Goal: Task Accomplishment & Management: Manage account settings

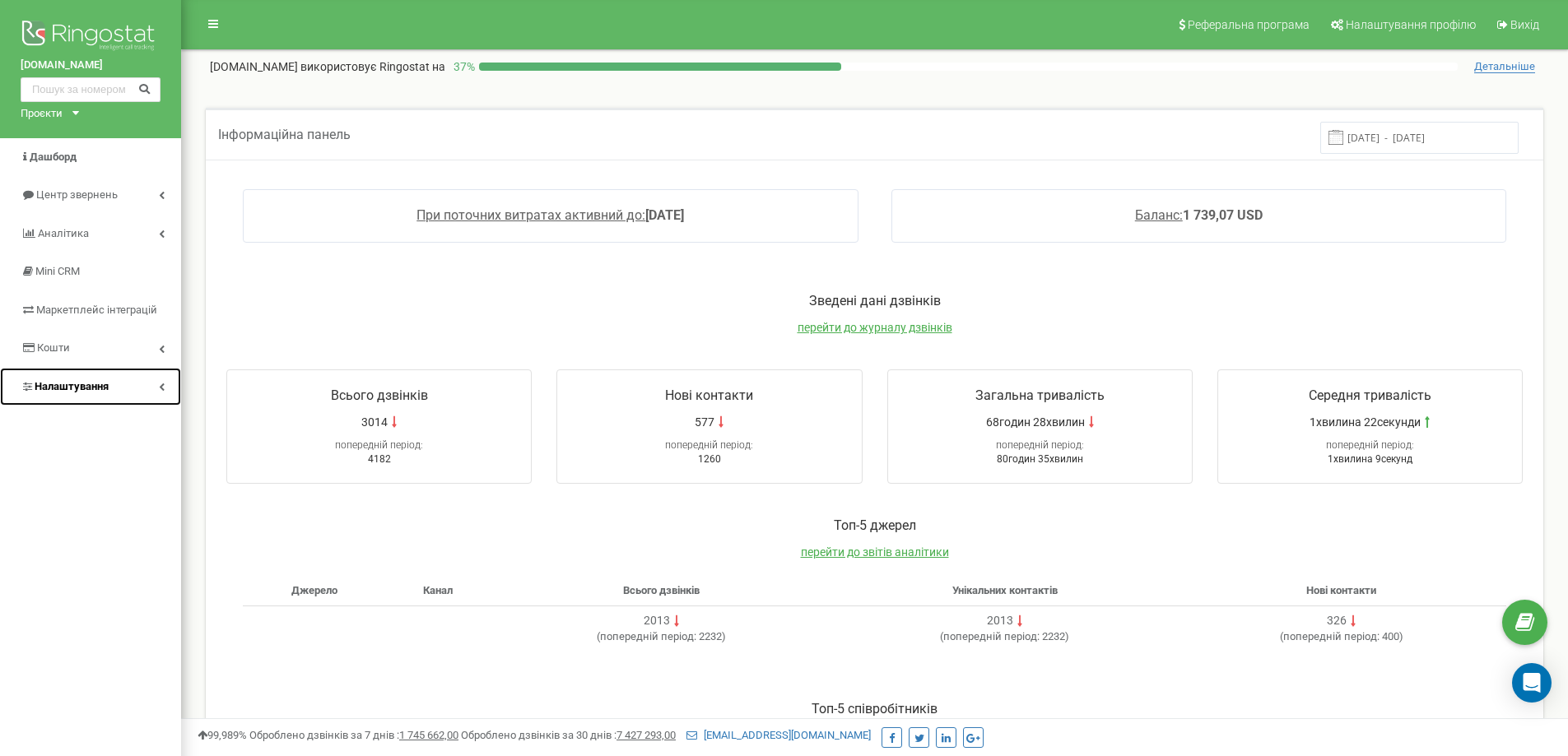
click at [142, 384] on link "Налаштування" at bounding box center [90, 386] width 181 height 39
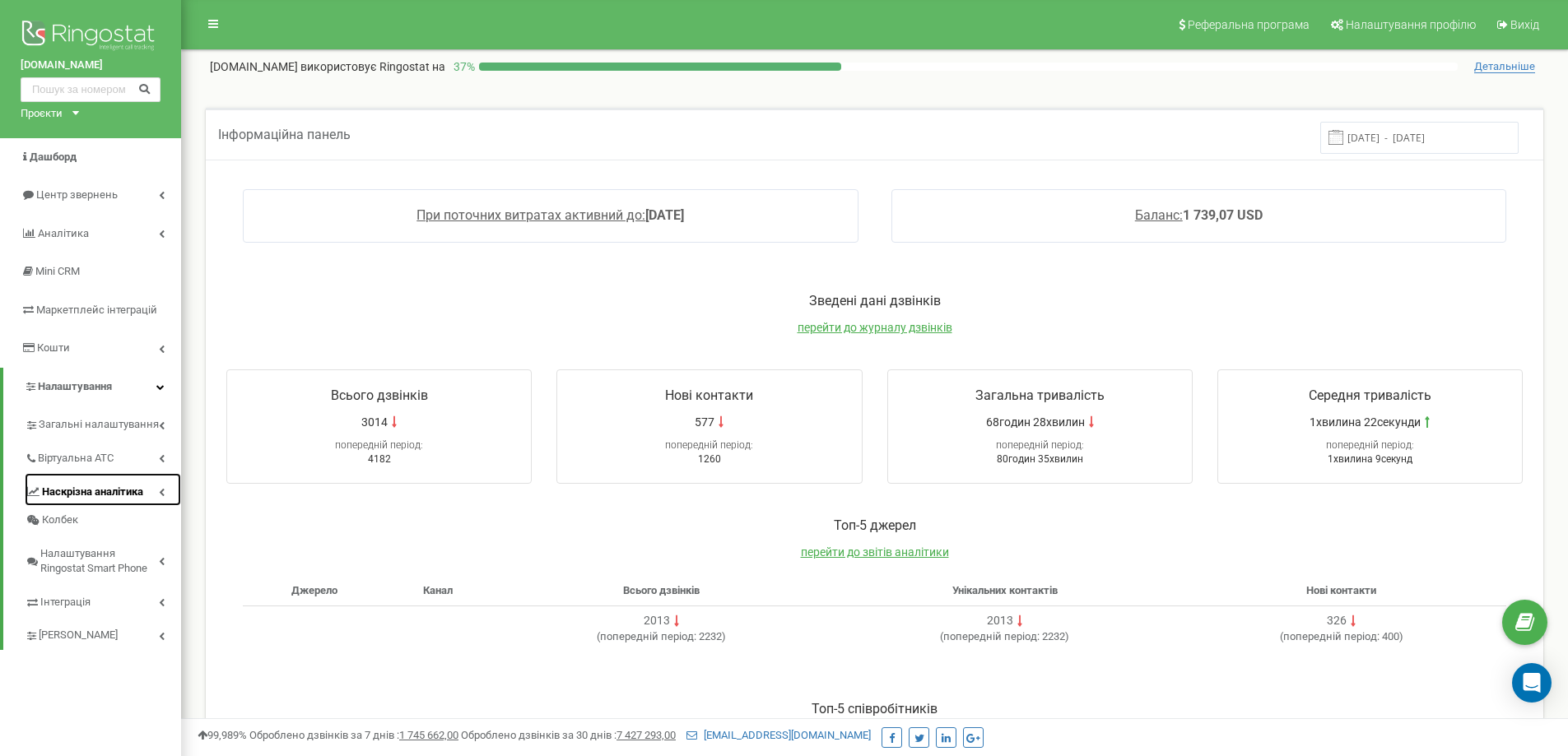
click at [153, 475] on link "Наскрізна аналітика" at bounding box center [103, 490] width 157 height 34
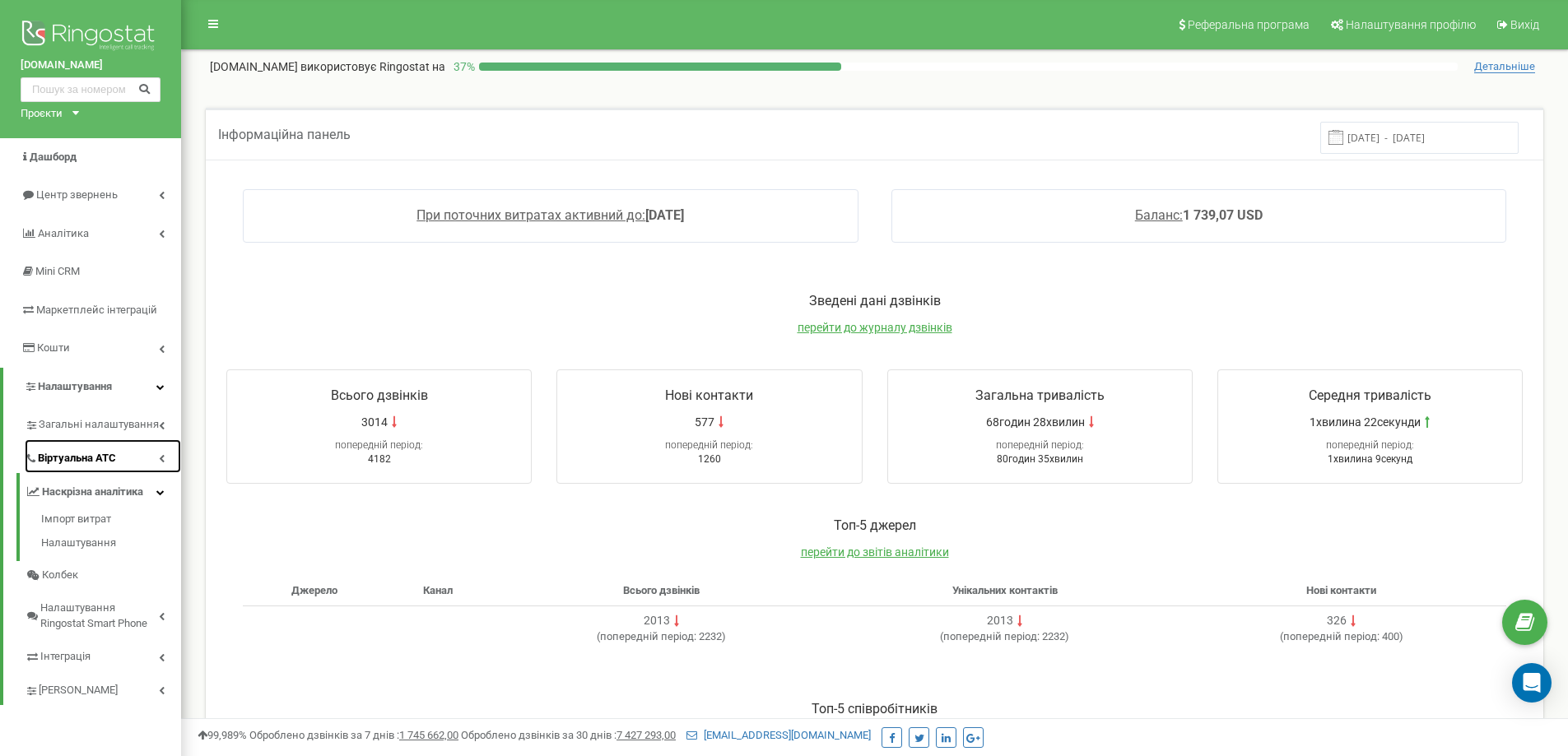
click at [148, 461] on link "Віртуальна АТС" at bounding box center [103, 456] width 157 height 34
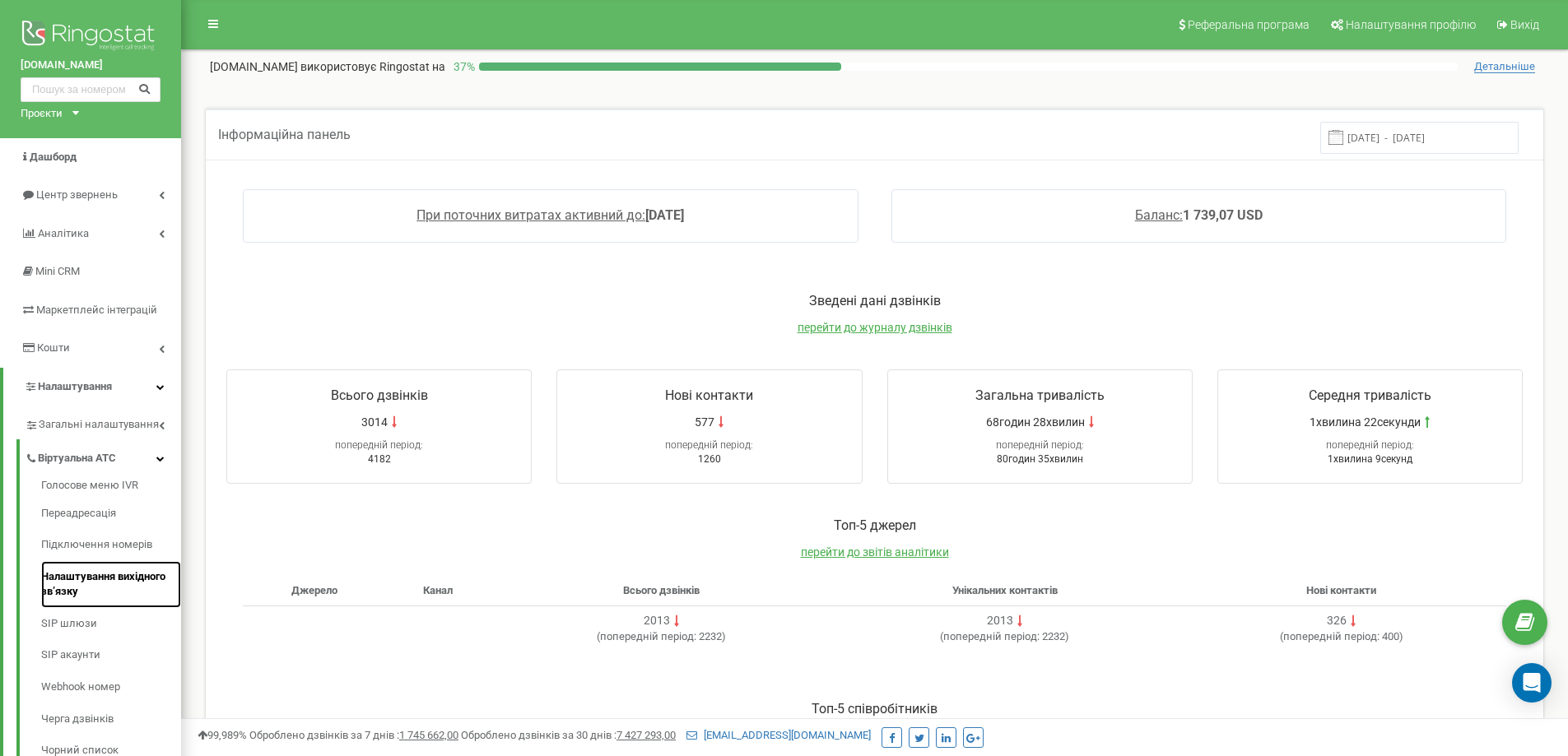
click at [95, 576] on link "Налаштування вихідного зв’язку" at bounding box center [111, 584] width 140 height 47
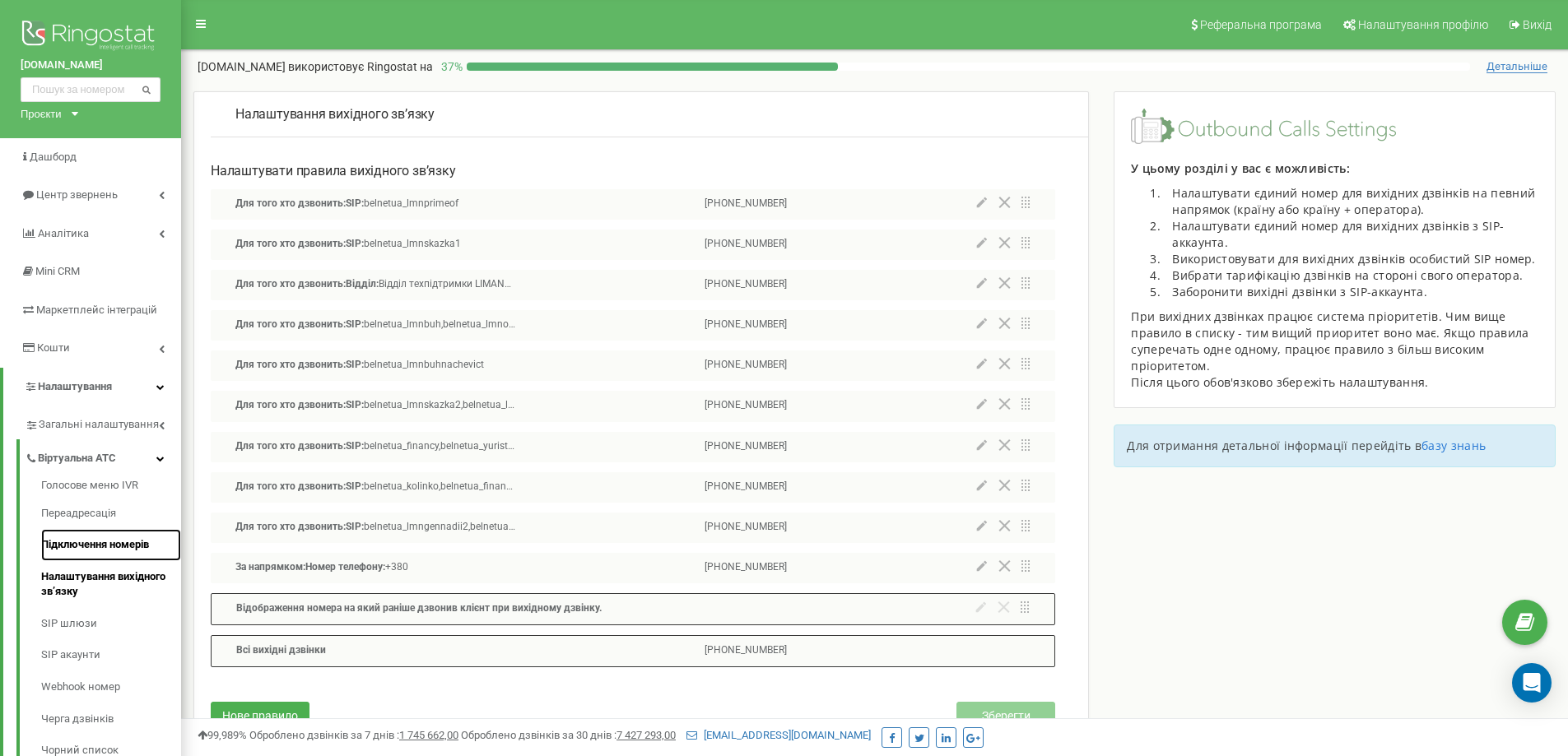
click at [68, 542] on link "Підключення номерів" at bounding box center [111, 545] width 140 height 32
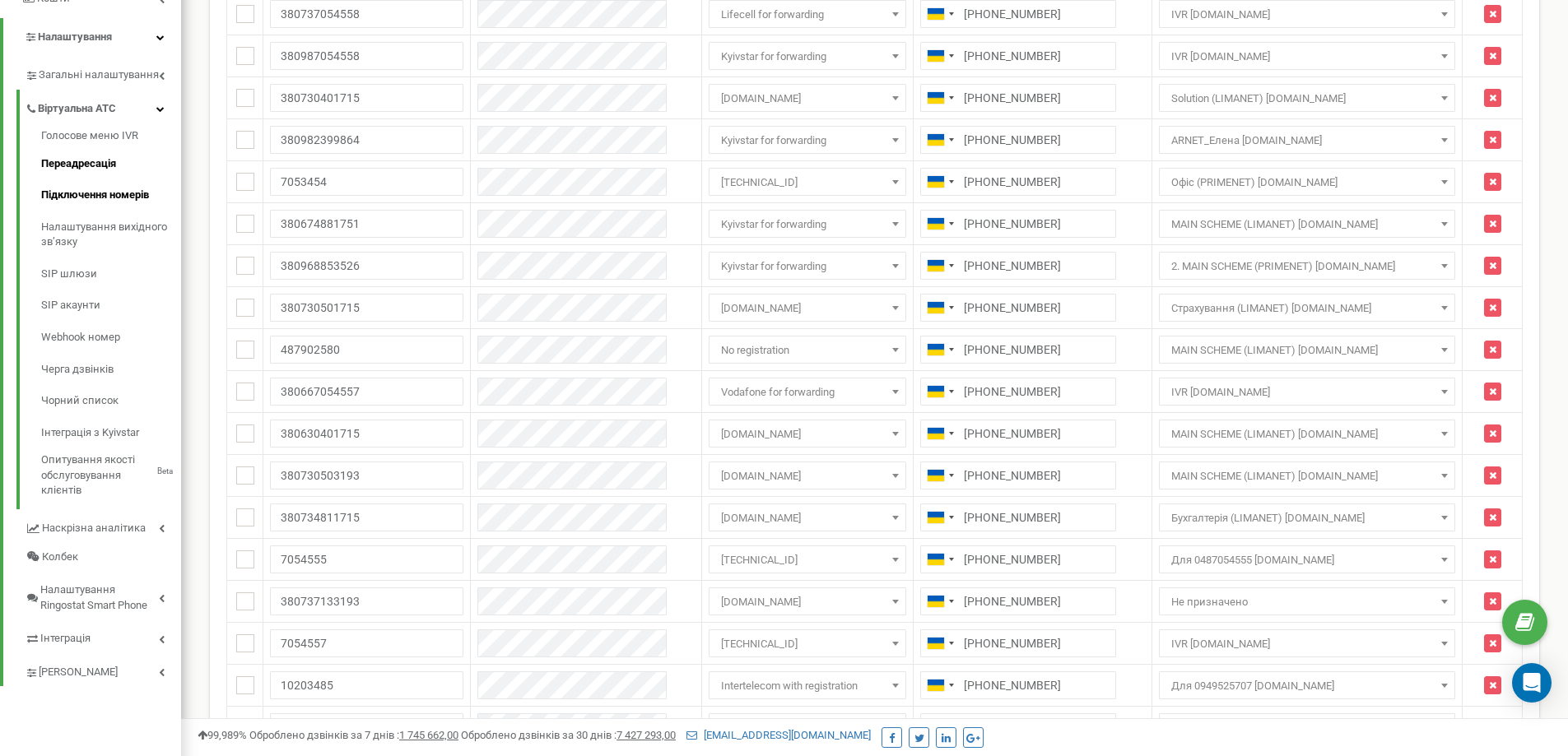
scroll to position [330, 0]
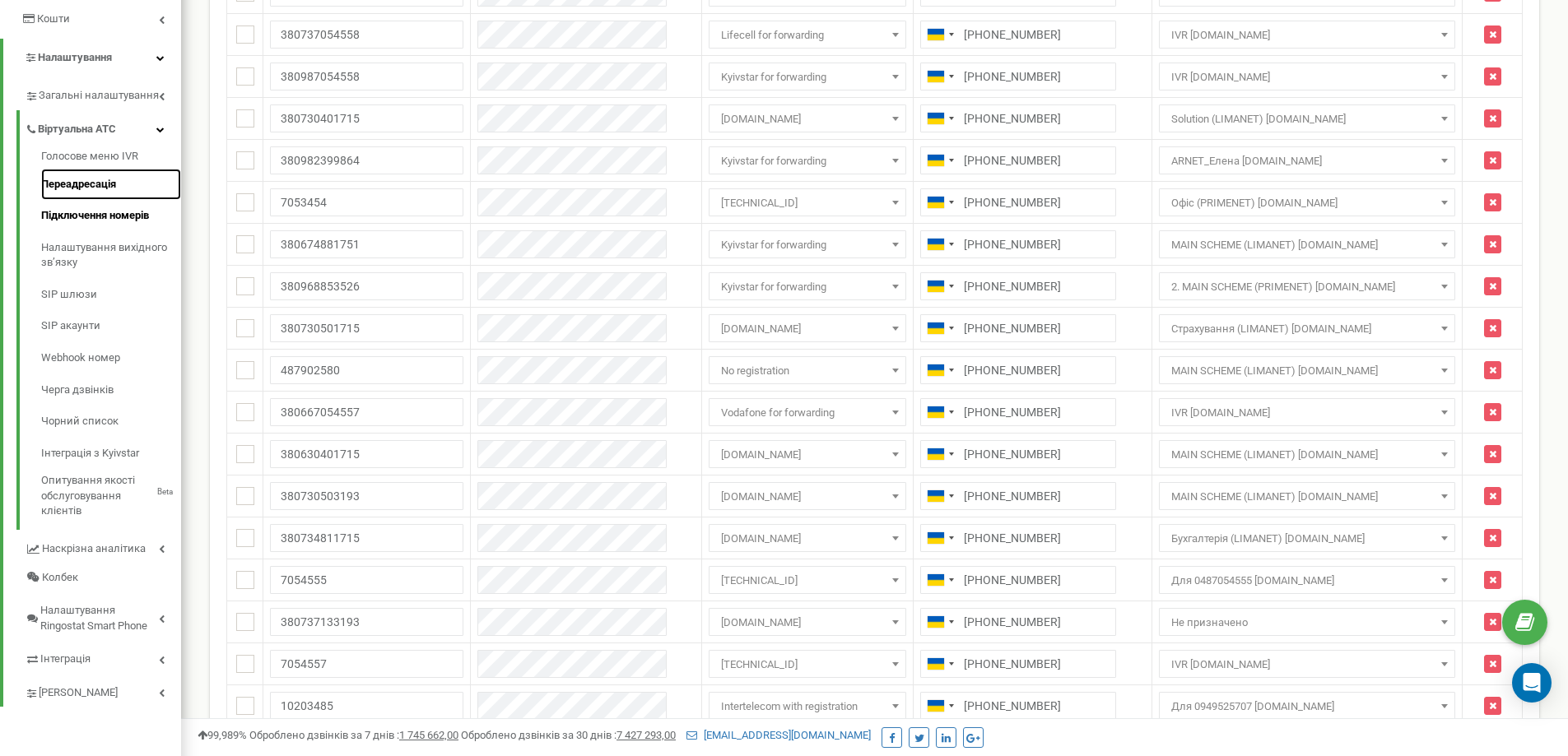
click at [85, 183] on link "Переадресація" at bounding box center [111, 185] width 140 height 32
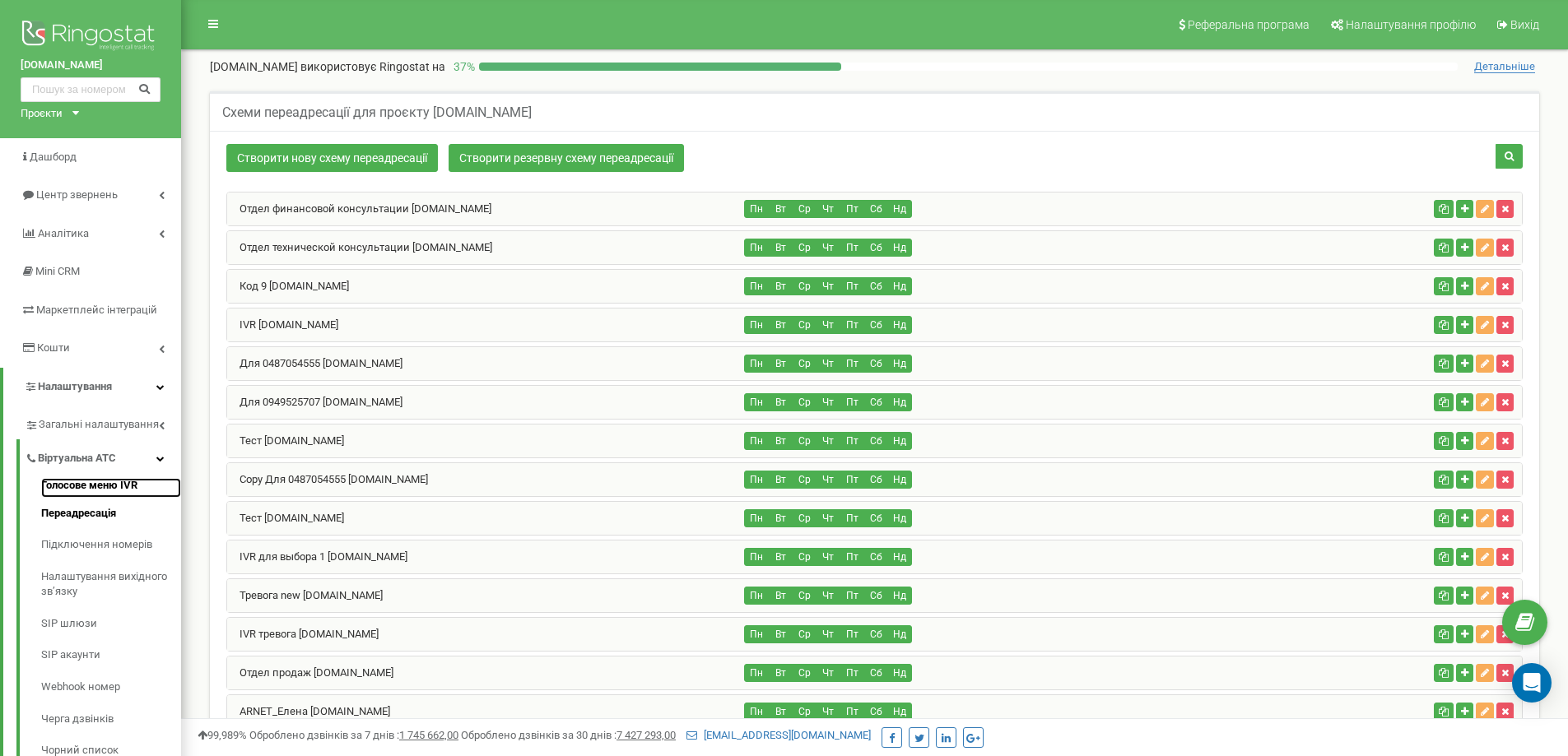
click at [92, 494] on link "Голосове меню IVR" at bounding box center [111, 488] width 140 height 20
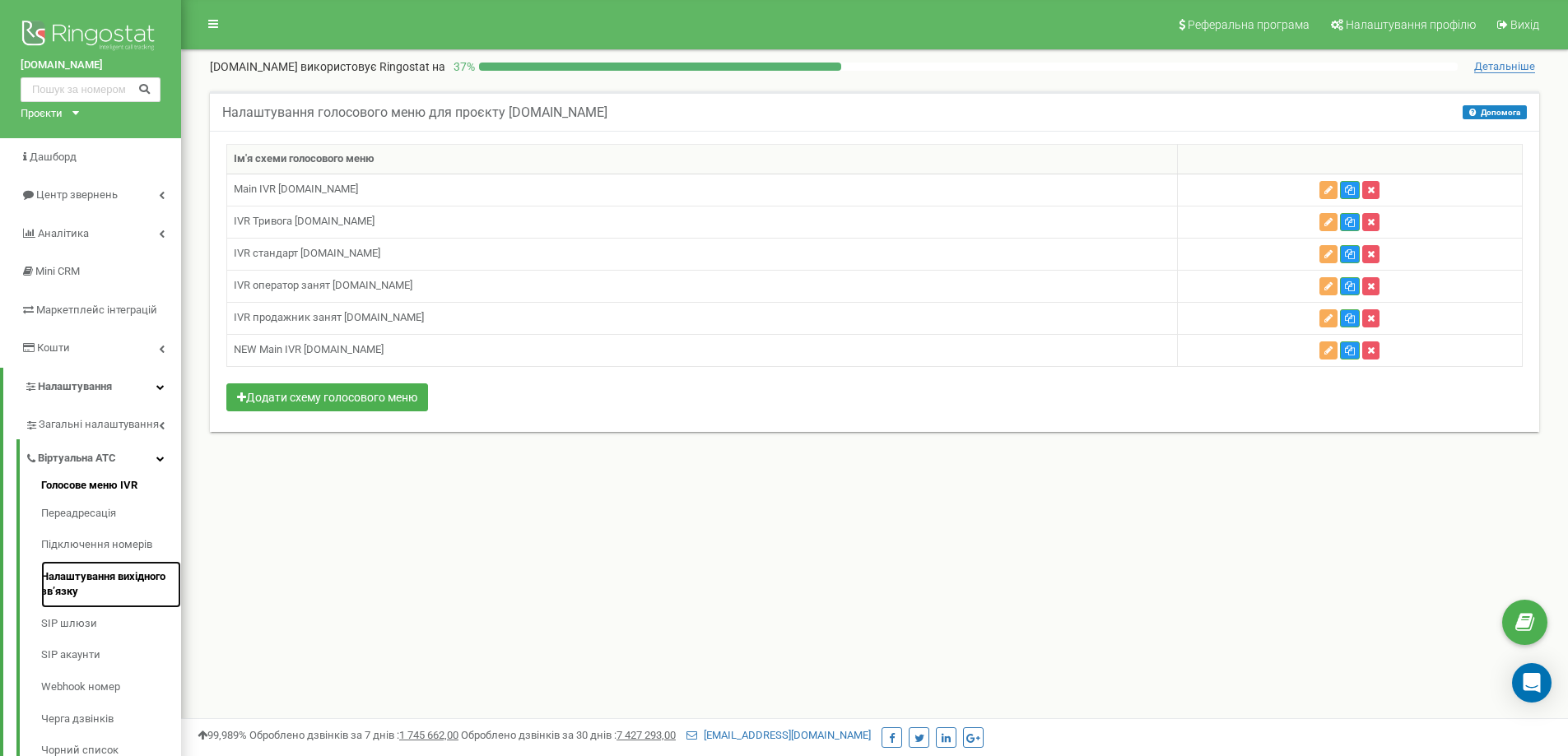
click at [113, 567] on link "Налаштування вихідного зв’язку" at bounding box center [111, 584] width 140 height 47
click at [113, 545] on link "Підключення номерів" at bounding box center [111, 545] width 140 height 32
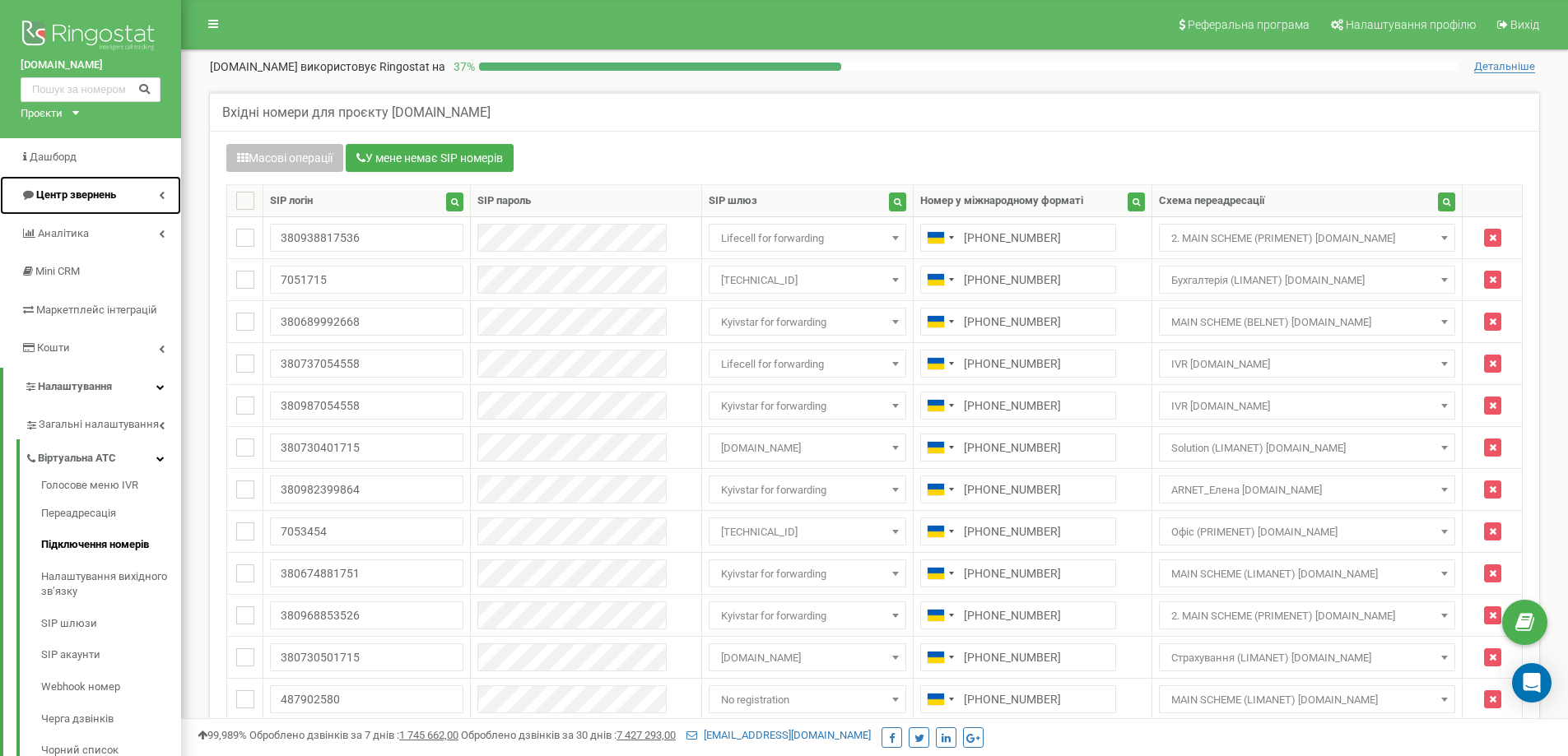
click at [92, 195] on span "Центр звернень" at bounding box center [76, 195] width 80 height 12
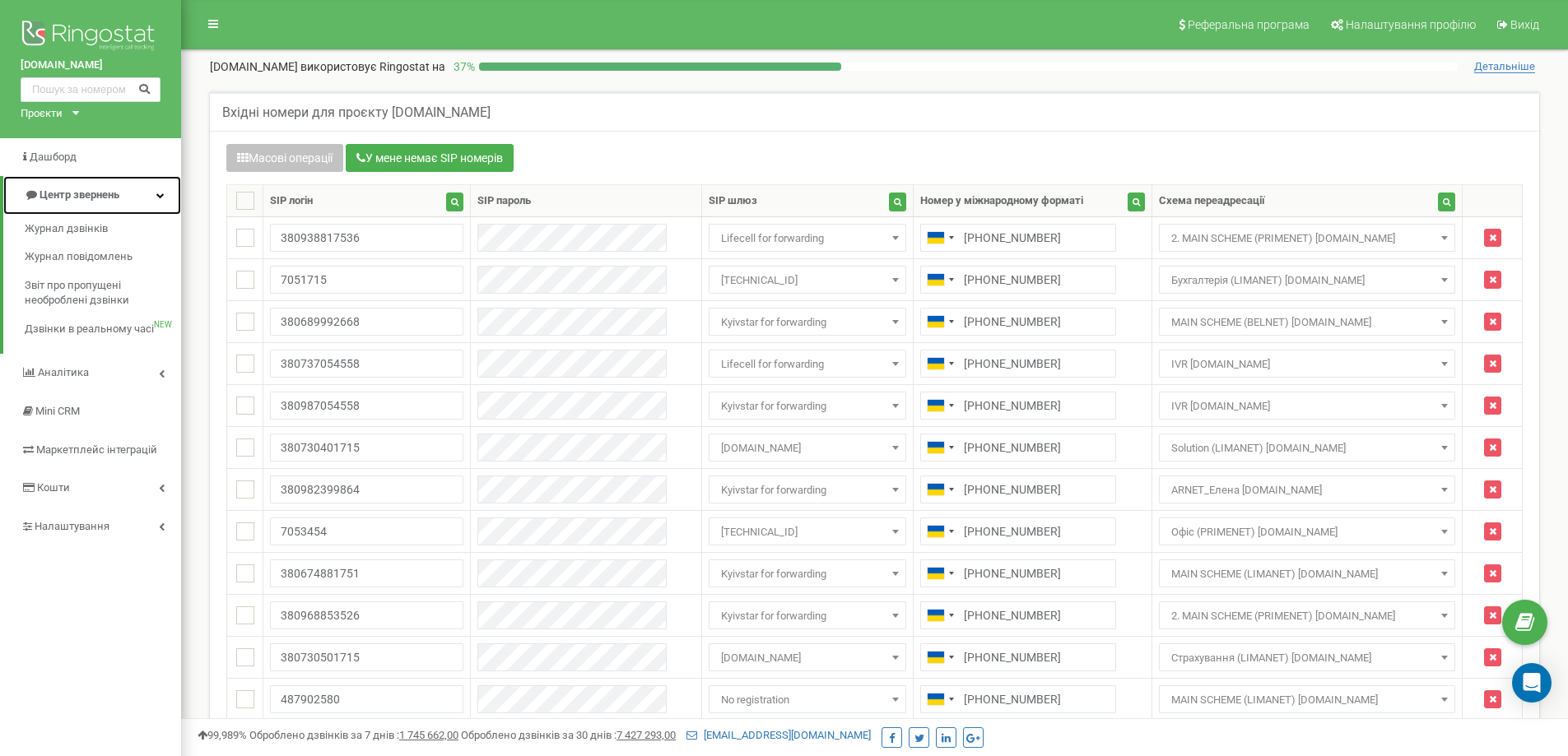
click at [98, 195] on span "Центр звернень" at bounding box center [80, 195] width 80 height 12
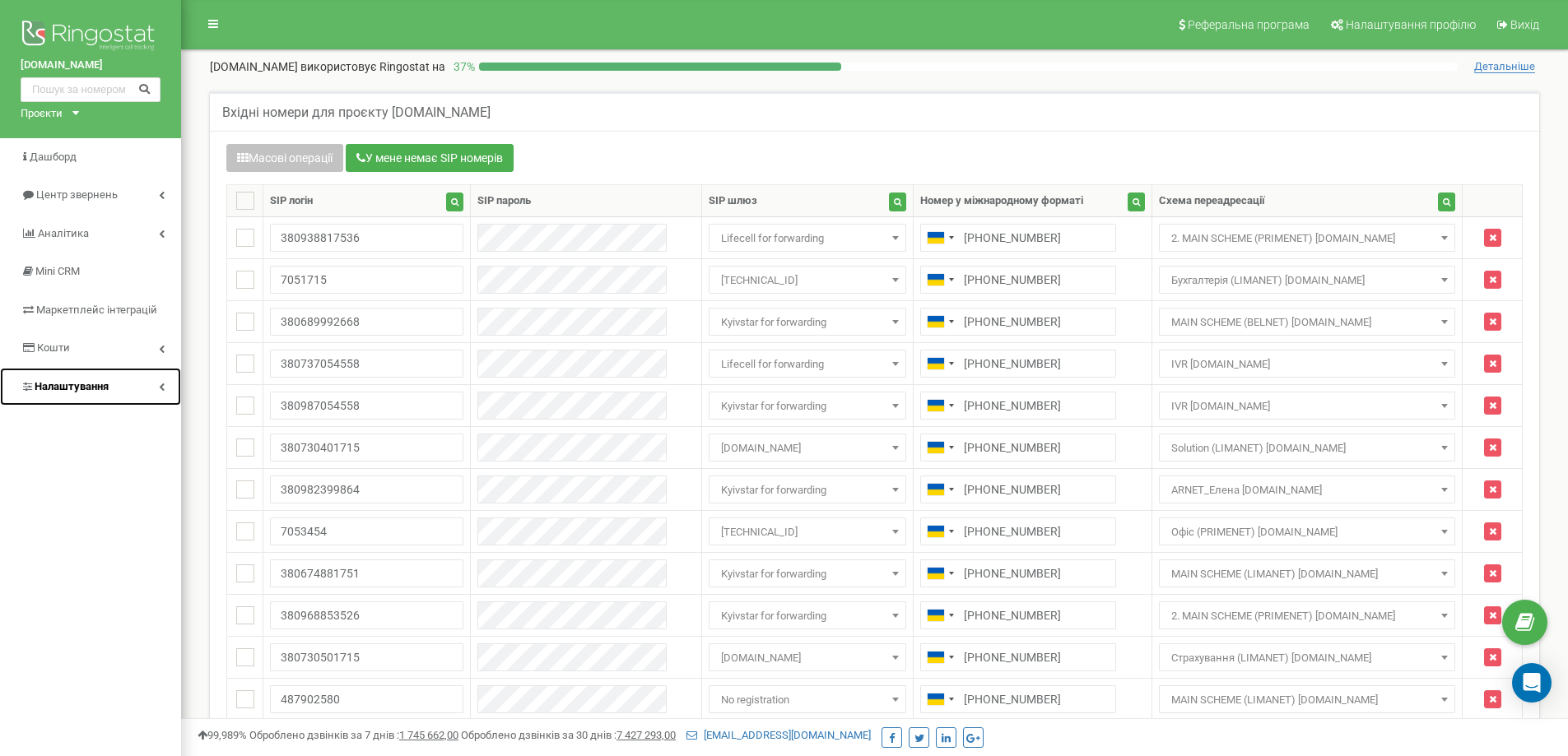
click at [161, 383] on icon at bounding box center [162, 386] width 6 height 8
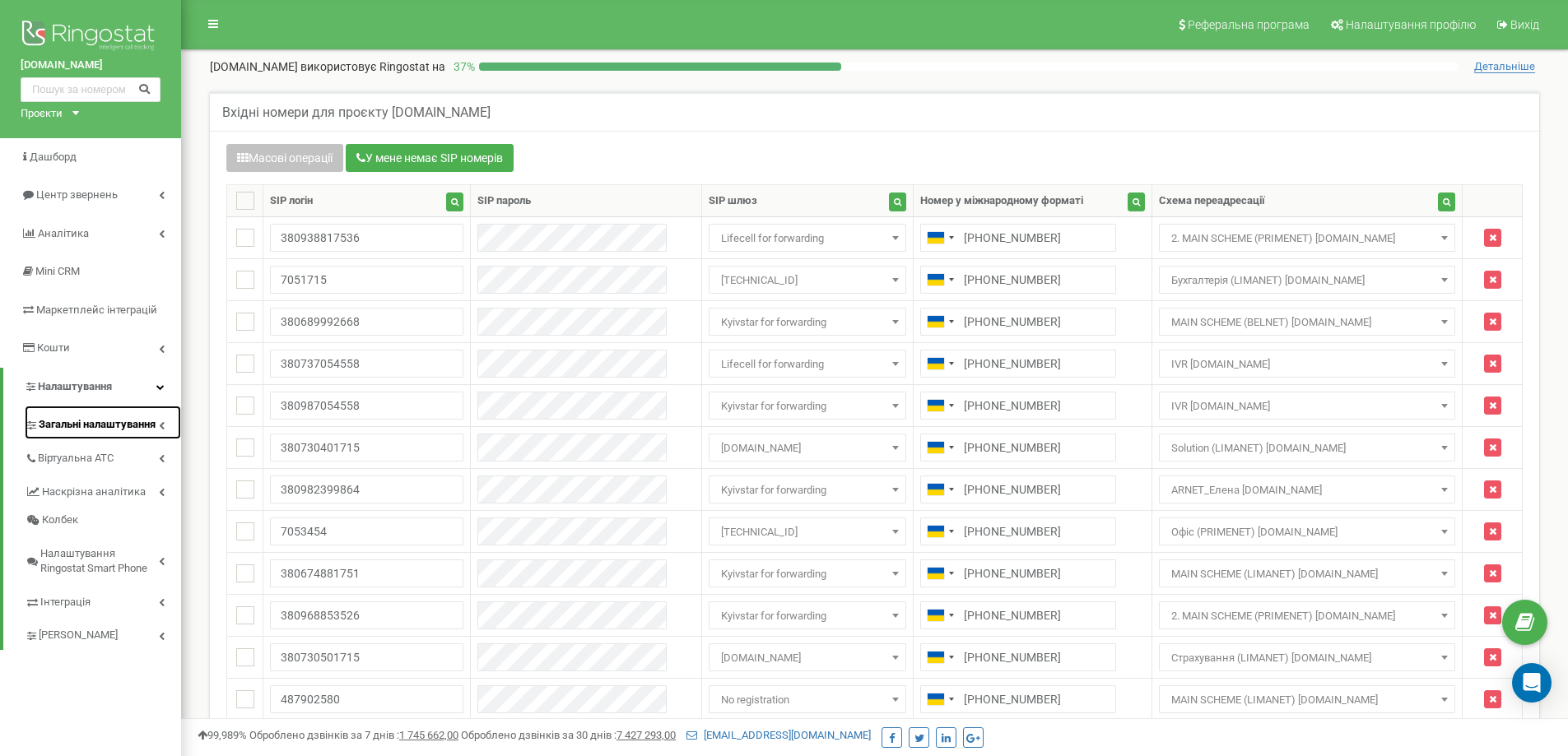
click at [141, 430] on span "Загальні налаштування" at bounding box center [97, 425] width 117 height 16
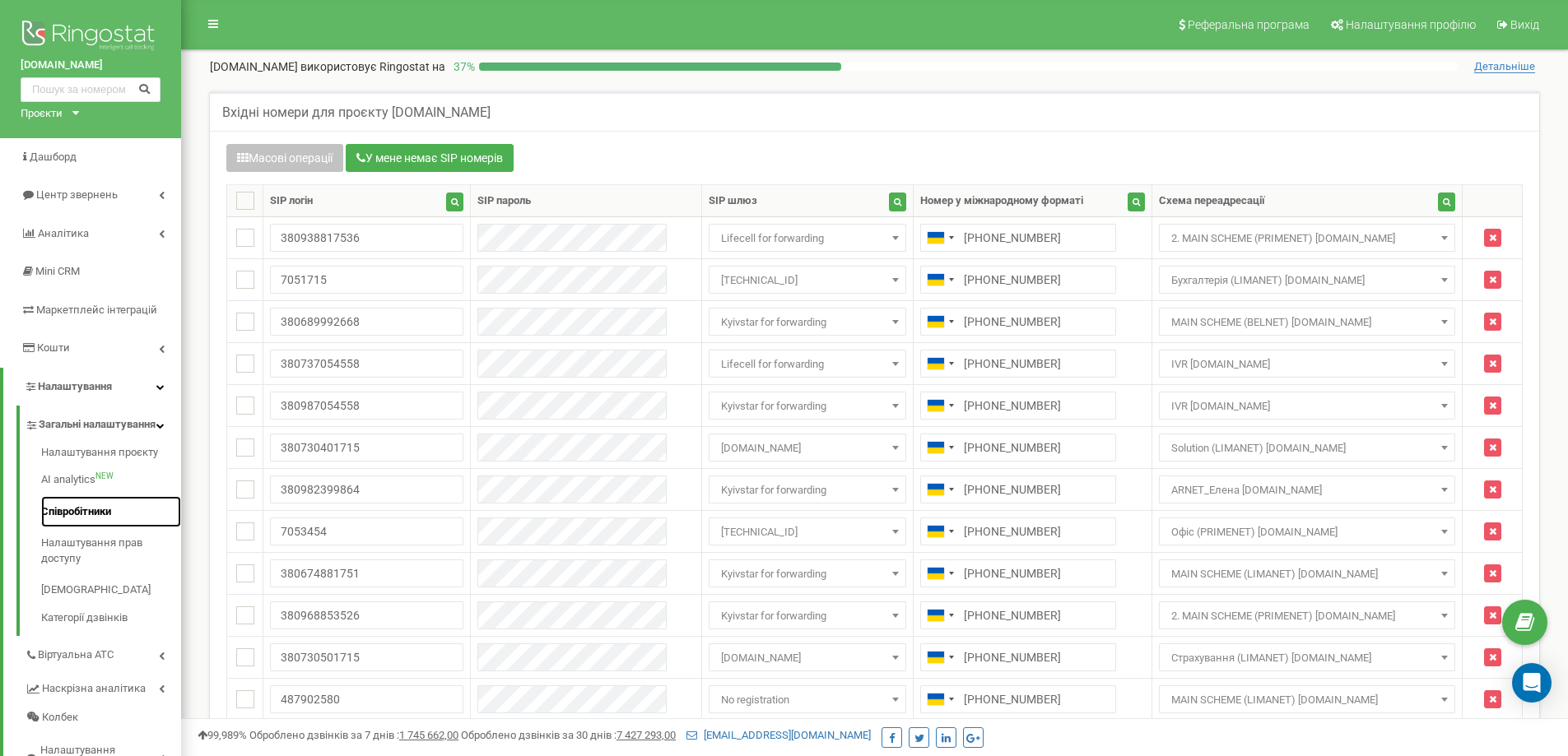
click at [93, 526] on link "Співробітники" at bounding box center [111, 512] width 140 height 32
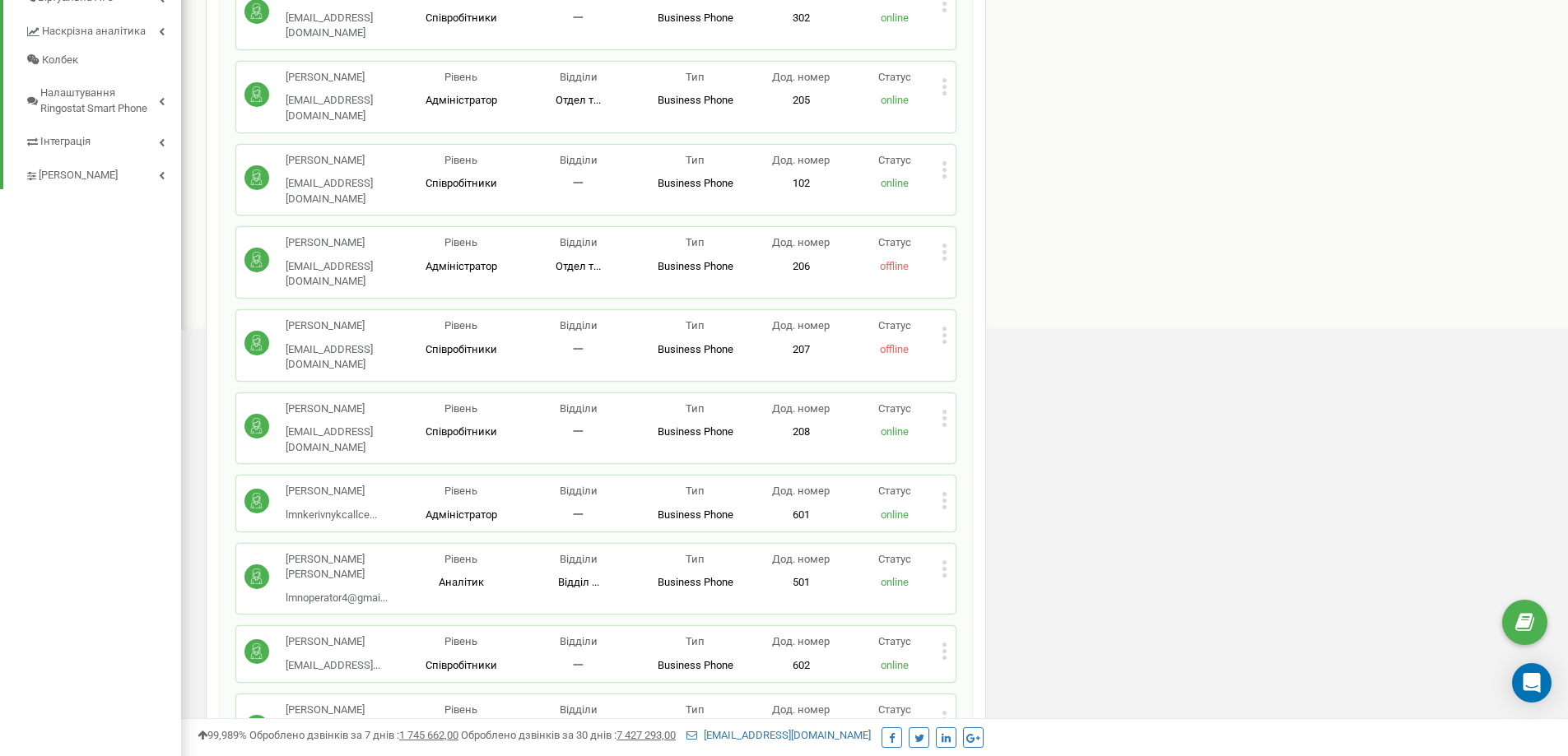
scroll to position [658, 0]
click at [954, 625] on div "Тяжко Михайло lmnmanager4@gmail... lmnmanager4@gmail.com Рівень Співробітники В…" at bounding box center [596, 652] width 719 height 55
click at [949, 625] on div "Тяжко Михайло lmnmanager4@gmail... lmnmanager4@gmail.com Рівень Співробітники В…" at bounding box center [596, 652] width 719 height 55
click at [944, 648] on icon at bounding box center [945, 650] width 4 height 4
click at [993, 672] on span "Редагувати" at bounding box center [996, 677] width 65 height 11
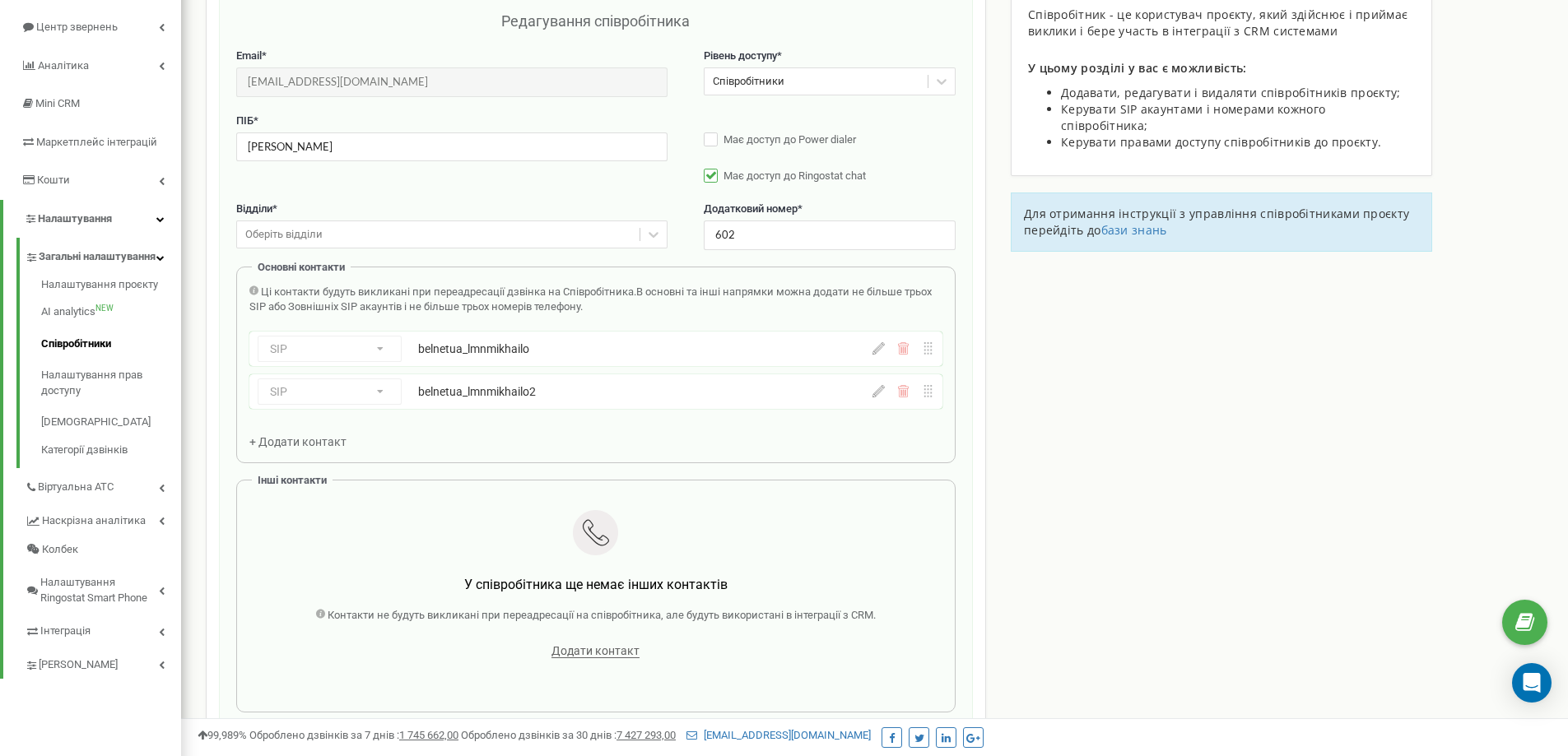
scroll to position [165, 0]
click at [160, 495] on icon at bounding box center [162, 491] width 6 height 8
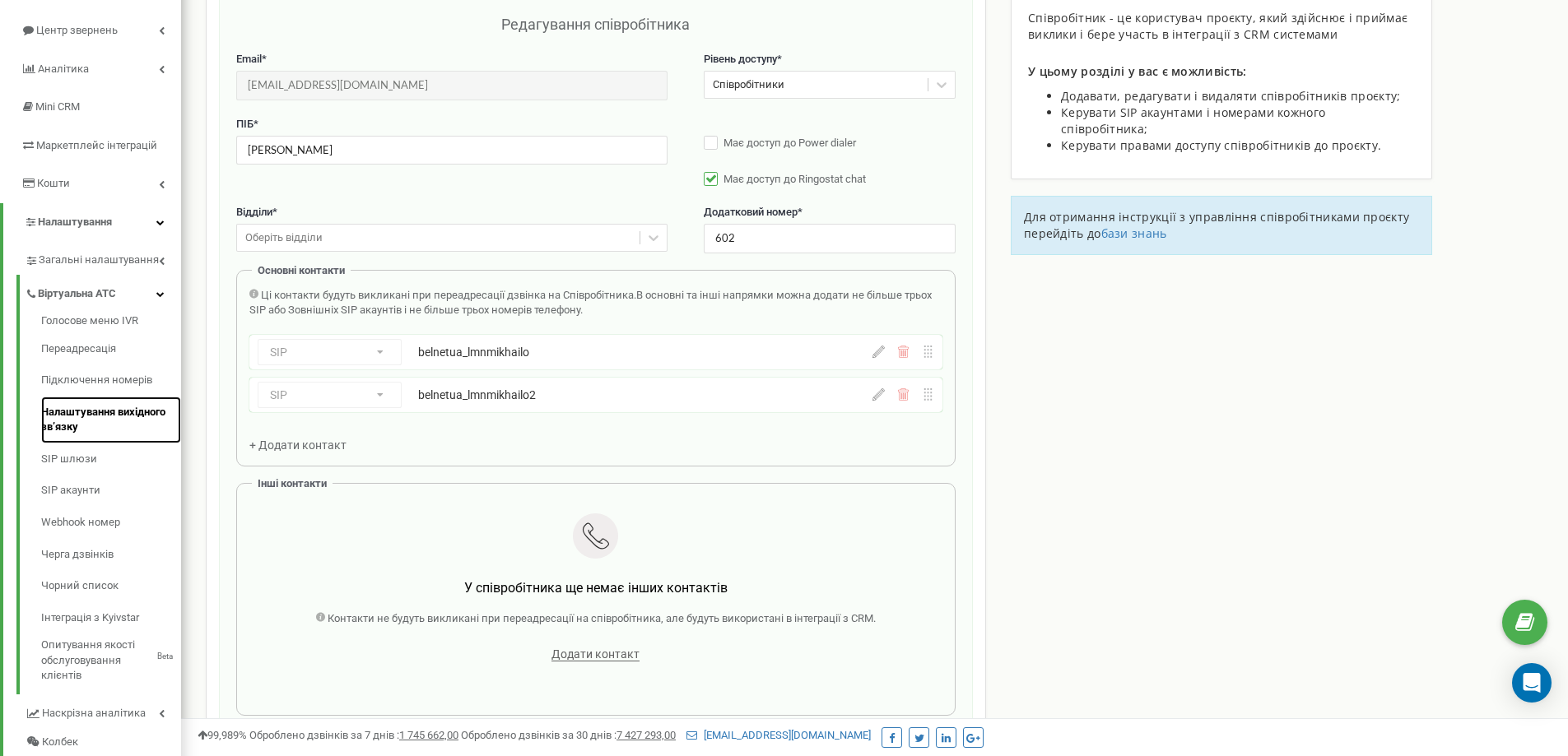
click at [90, 409] on link "Налаштування вихідного зв’язку" at bounding box center [111, 419] width 140 height 47
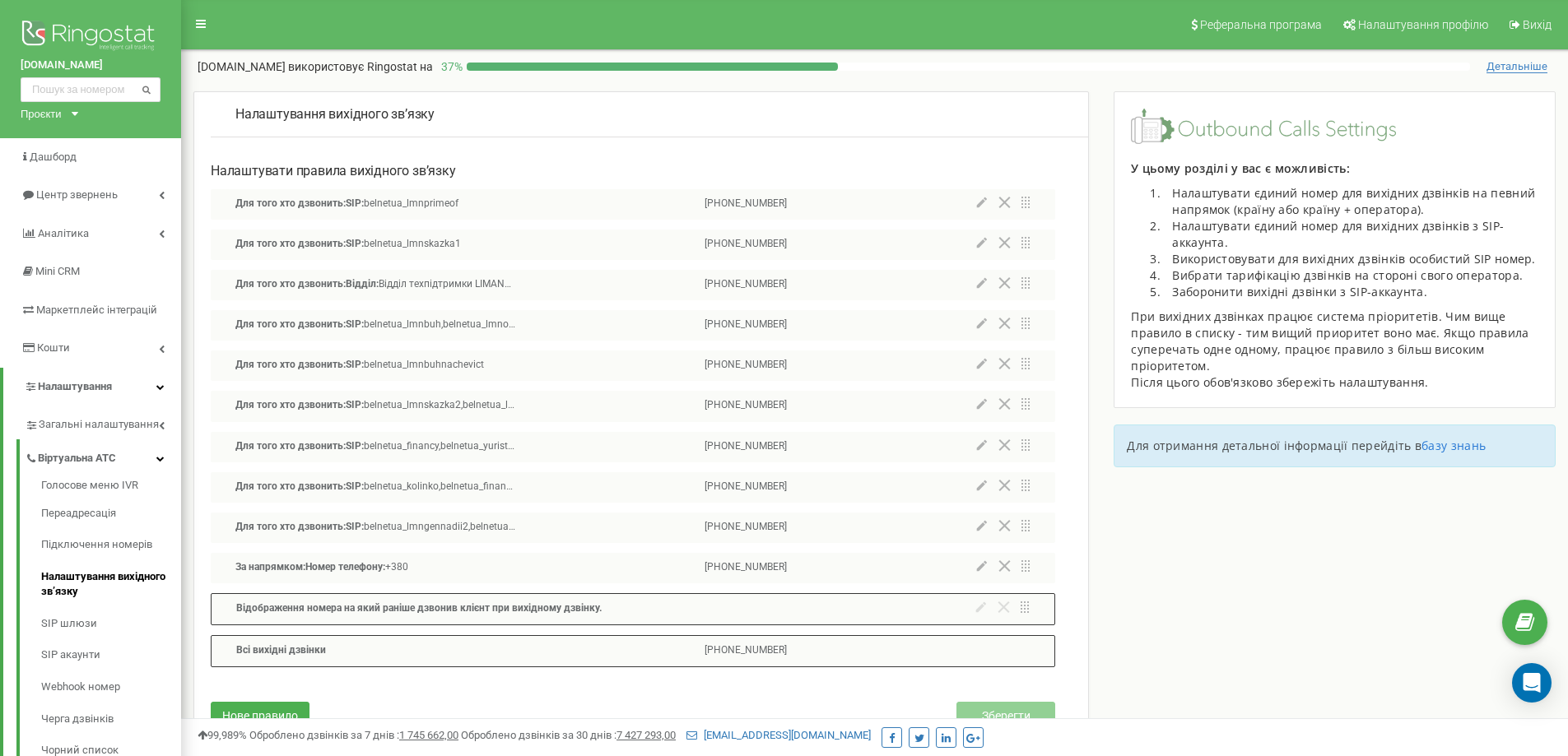
click at [980, 529] on icon at bounding box center [982, 526] width 10 height 10
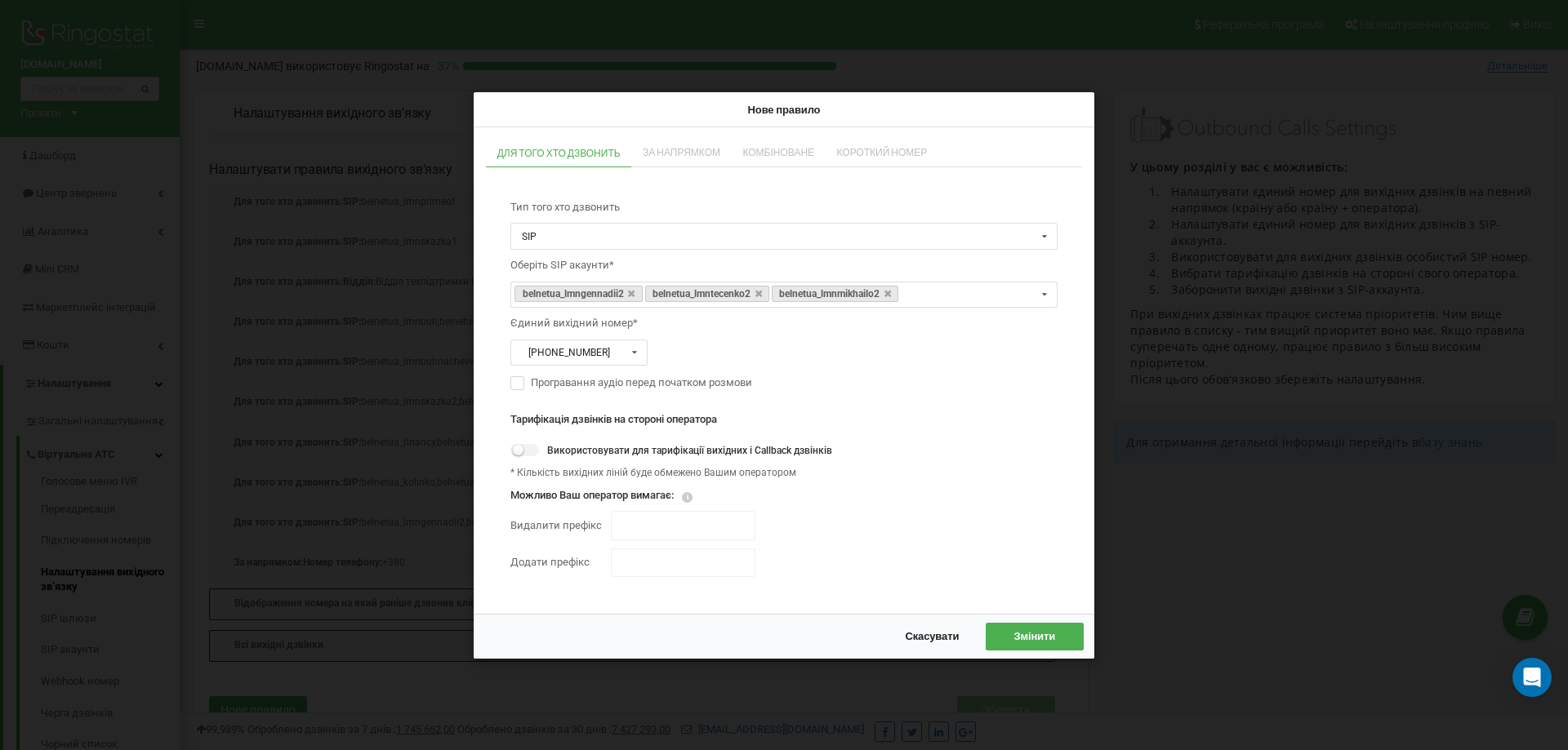
click at [1030, 644] on button "Змінити" at bounding box center [1034, 636] width 98 height 27
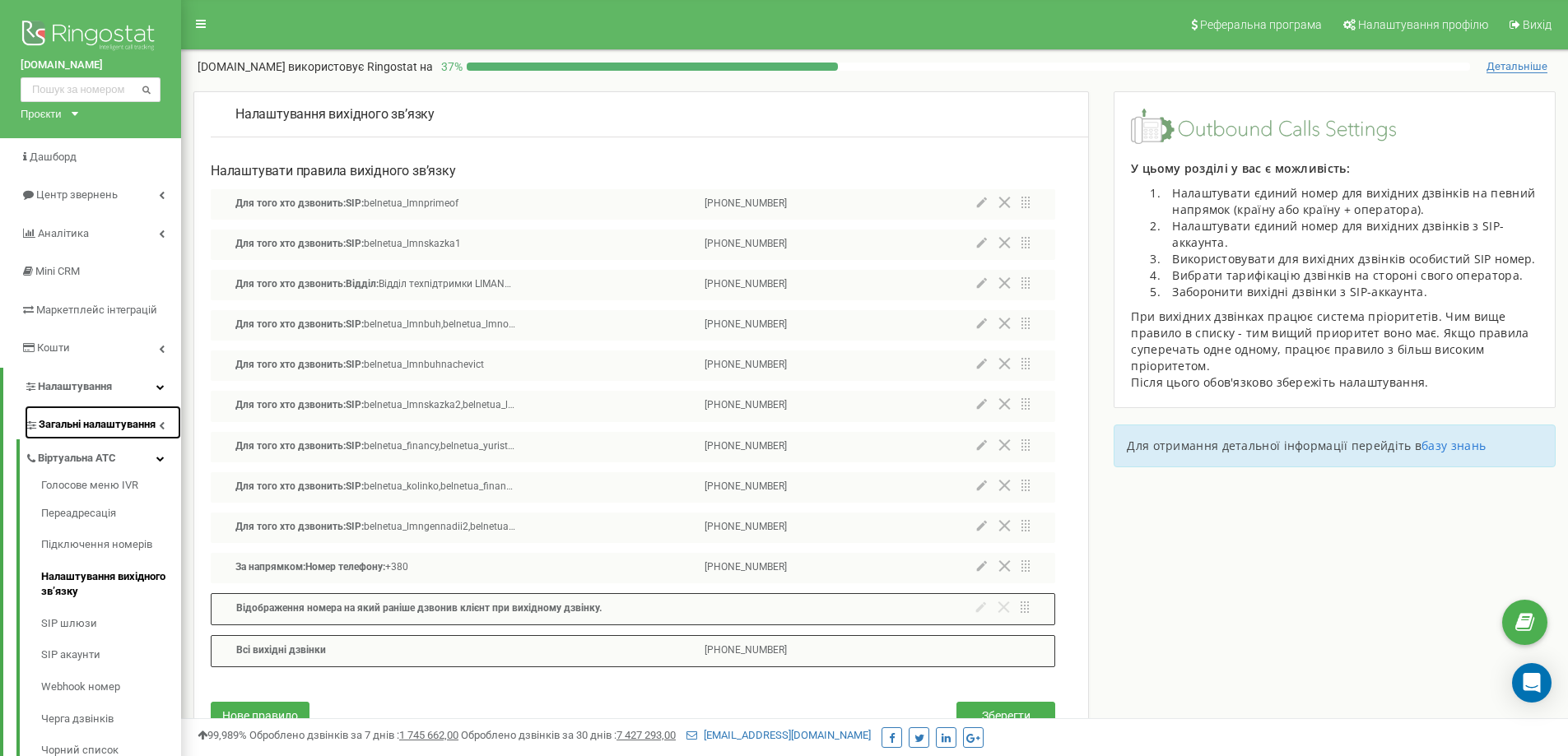
click at [156, 431] on span "Загальні налаштування" at bounding box center [97, 425] width 117 height 16
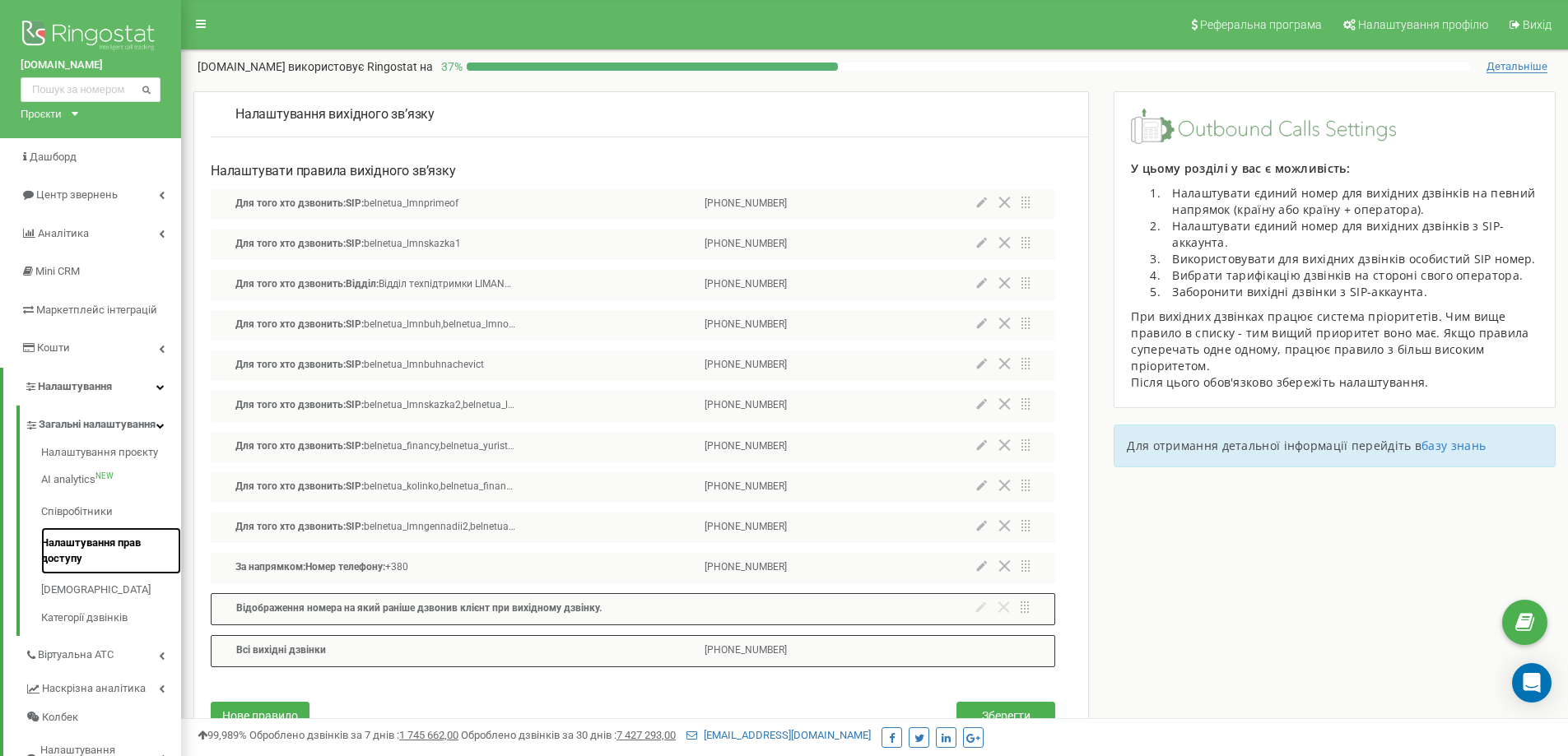
click at [82, 565] on link "Налаштування прав доступу" at bounding box center [111, 550] width 140 height 47
click at [80, 528] on link "Співробітники" at bounding box center [111, 512] width 140 height 32
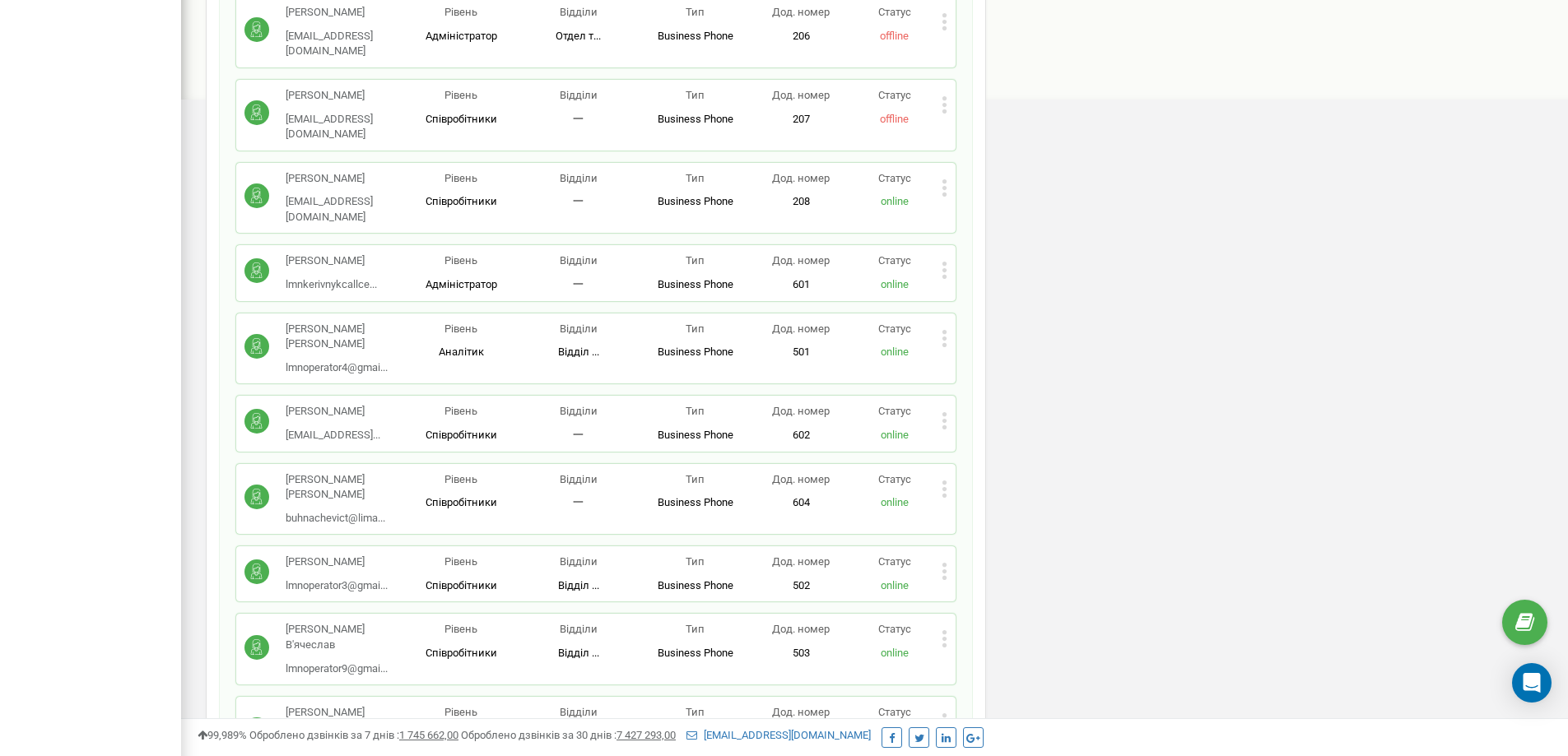
scroll to position [890, 0]
click at [946, 260] on icon at bounding box center [945, 262] width 4 height 4
click at [1014, 291] on span "Редагувати" at bounding box center [996, 296] width 65 height 11
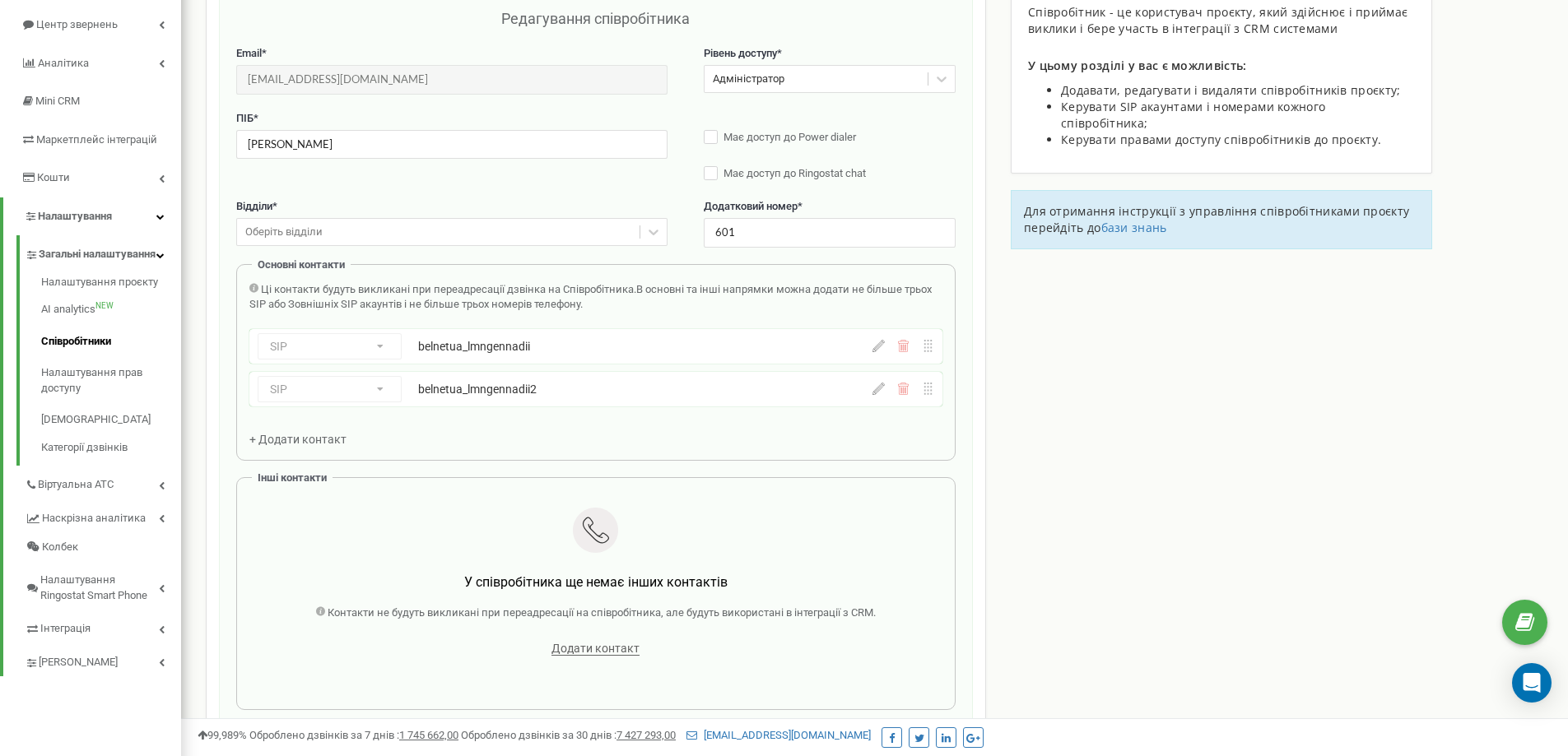
scroll to position [165, 0]
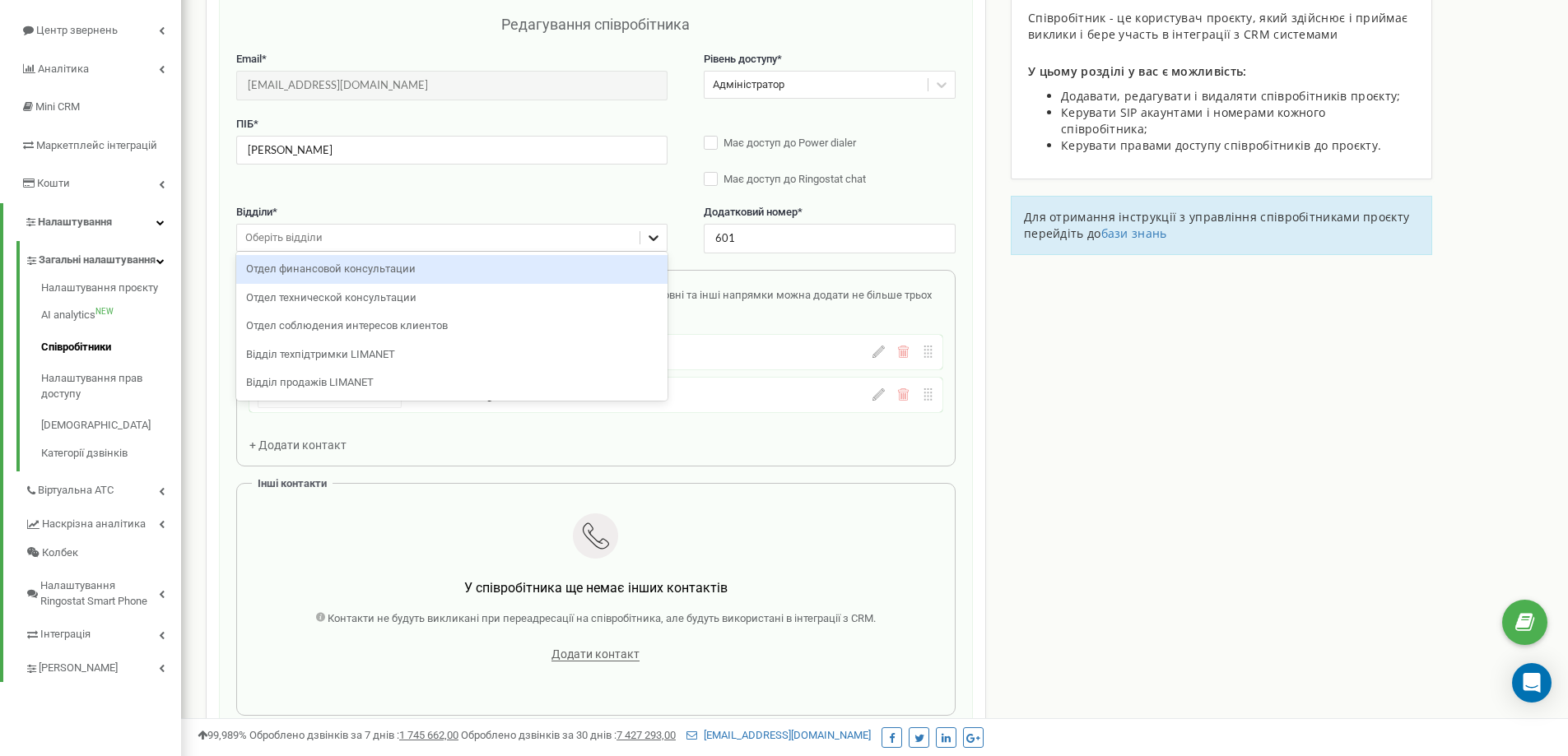
click at [653, 237] on icon at bounding box center [653, 238] width 16 height 16
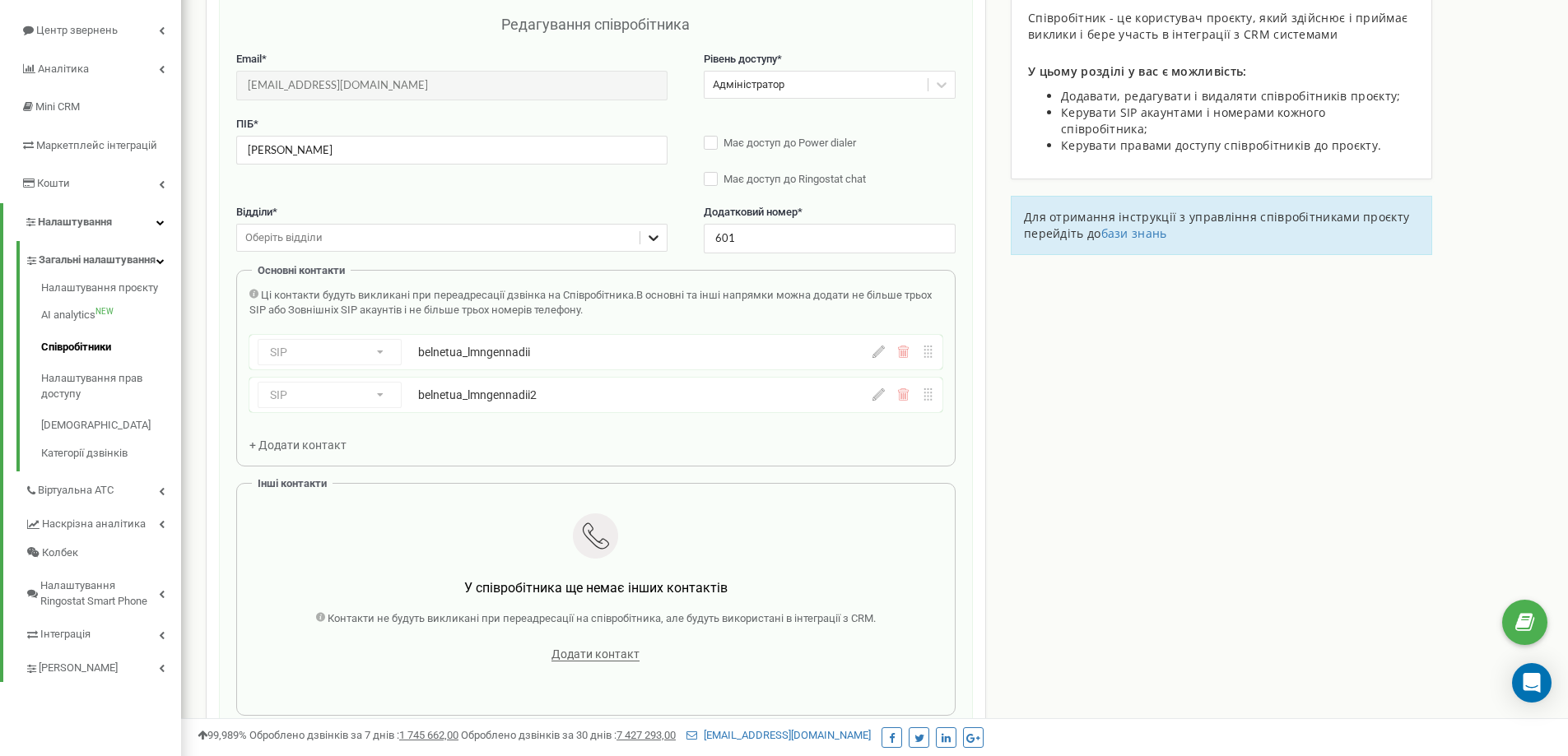
click at [660, 238] on icon at bounding box center [653, 238] width 16 height 16
click at [160, 505] on link "Віртуальна АТС" at bounding box center [103, 488] width 157 height 34
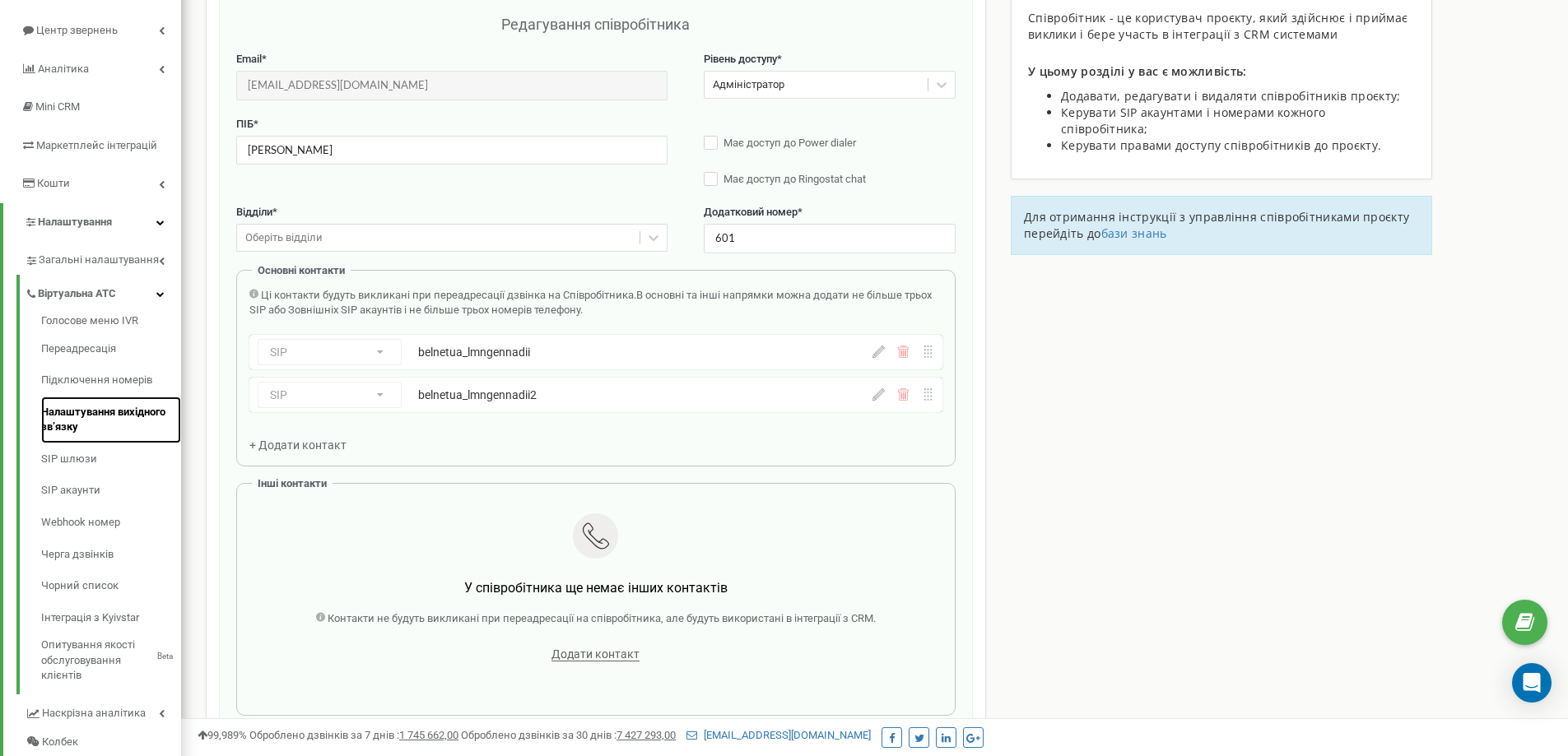
click at [82, 405] on link "Налаштування вихідного зв’язку" at bounding box center [111, 419] width 140 height 47
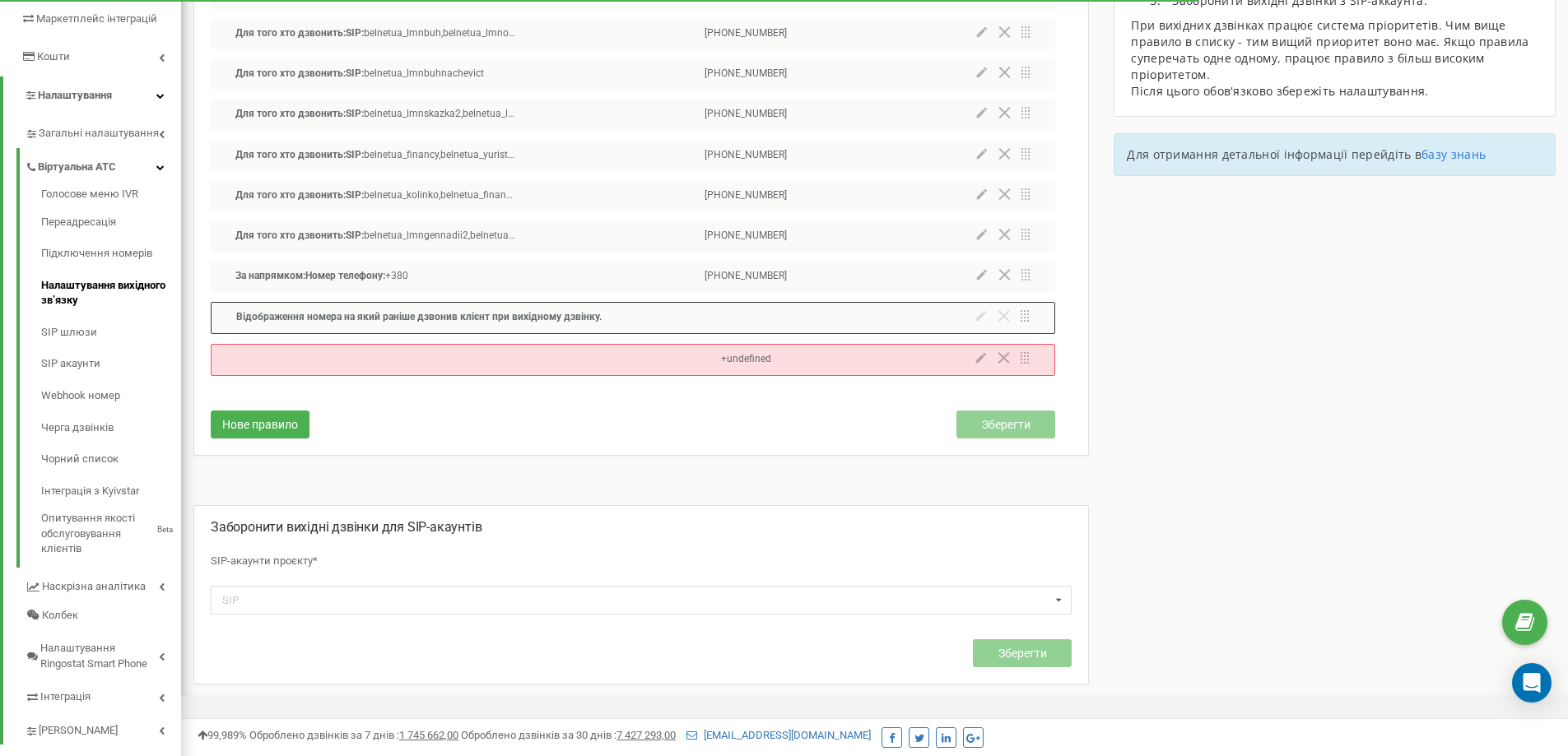
scroll to position [395, 0]
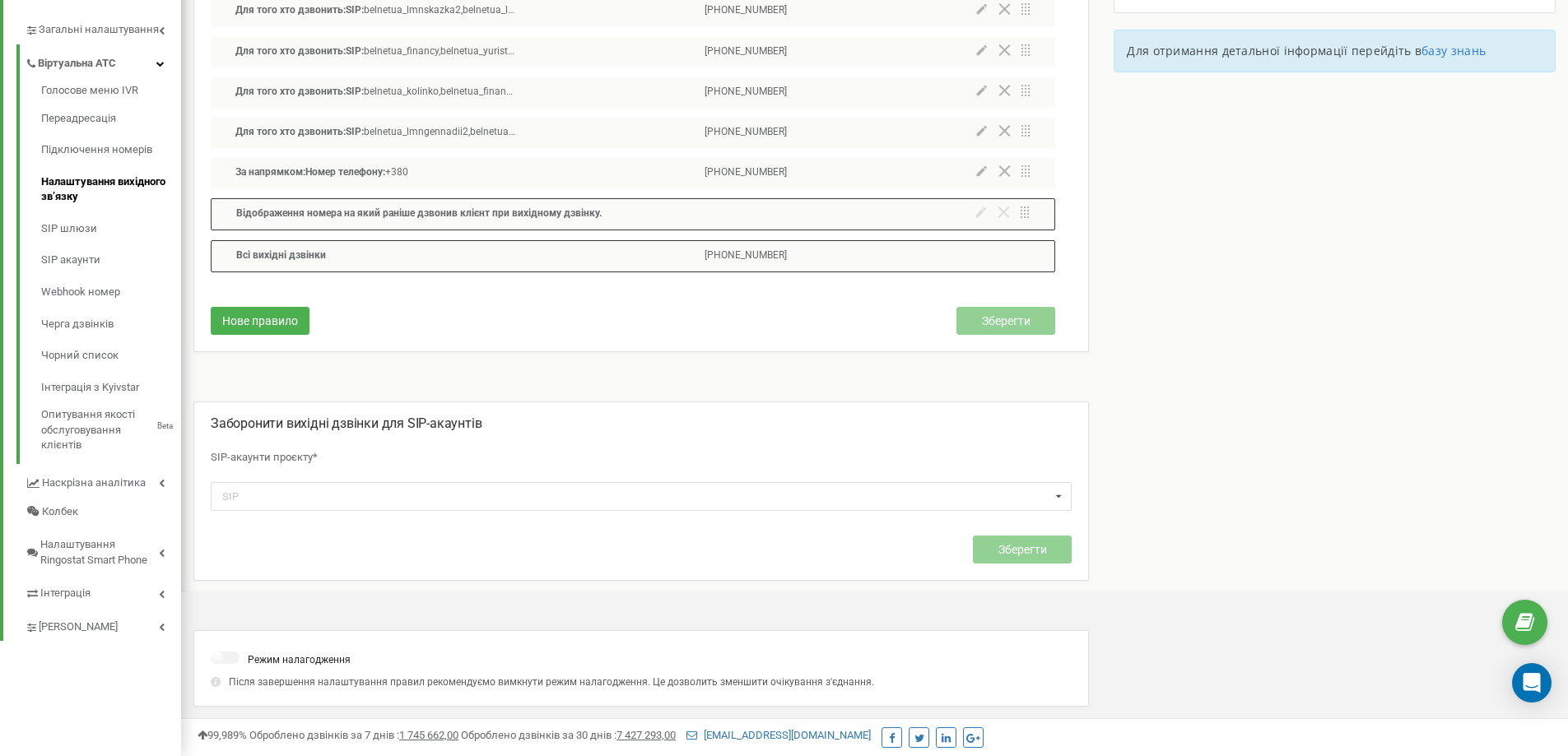
click at [1268, 385] on div "Налаштування вихідного зв’язку Налаштувати правила вихідного зв’язку Для того х…" at bounding box center [874, 227] width 1387 height 1061
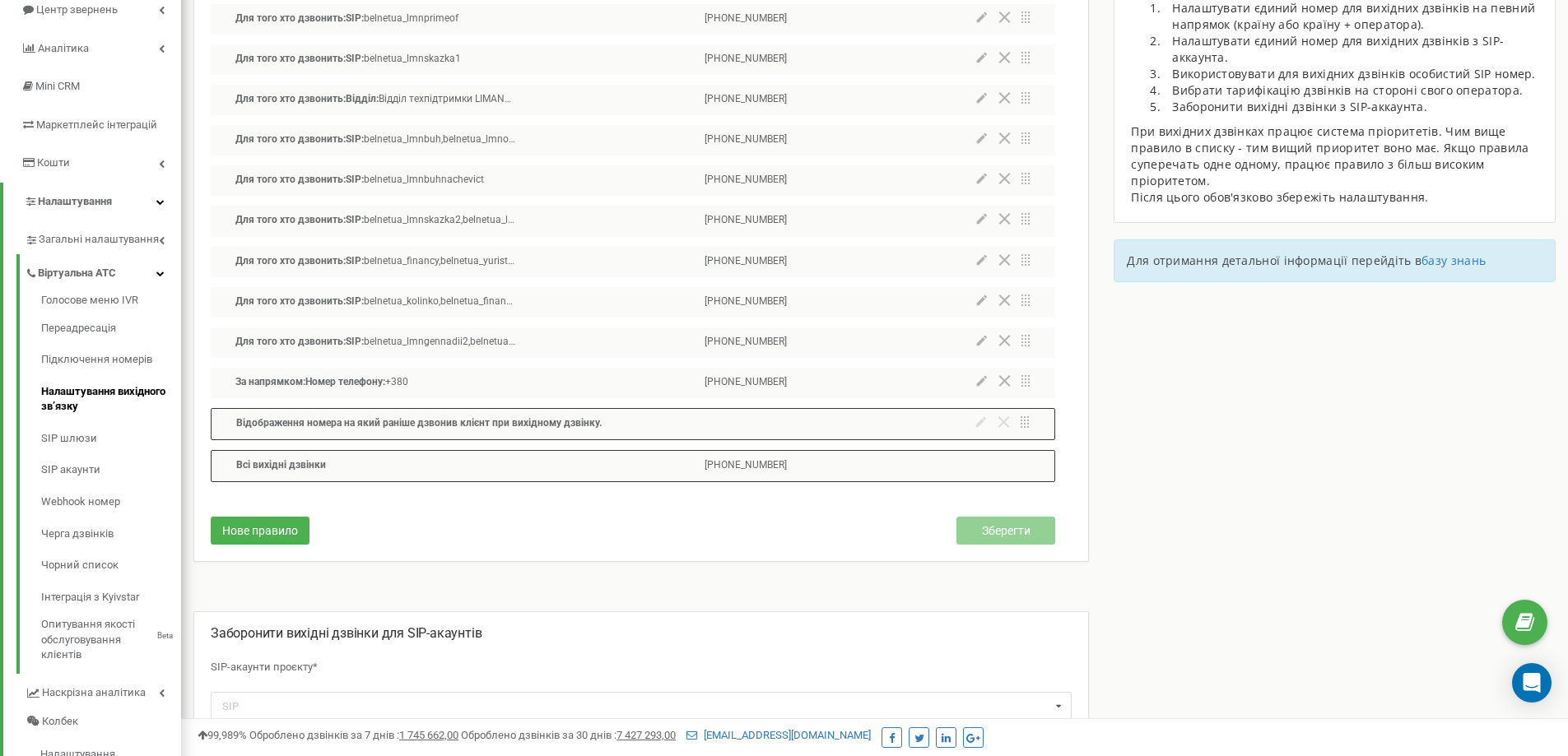
scroll to position [148, 0]
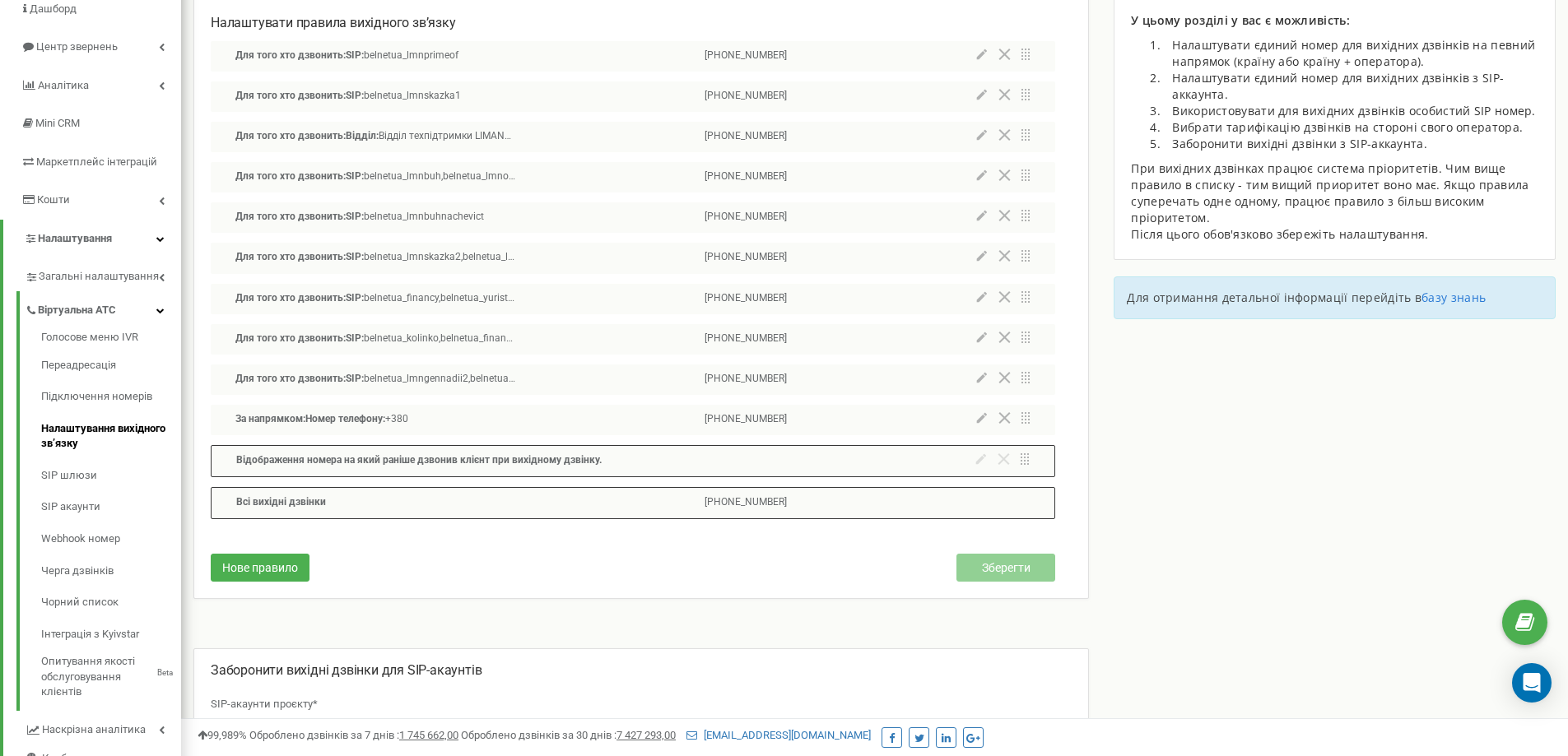
click at [986, 377] on icon at bounding box center [982, 378] width 11 height 12
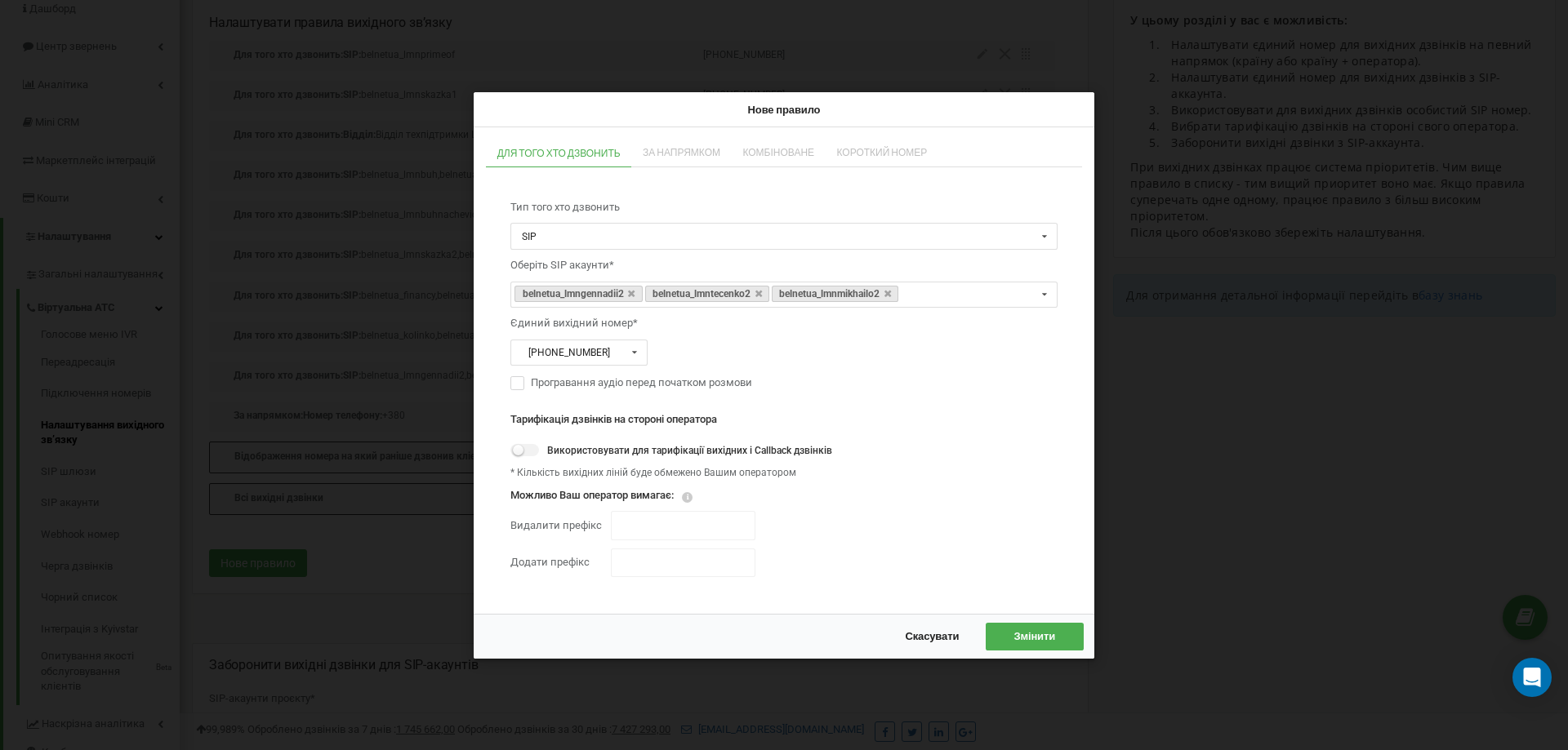
click at [1228, 458] on div "Нове правило Для того хто дзвонить За напрямком Комбіноване Короткий номер Тип …" at bounding box center [784, 375] width 1568 height 750
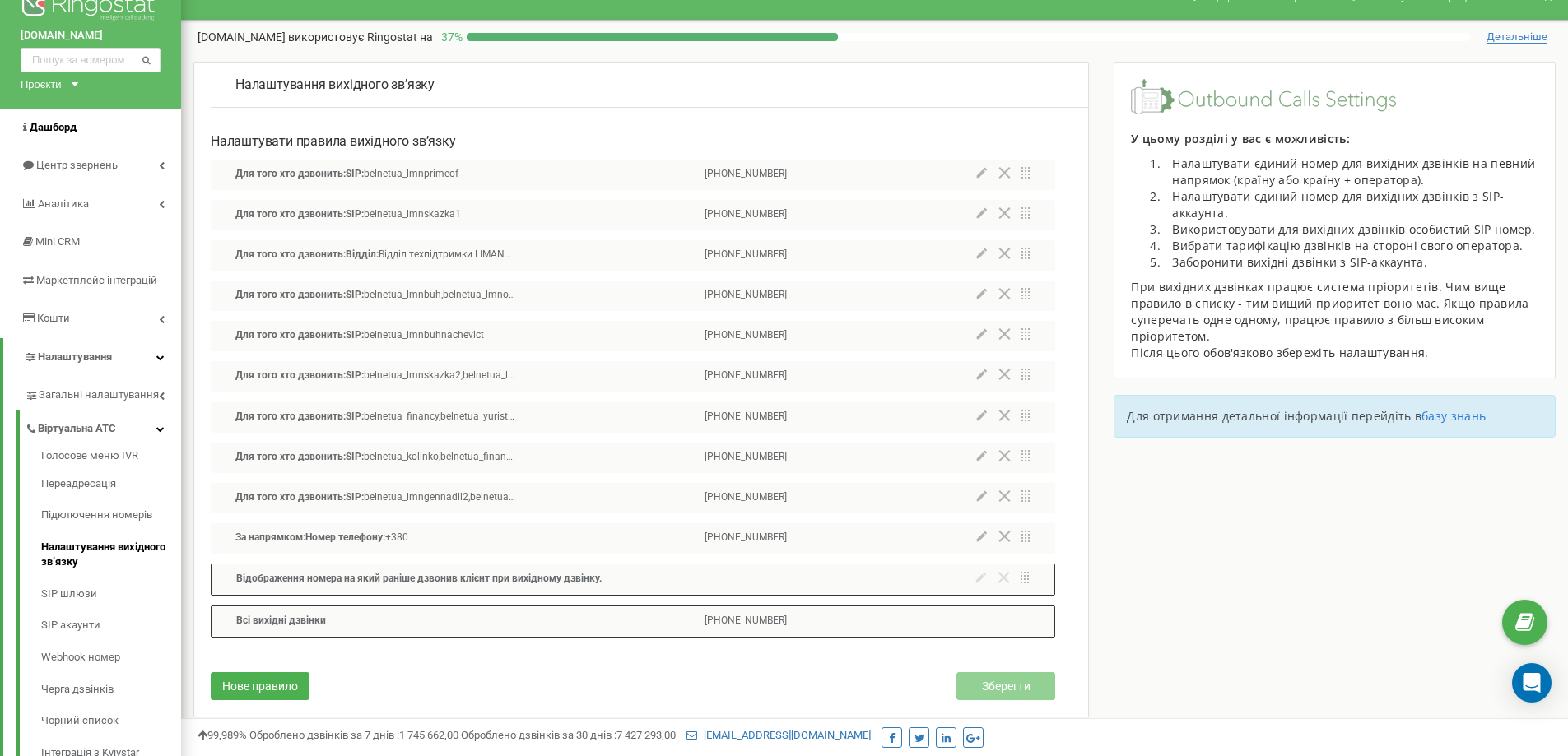
scroll to position [0, 0]
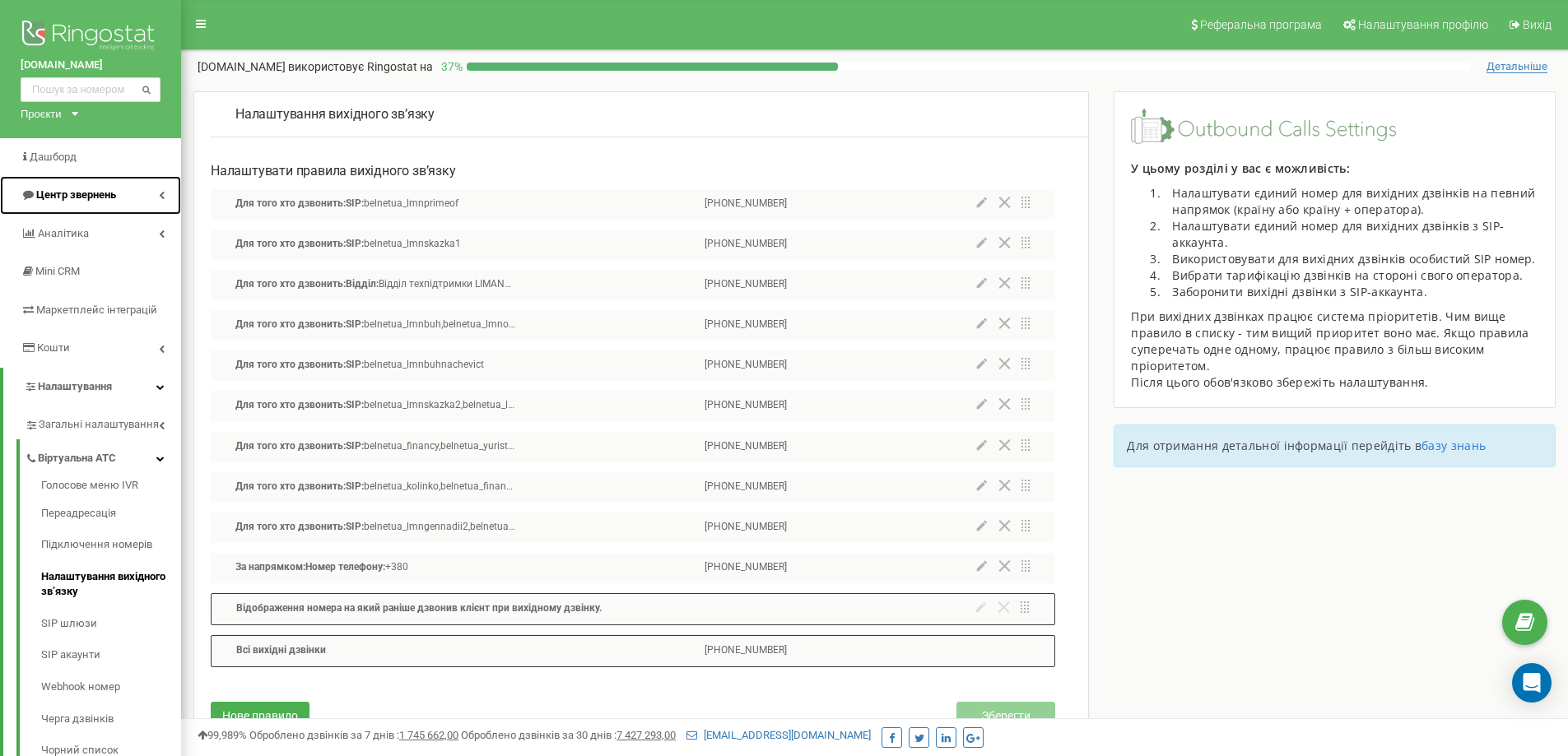
click at [143, 195] on link "Центр звернень" at bounding box center [90, 195] width 181 height 39
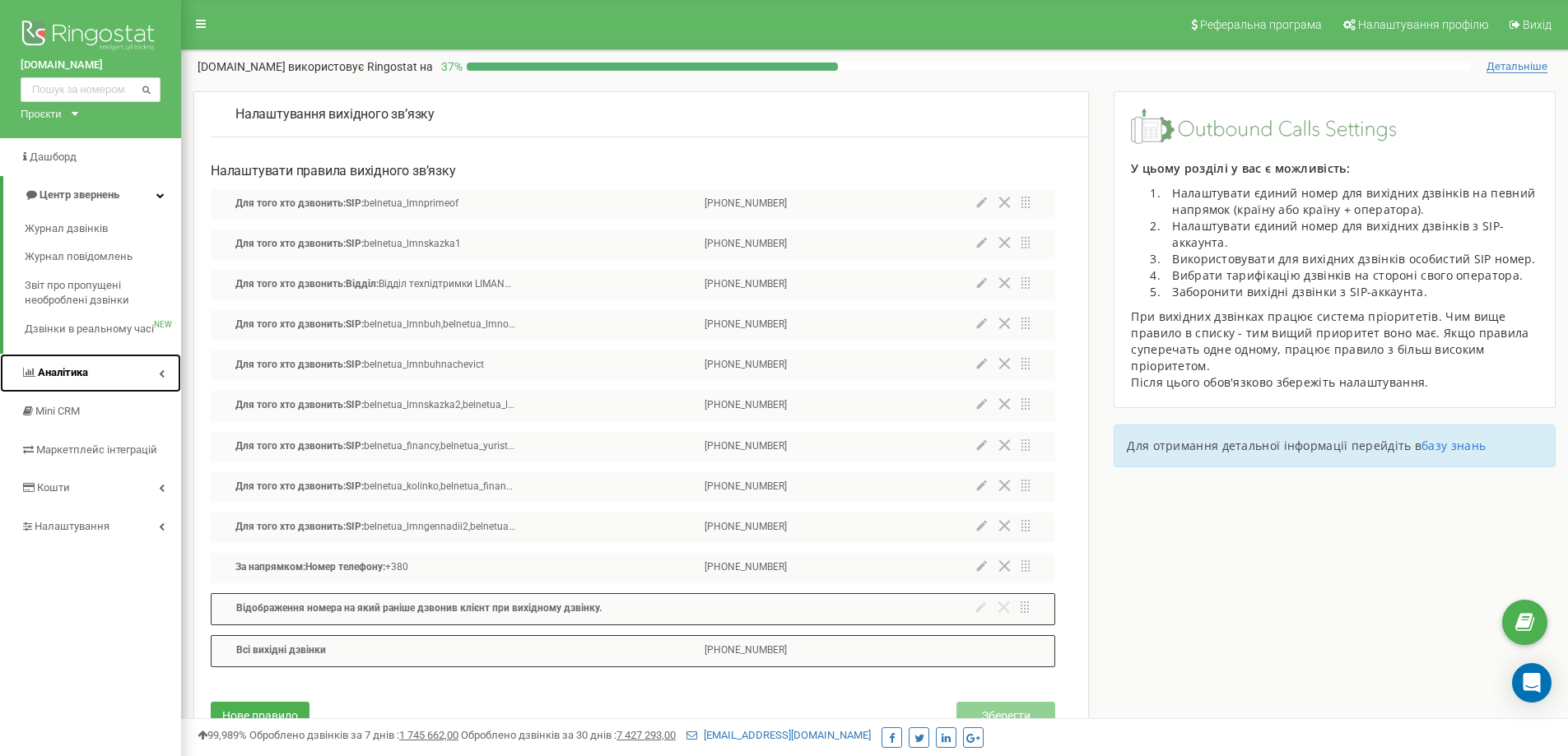
click at [141, 376] on link "Аналiтика" at bounding box center [90, 373] width 181 height 39
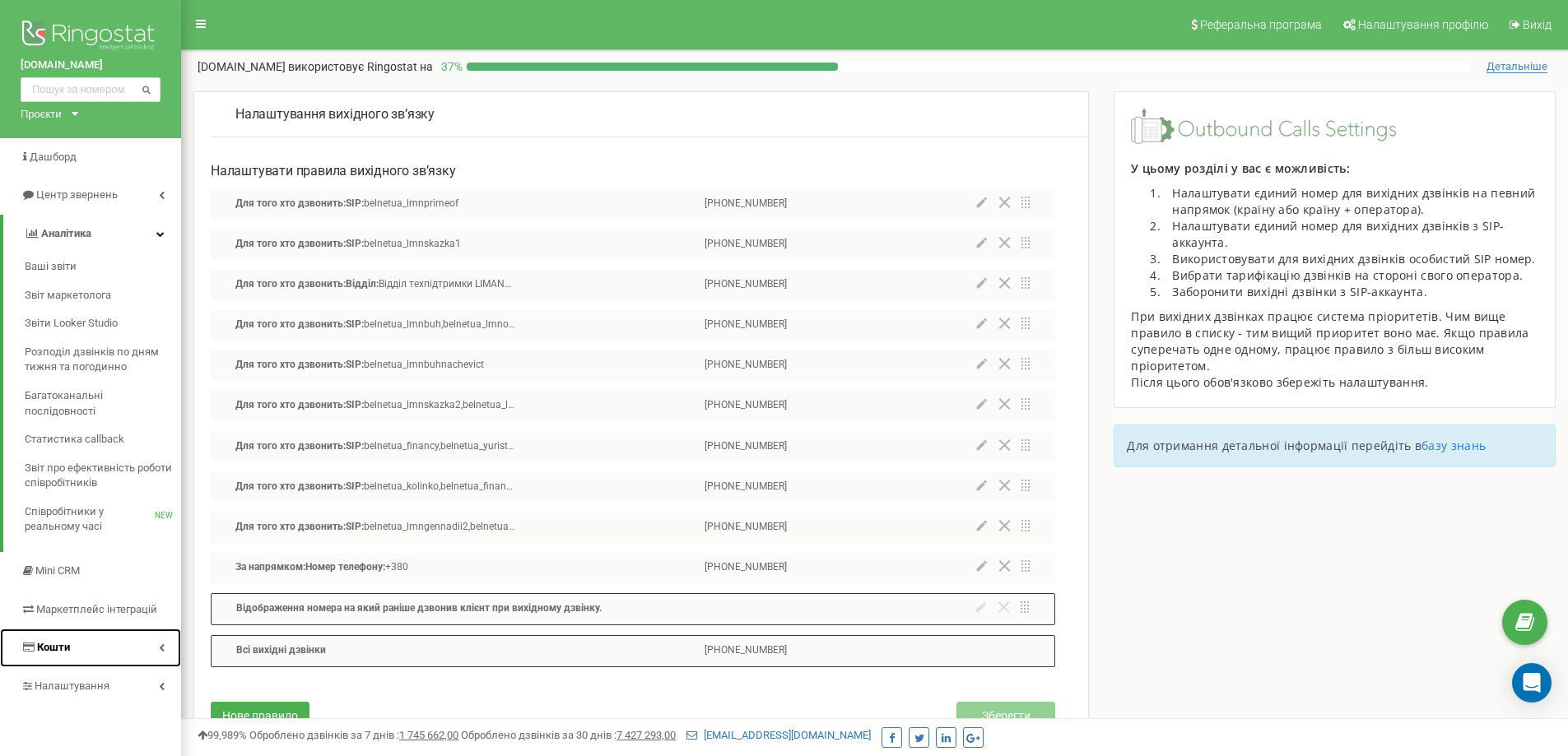
click at [132, 652] on link "Кошти" at bounding box center [90, 648] width 181 height 39
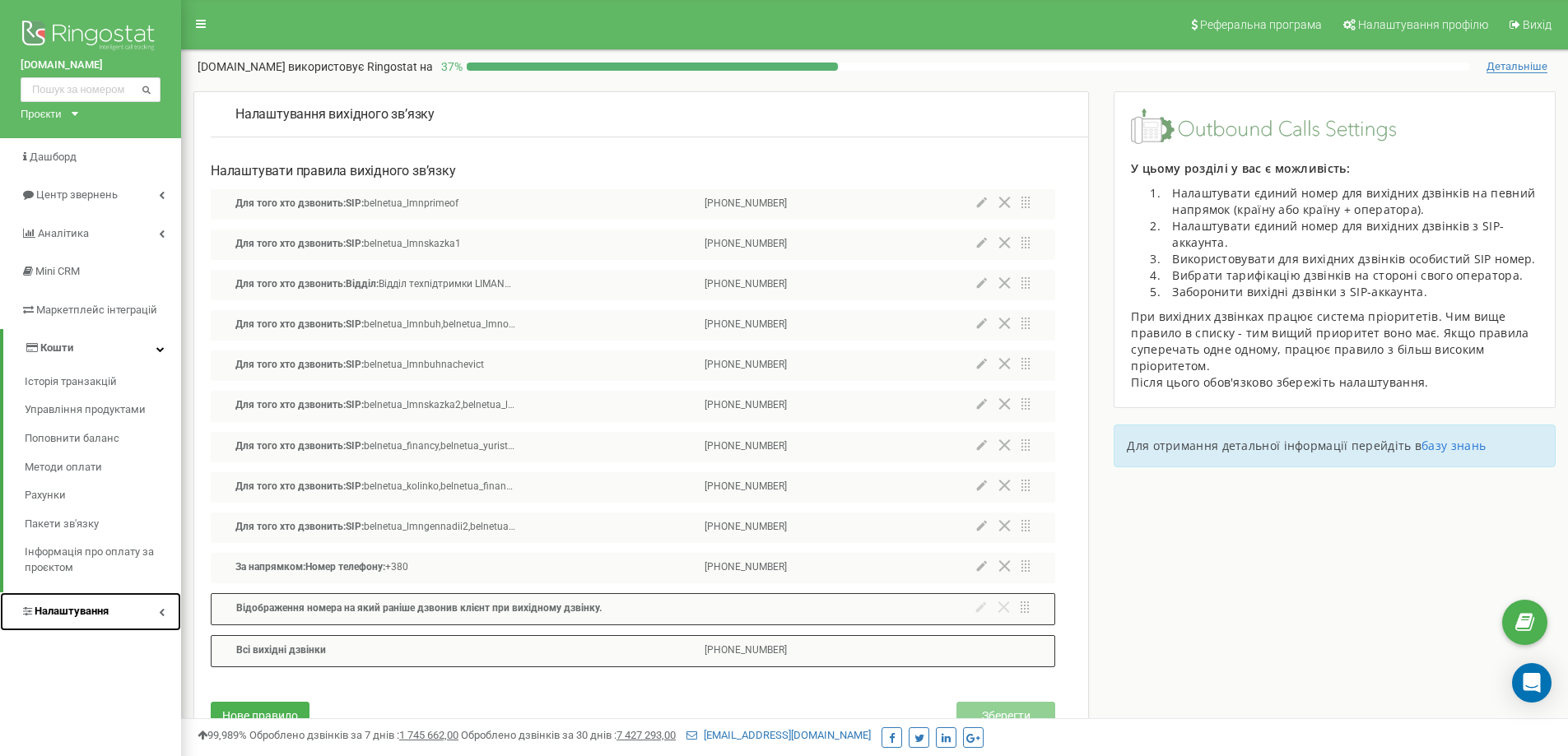
click at [139, 626] on link "Налаштування" at bounding box center [90, 611] width 181 height 39
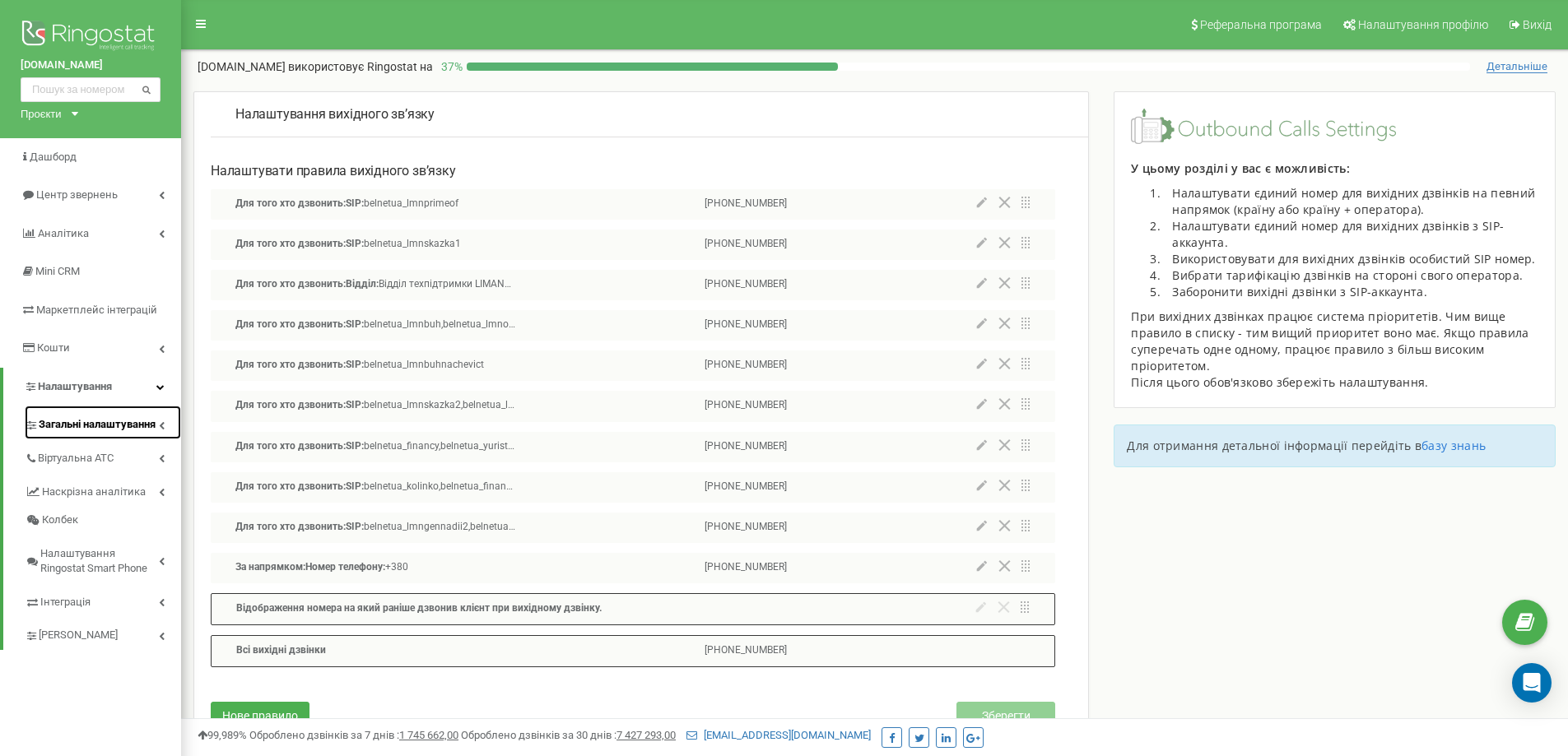
click at [118, 429] on span "Загальні налаштування" at bounding box center [97, 425] width 117 height 16
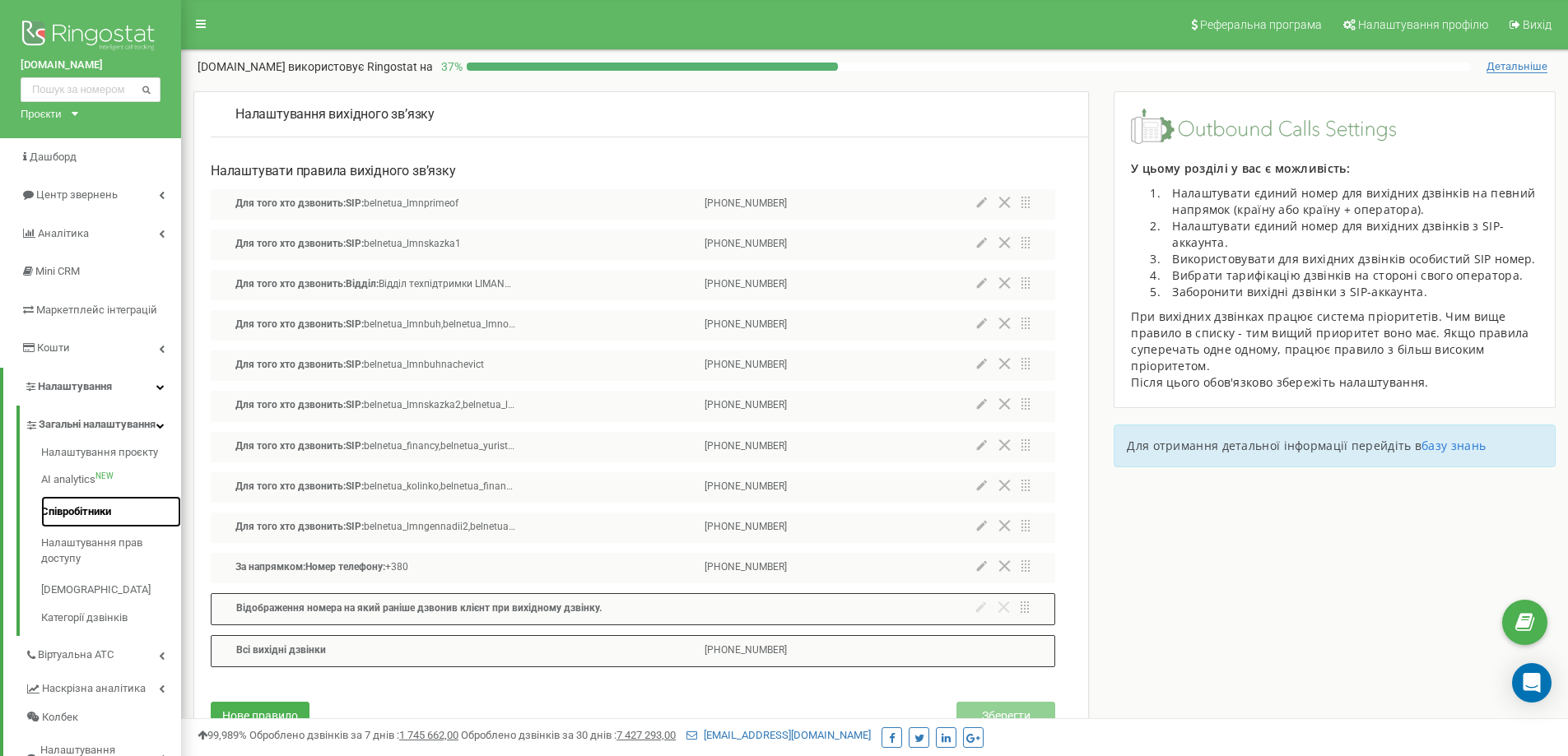
click at [85, 528] on link "Співробітники" at bounding box center [111, 512] width 140 height 32
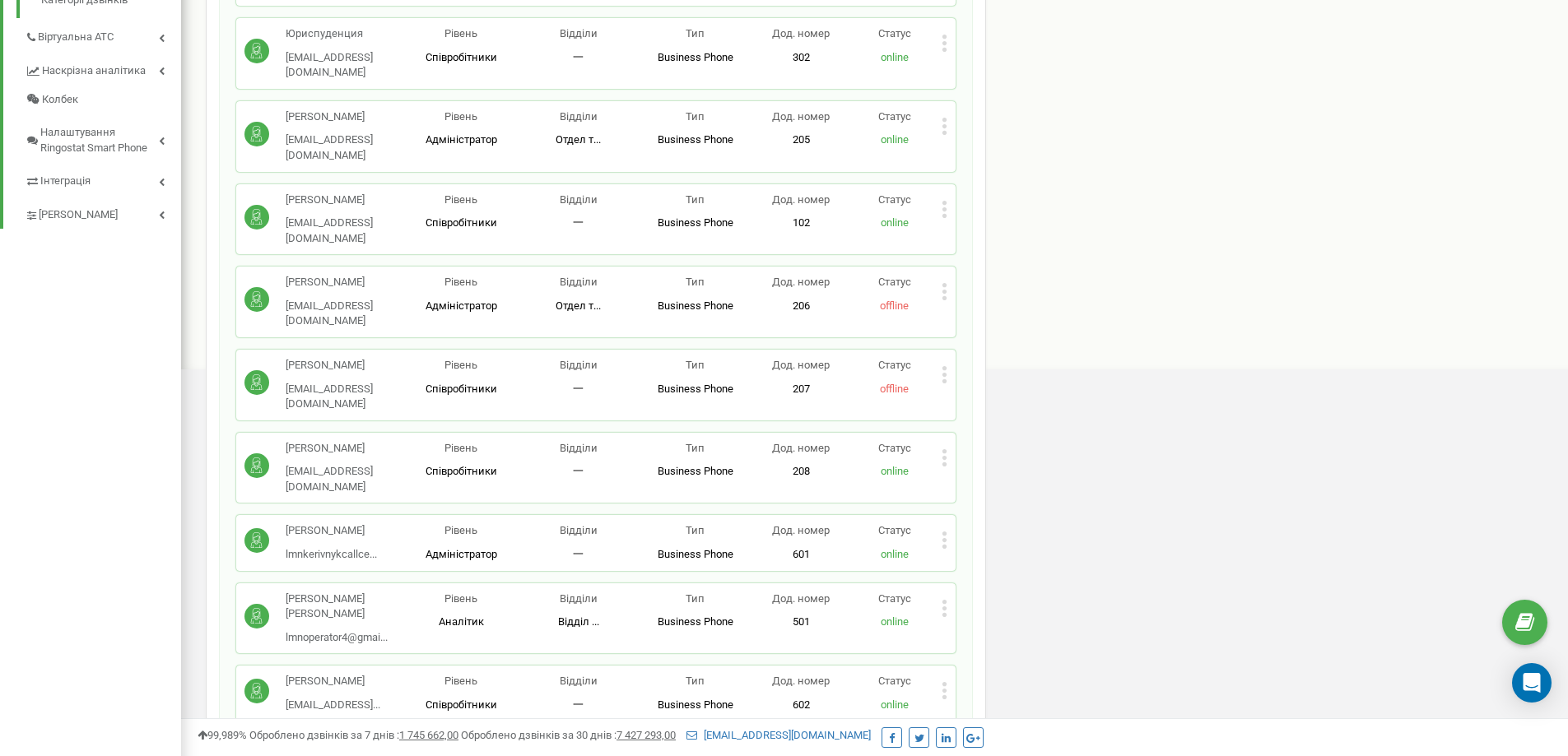
scroll to position [658, 0]
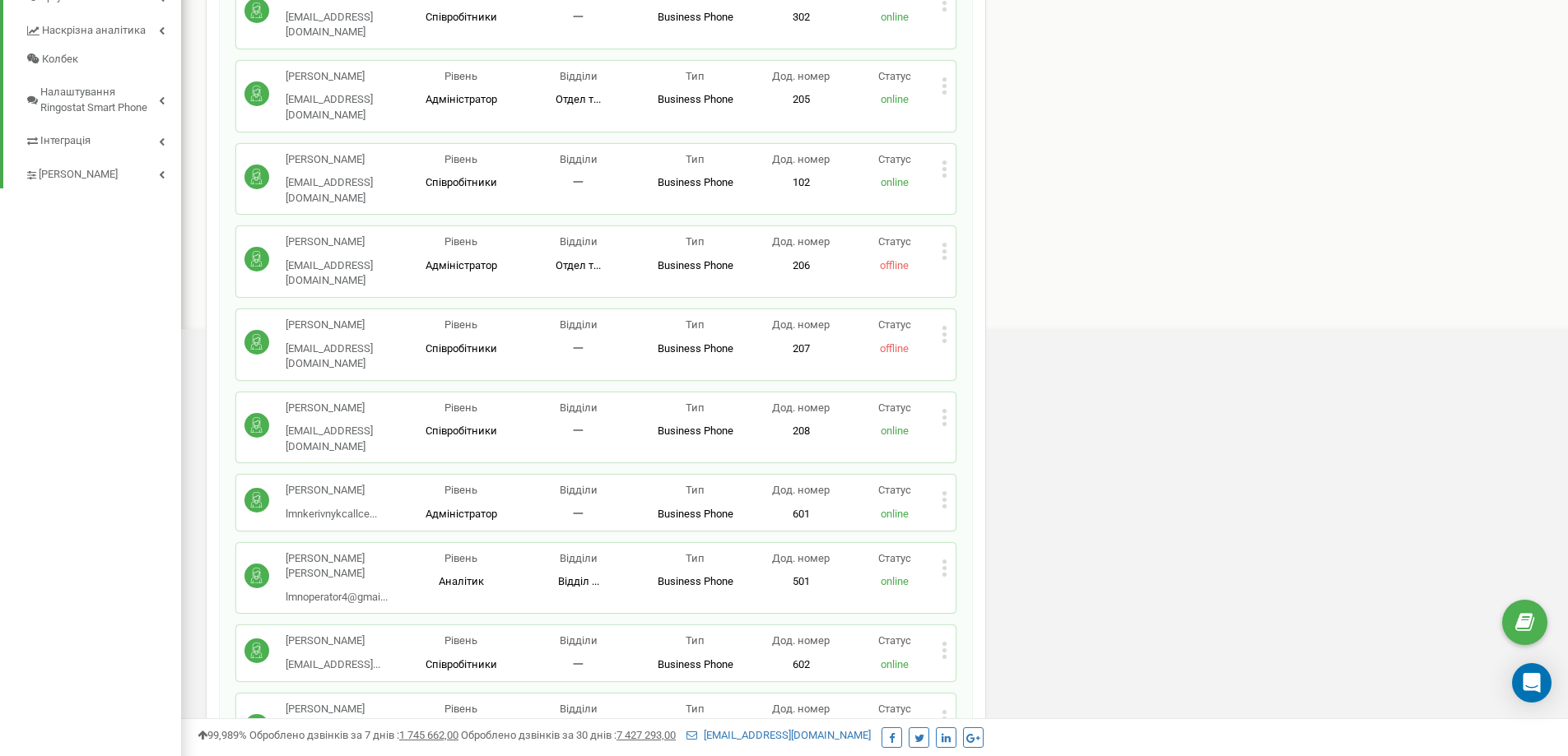
click at [943, 491] on icon at bounding box center [945, 499] width 6 height 17
click at [1000, 522] on span "Редагувати" at bounding box center [996, 527] width 65 height 11
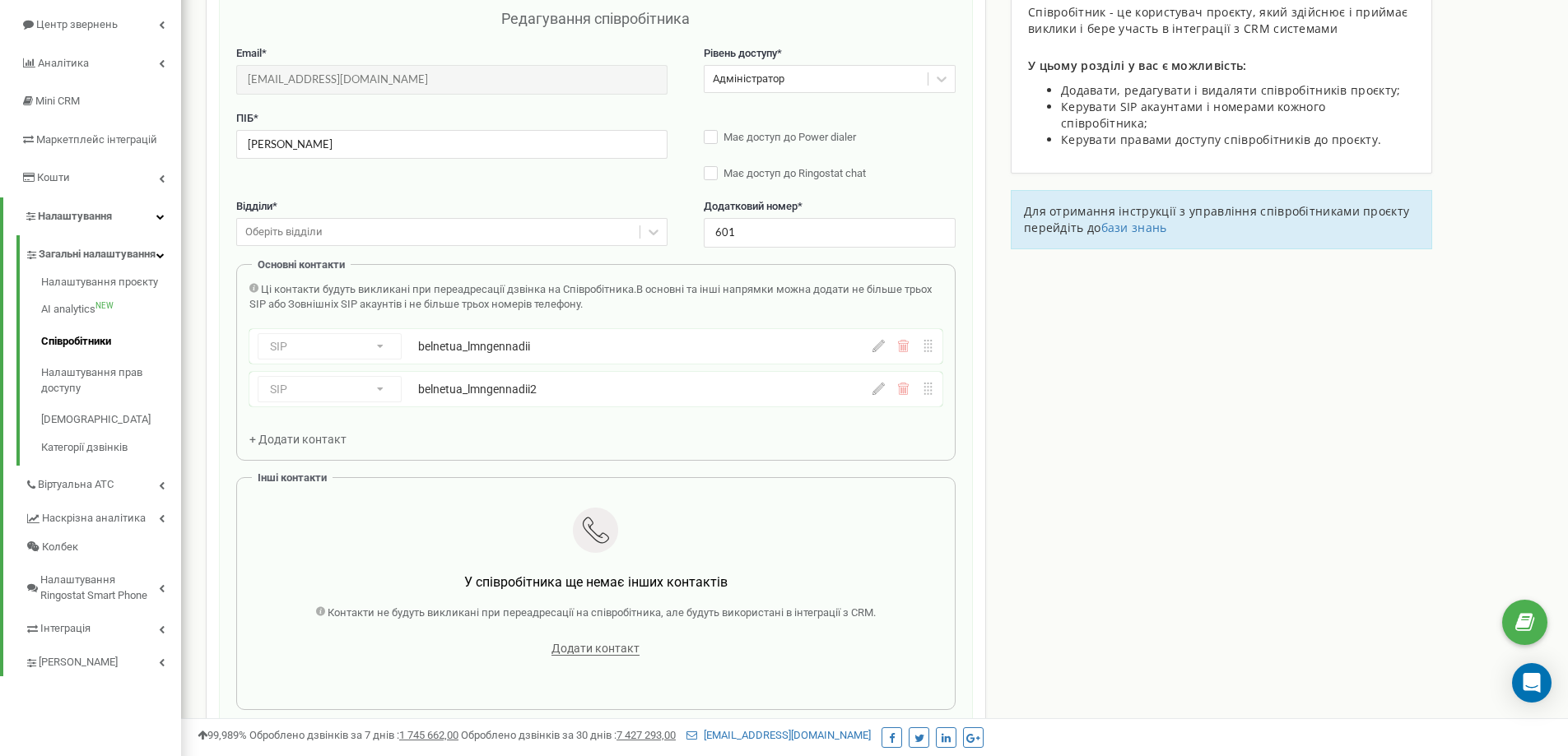
scroll to position [165, 0]
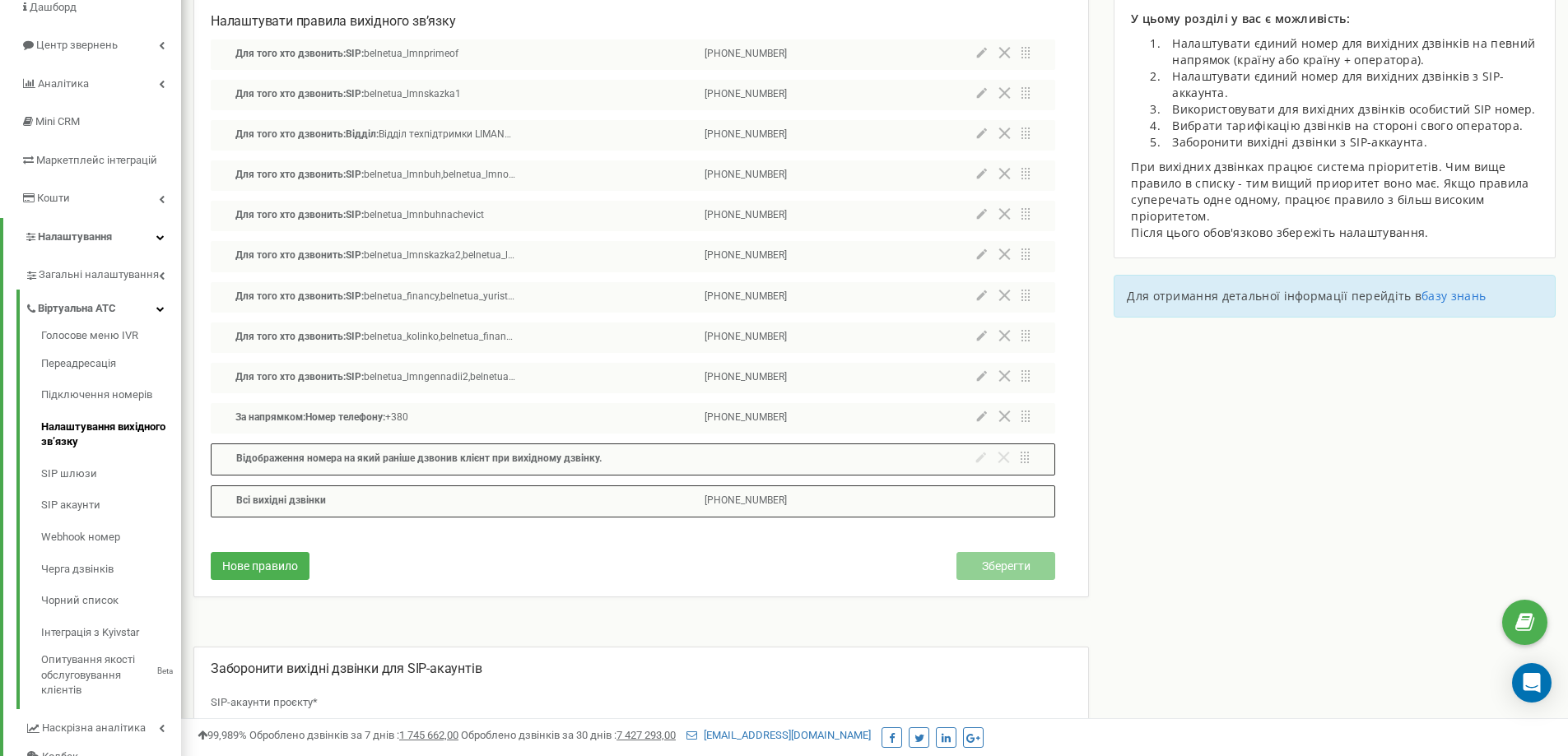
scroll to position [148, 0]
click at [987, 386] on div at bounding box center [1004, 380] width 54 height 16
click at [976, 376] on div "Для того хто дзвонить: SIP: belnetua_lmngennadii2,belnetua_lmntecenko2,belnetua…" at bounding box center [633, 379] width 845 height 30
click at [983, 376] on icon at bounding box center [982, 378] width 10 height 10
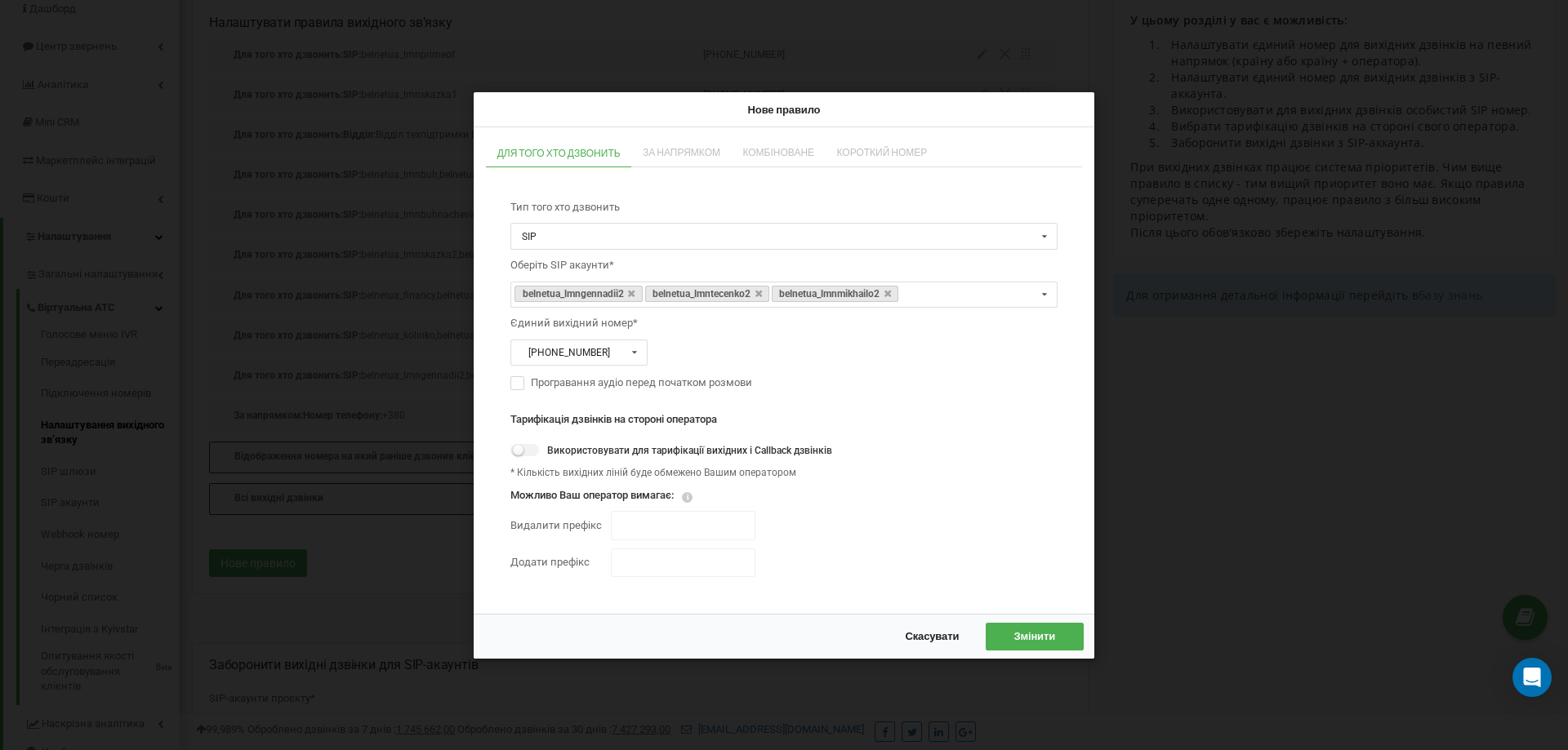
click at [1291, 373] on div "Нове правило Для того хто дзвонить За напрямком Комбіноване Короткий номер Тип …" at bounding box center [784, 375] width 1568 height 750
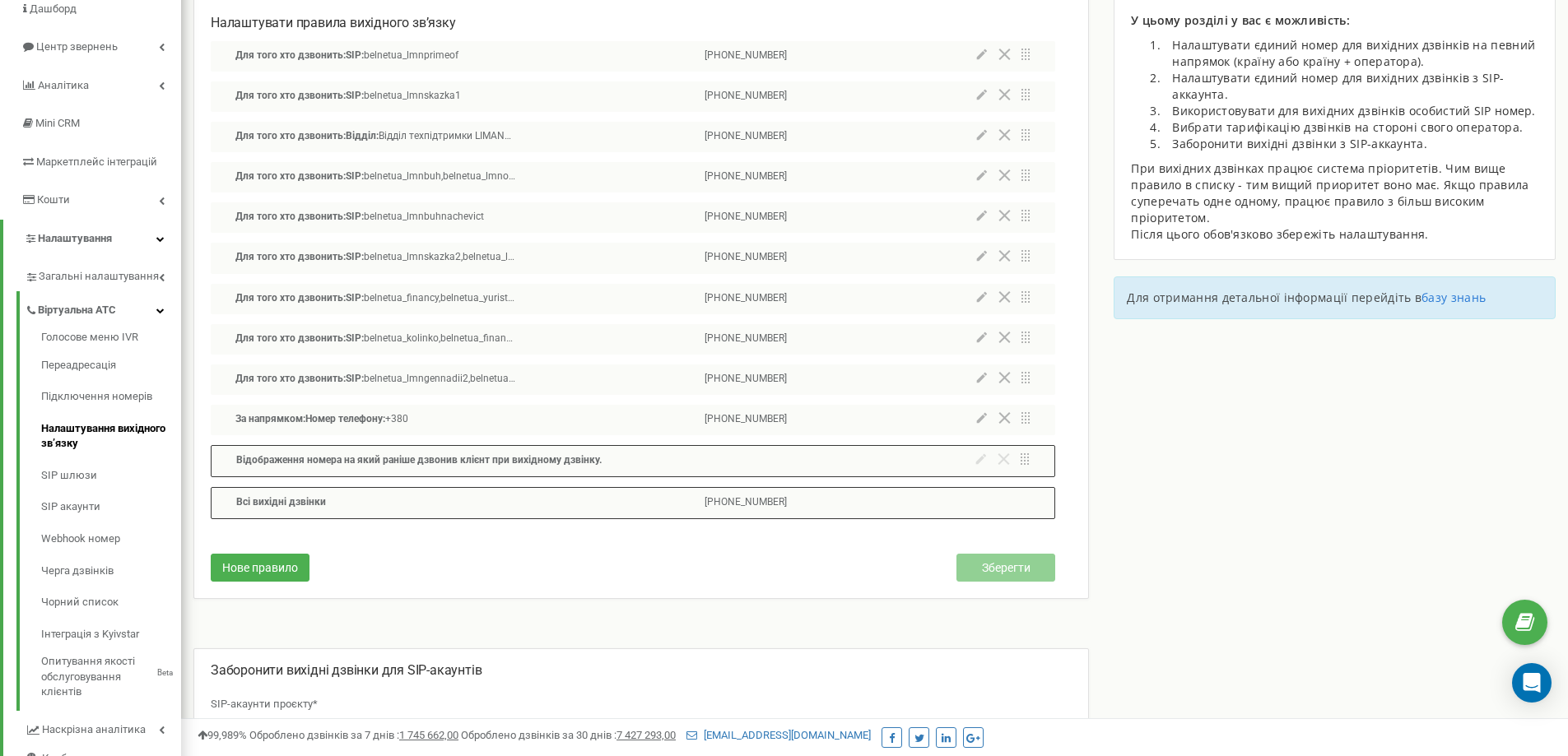
click at [979, 415] on icon at bounding box center [982, 418] width 11 height 12
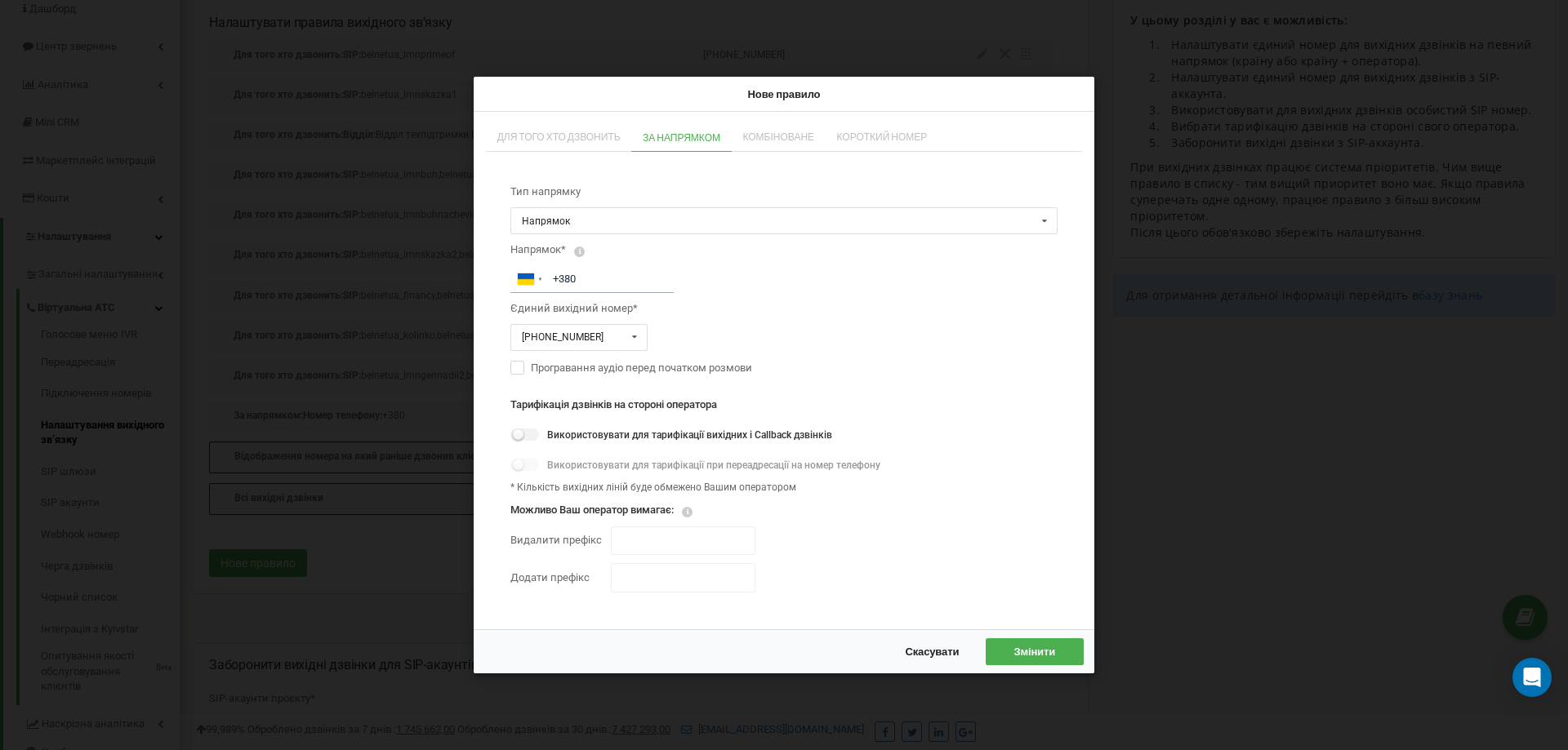
click at [1190, 405] on div "Нове правило Для того хто дзвонить За напрямком Комбіноване Короткий номер Тип …" at bounding box center [784, 375] width 1568 height 750
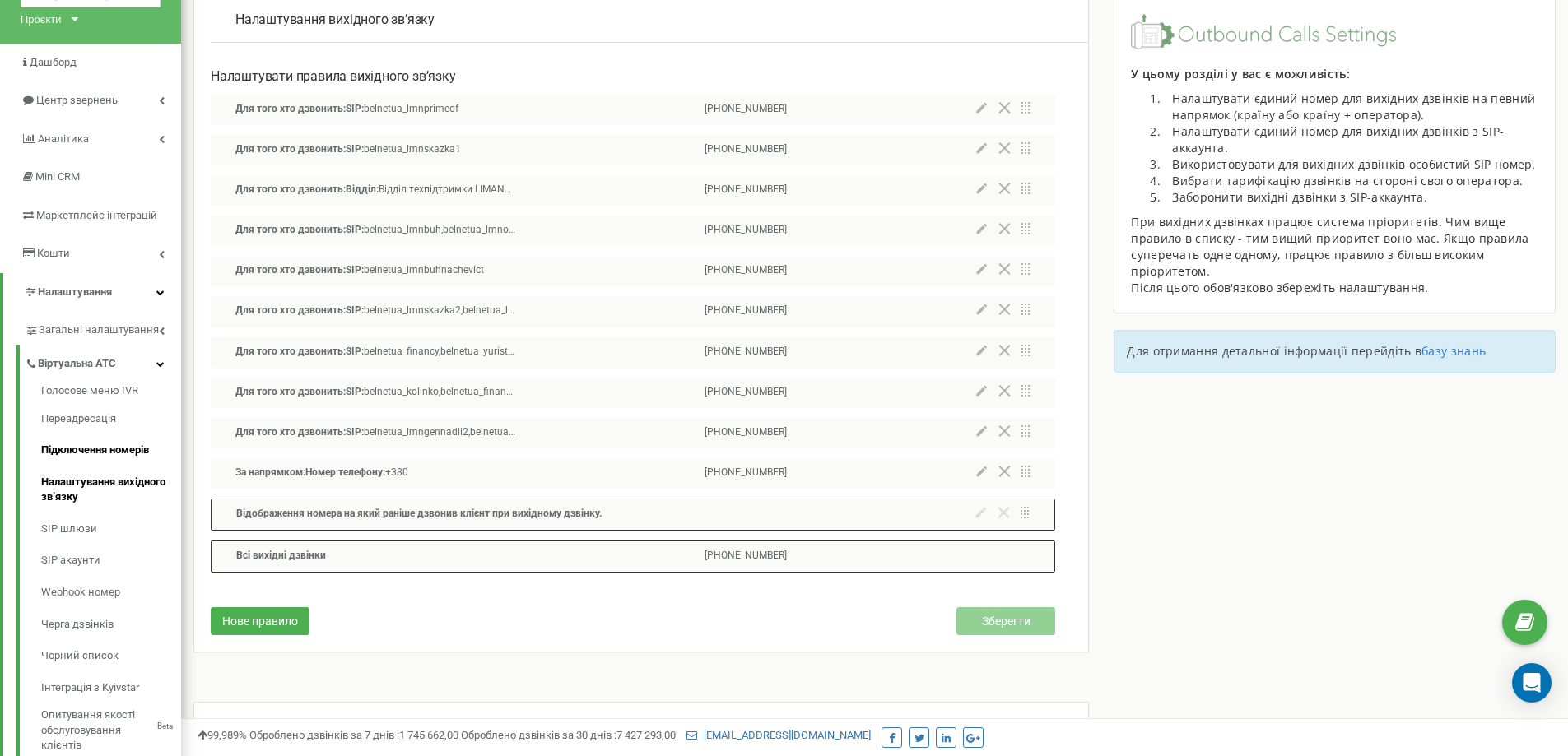
scroll to position [66, 0]
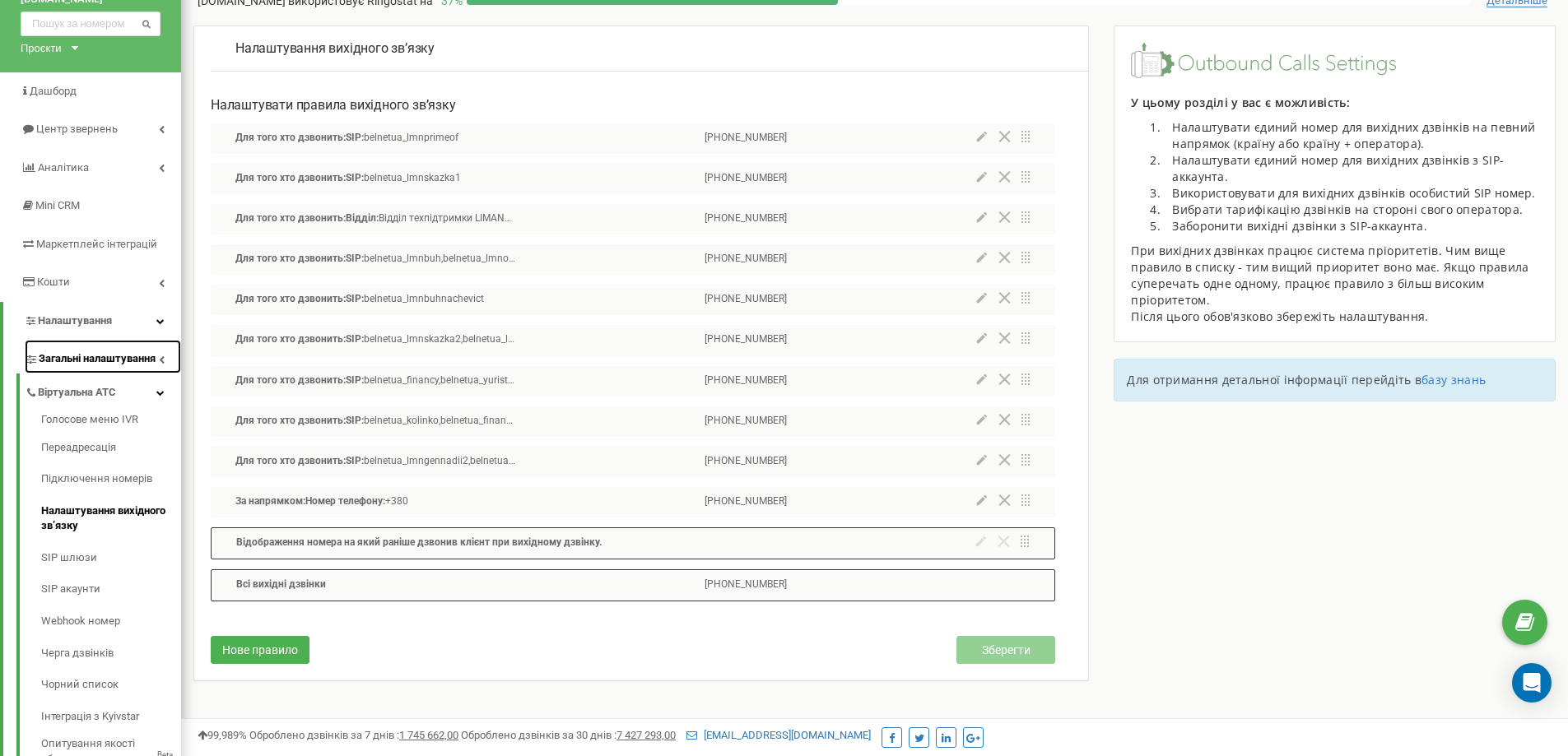
click at [148, 354] on span "Загальні налаштування" at bounding box center [97, 360] width 117 height 16
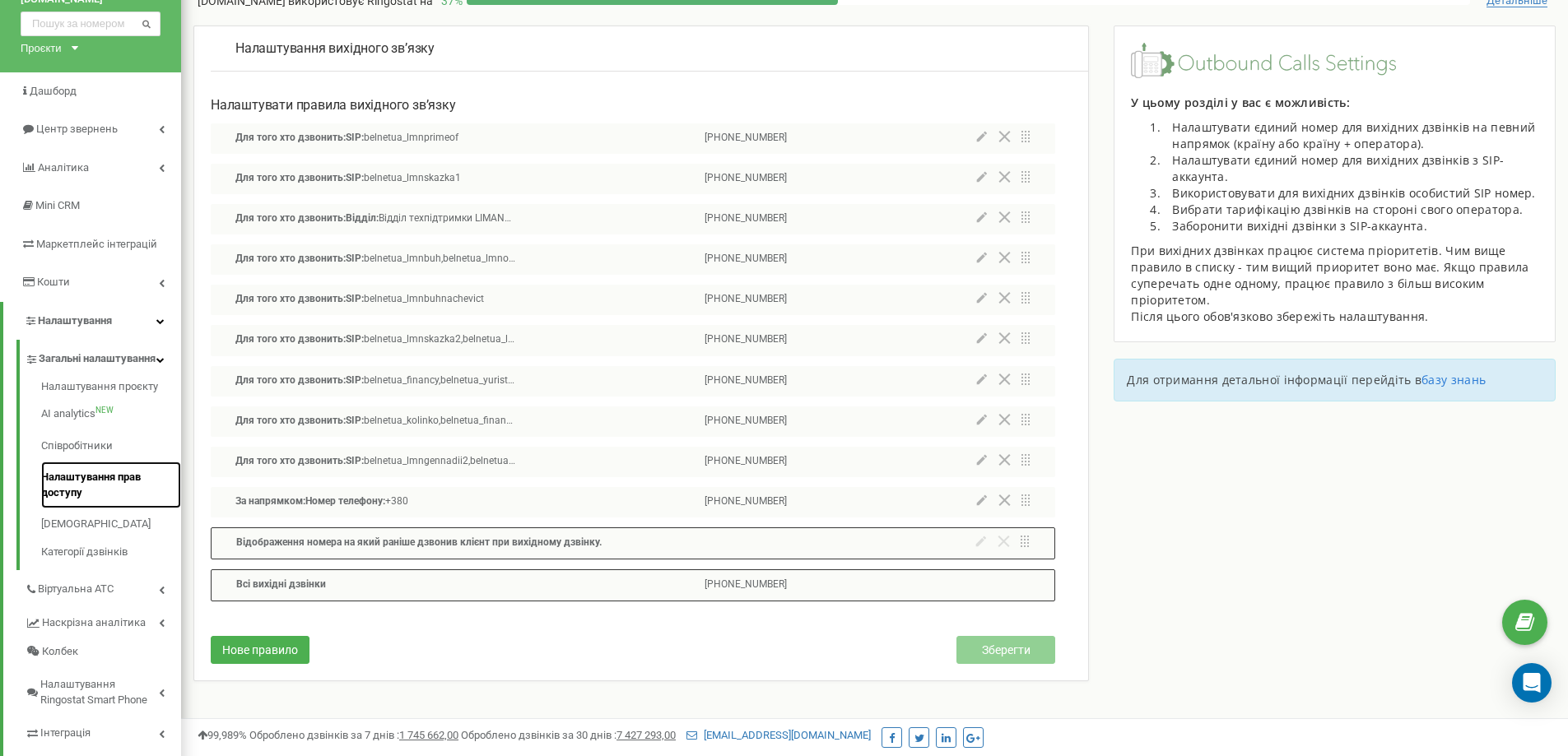
click at [92, 498] on link "Налаштування прав доступу" at bounding box center [111, 484] width 140 height 47
click at [71, 462] on link "Співробітники" at bounding box center [111, 446] width 140 height 32
click at [66, 462] on link "Співробітники" at bounding box center [111, 446] width 140 height 32
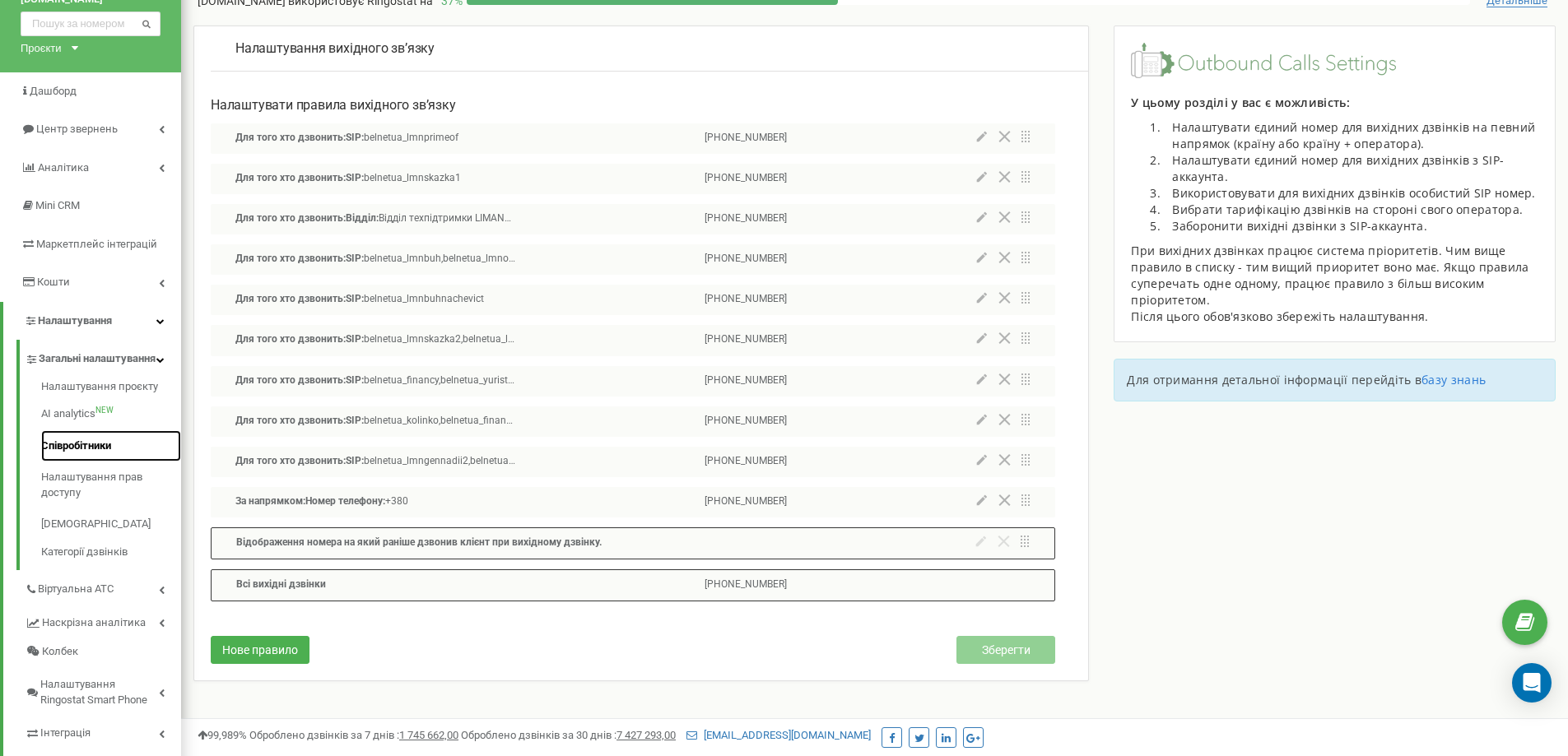
click at [66, 462] on link "Співробітники" at bounding box center [111, 446] width 140 height 32
click at [66, 461] on link "Співробітники" at bounding box center [111, 446] width 140 height 32
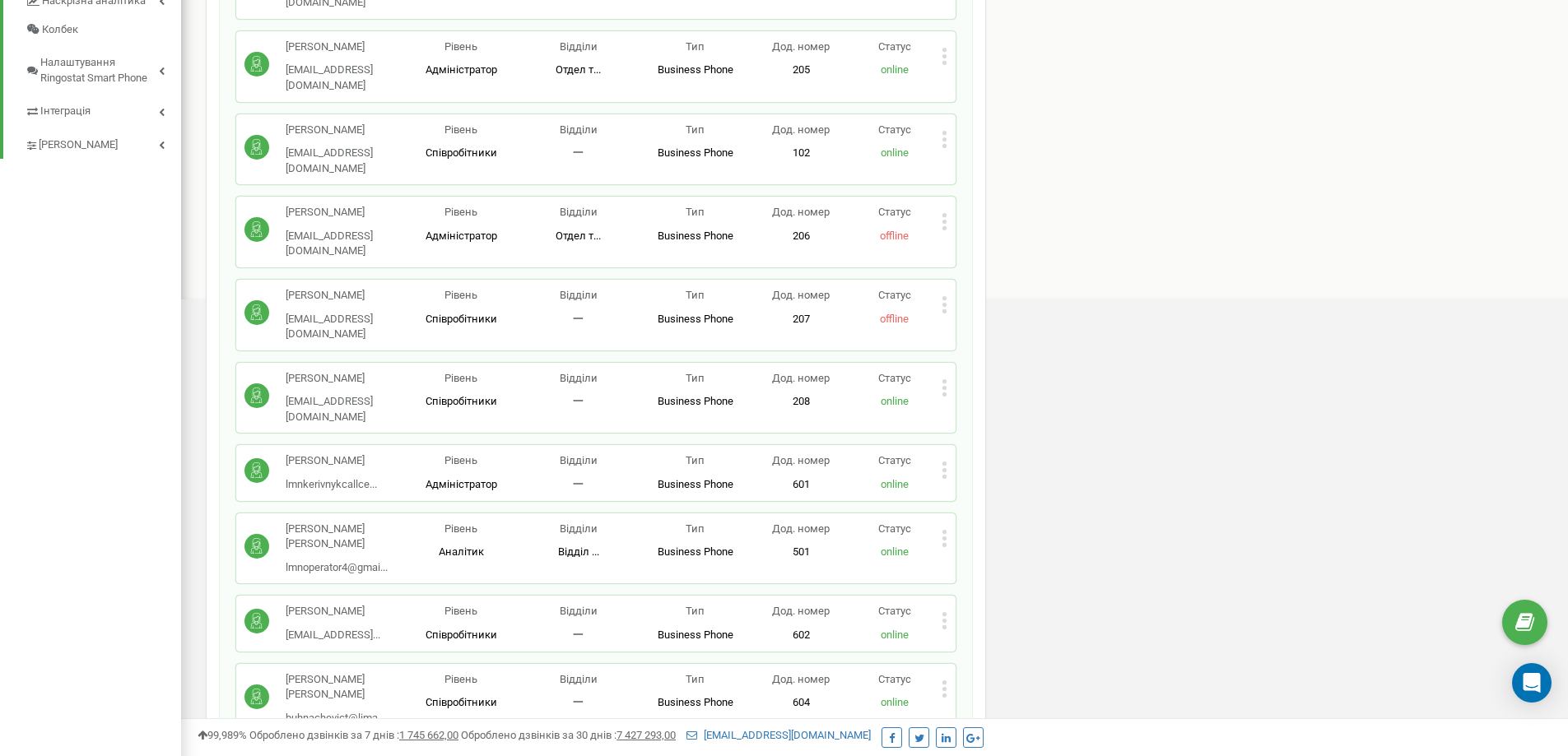
scroll to position [725, 0]
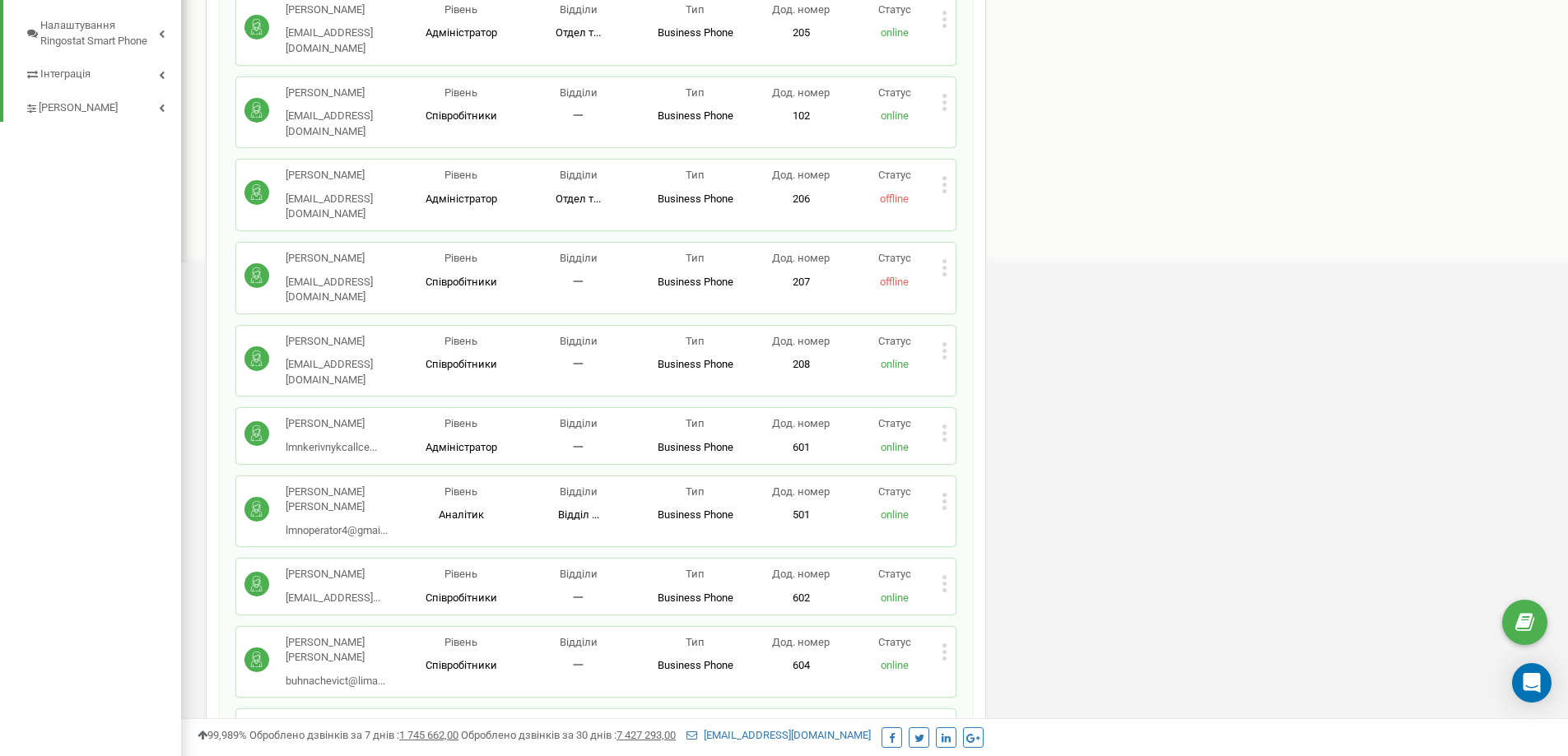
click at [938, 567] on div "Статус online" at bounding box center [895, 586] width 94 height 39
click at [942, 567] on div "Тяжко Михайло lmnmanager4@gmail... lmnmanager4@gmail.com Рівень Співробітники В…" at bounding box center [596, 586] width 703 height 39
click at [944, 582] on icon at bounding box center [945, 584] width 4 height 4
click at [1007, 606] on span "Редагувати" at bounding box center [996, 611] width 65 height 11
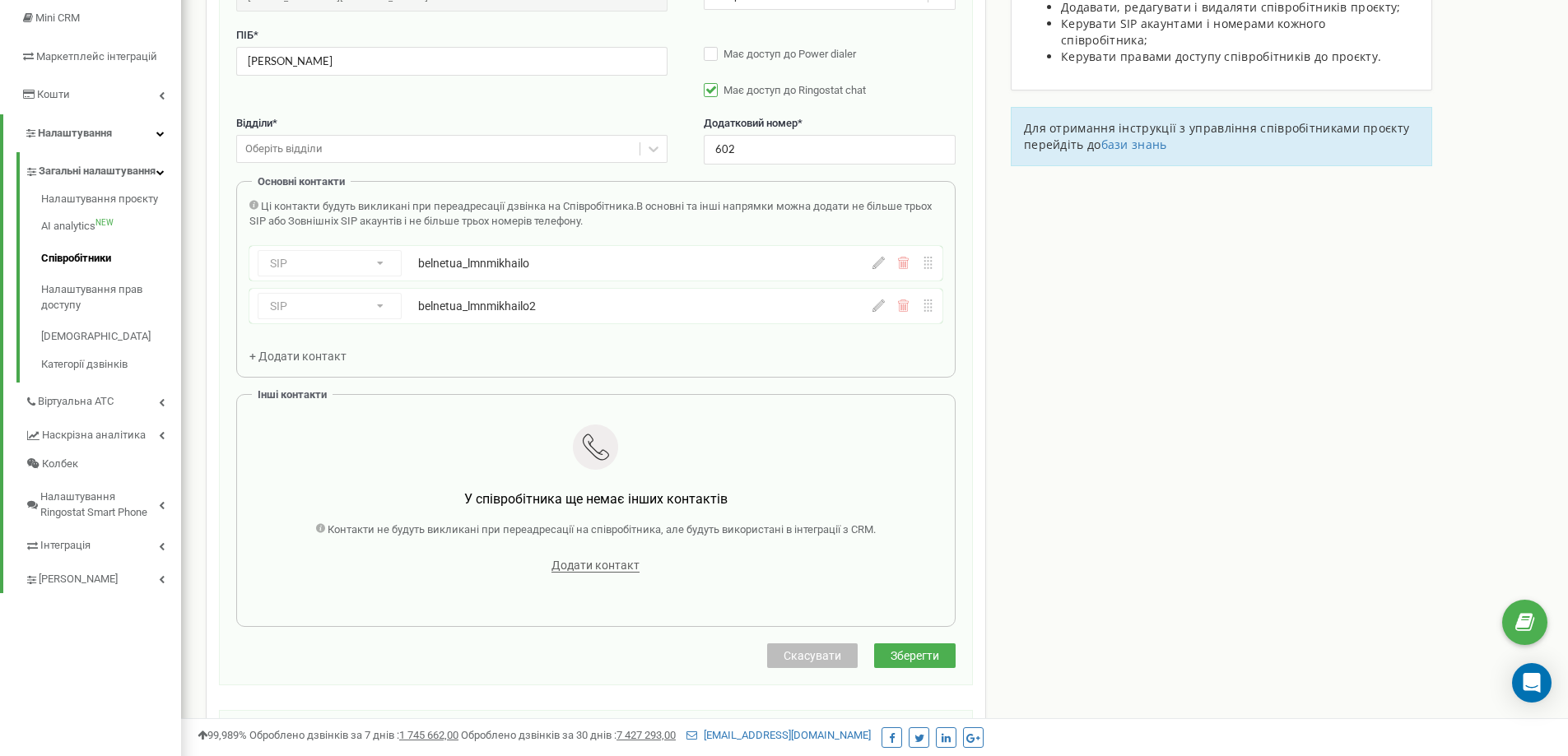
scroll to position [165, 0]
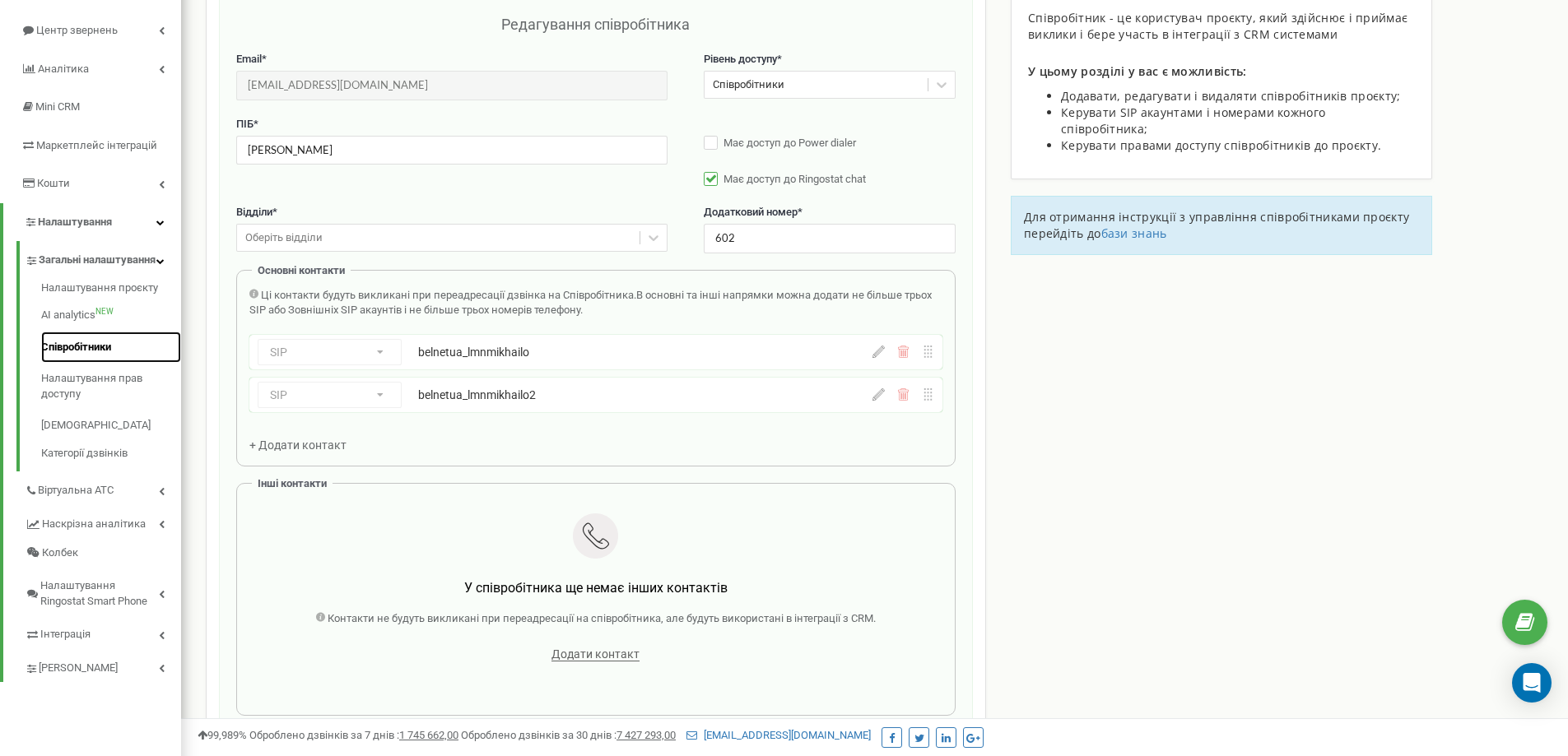
click at [68, 356] on link "Співробітники" at bounding box center [111, 348] width 140 height 32
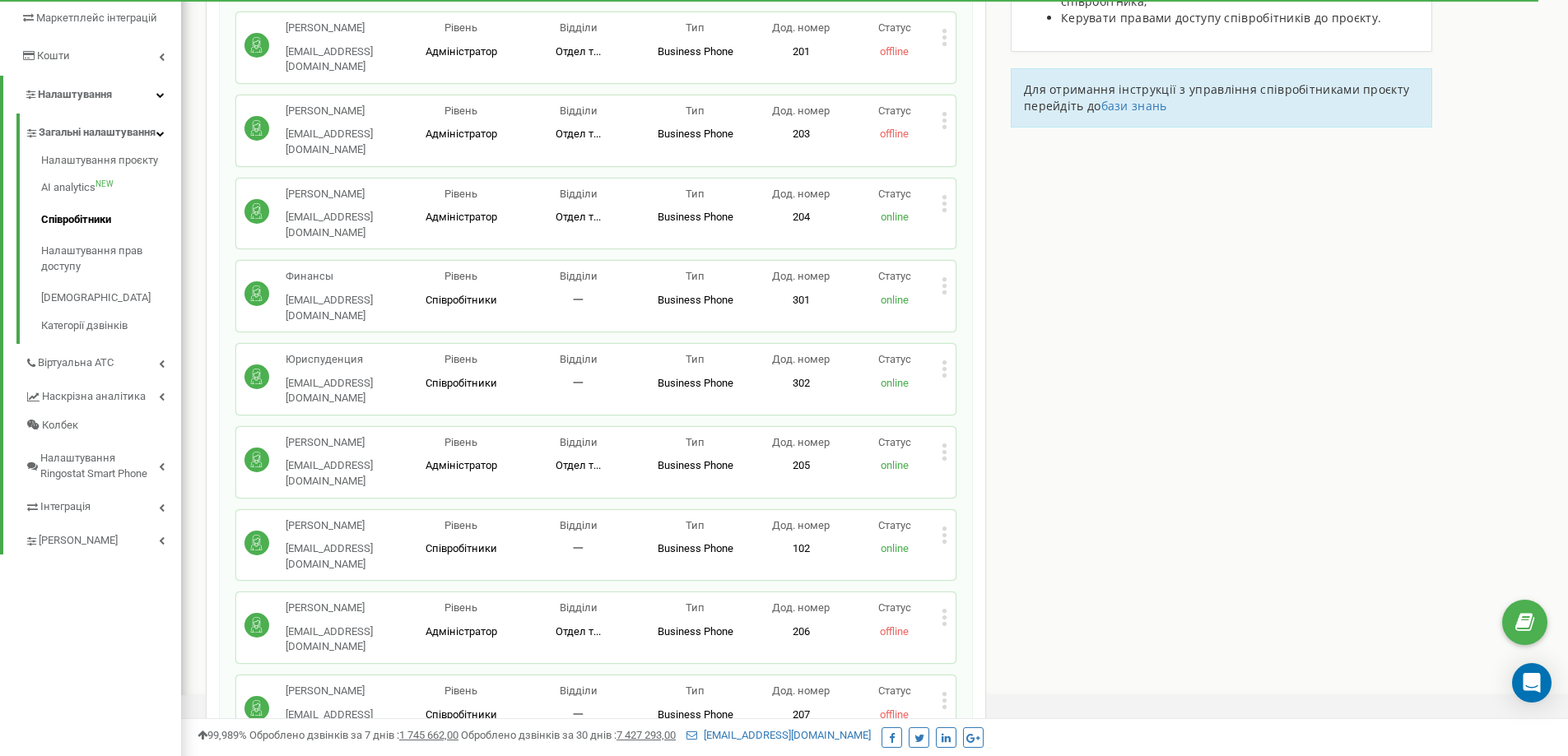
scroll to position [741, 0]
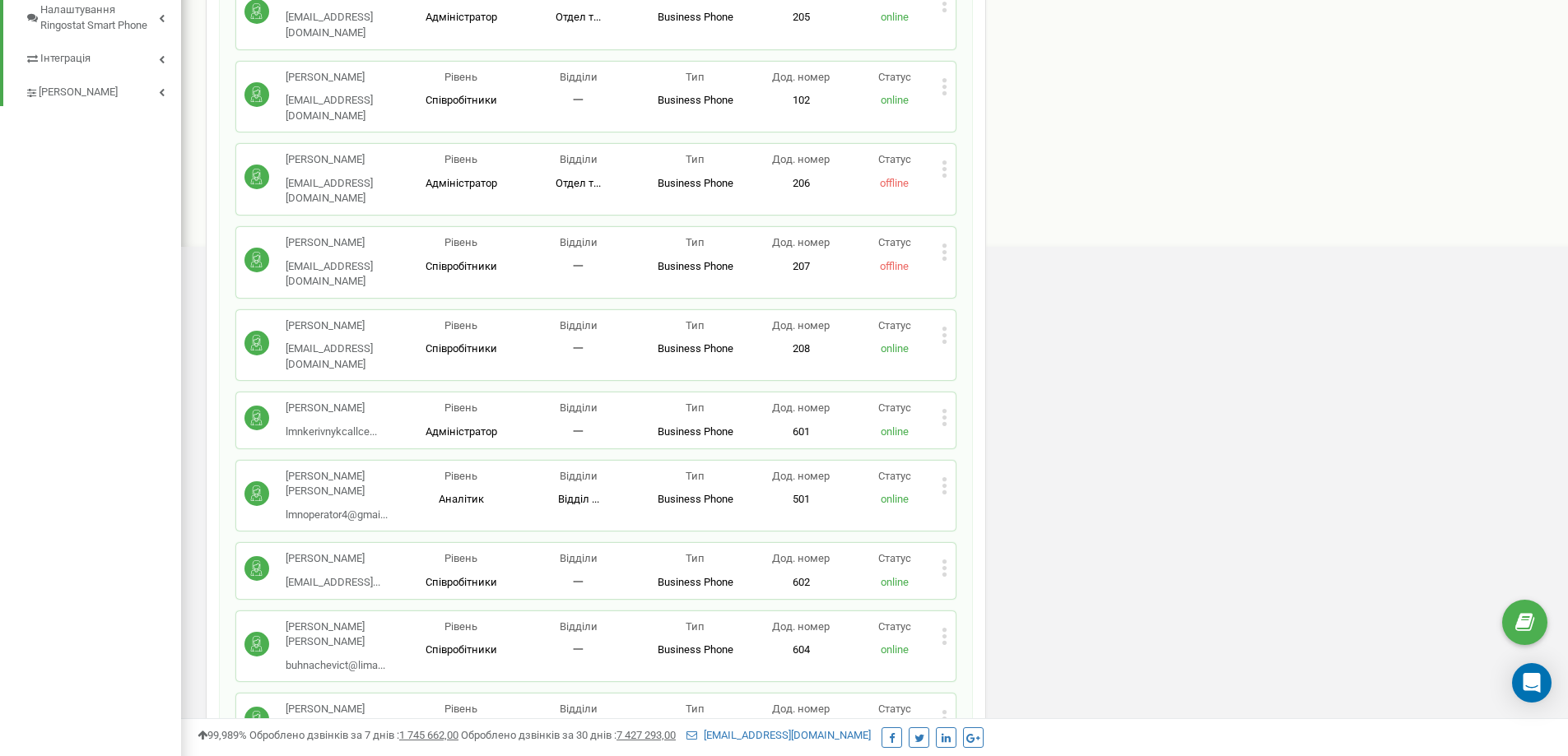
click at [939, 400] on p "Статус" at bounding box center [895, 408] width 94 height 16
click at [947, 415] on icon at bounding box center [945, 417] width 4 height 4
click at [975, 439] on span "Редагувати" at bounding box center [996, 444] width 65 height 11
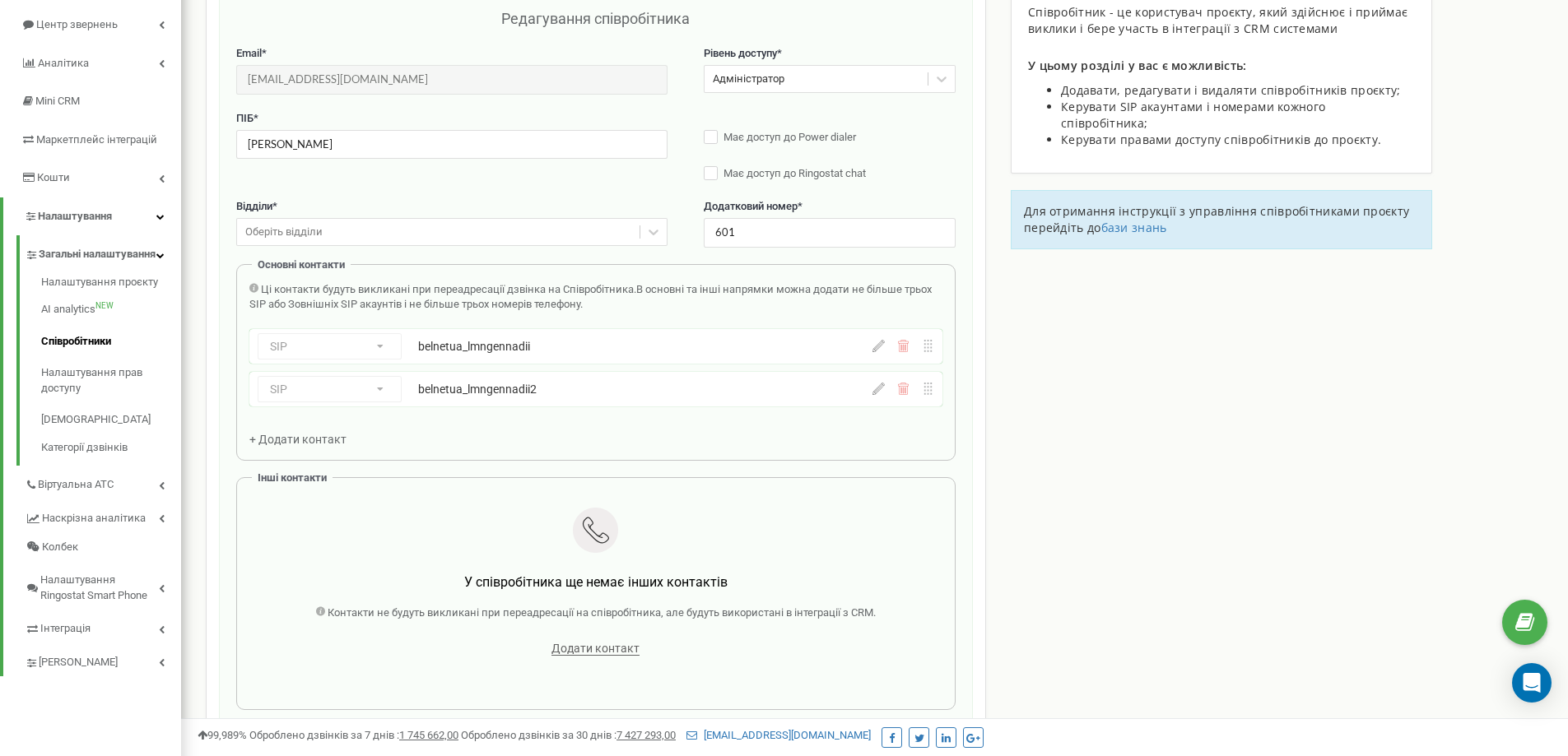
scroll to position [165, 0]
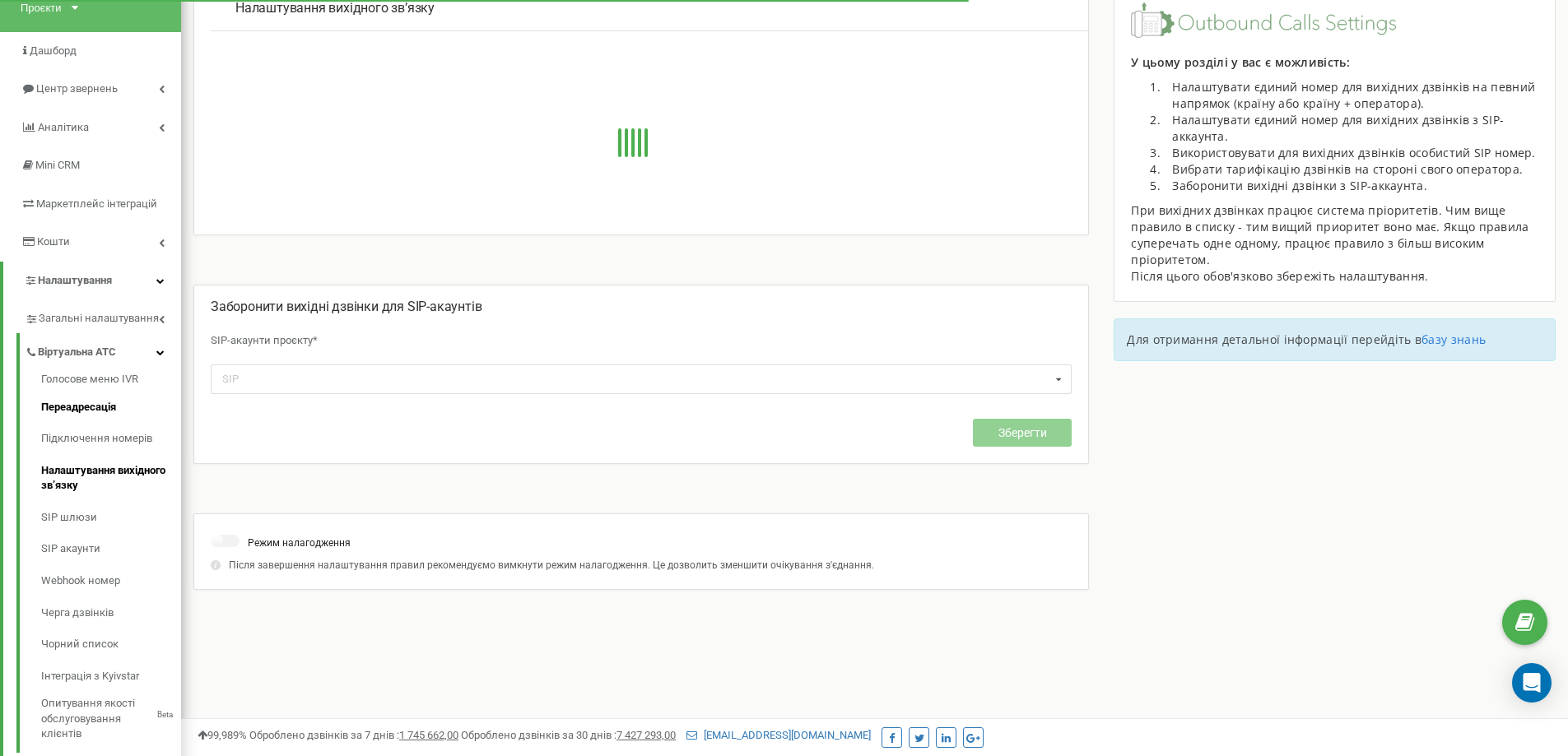
scroll to position [321, 0]
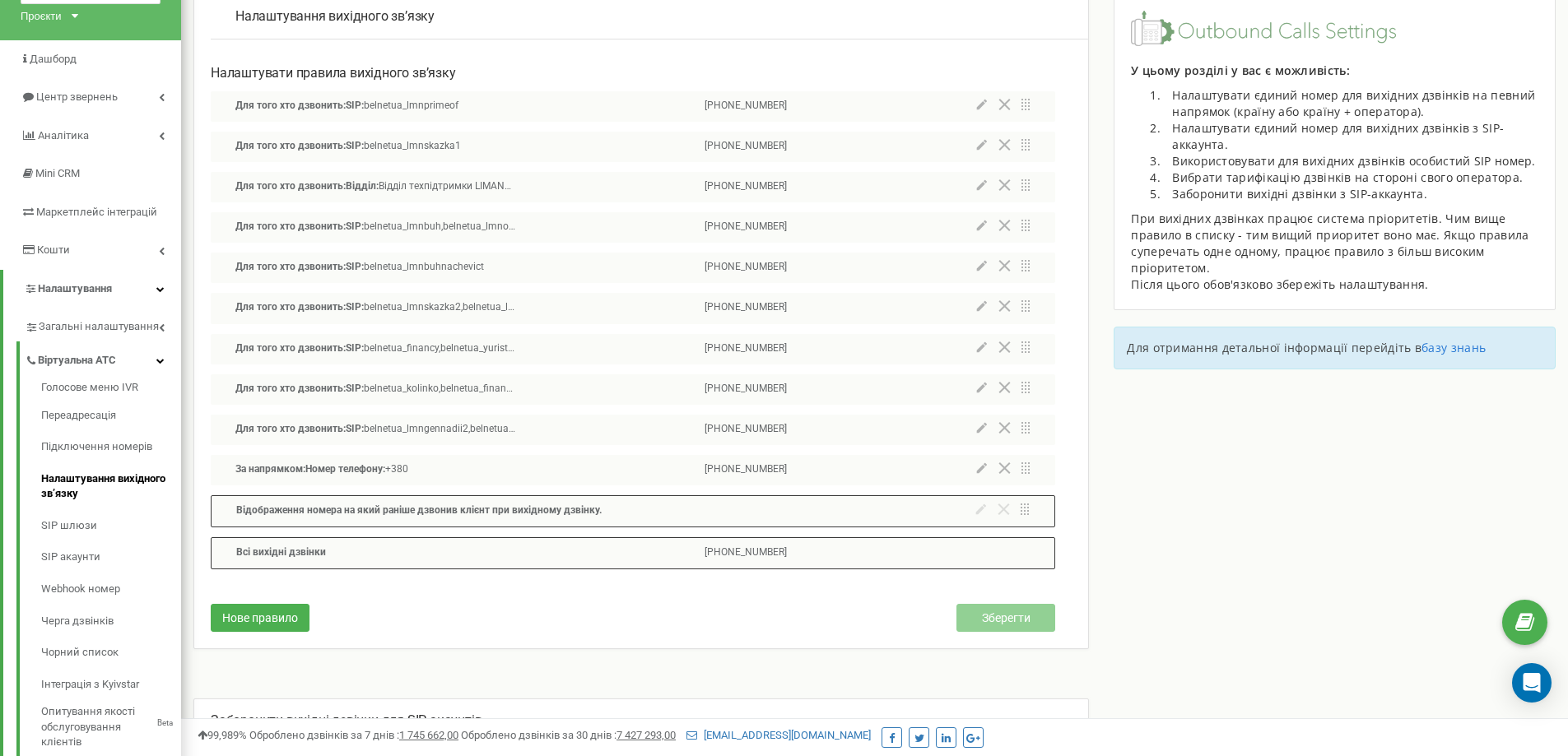
scroll to position [74, 0]
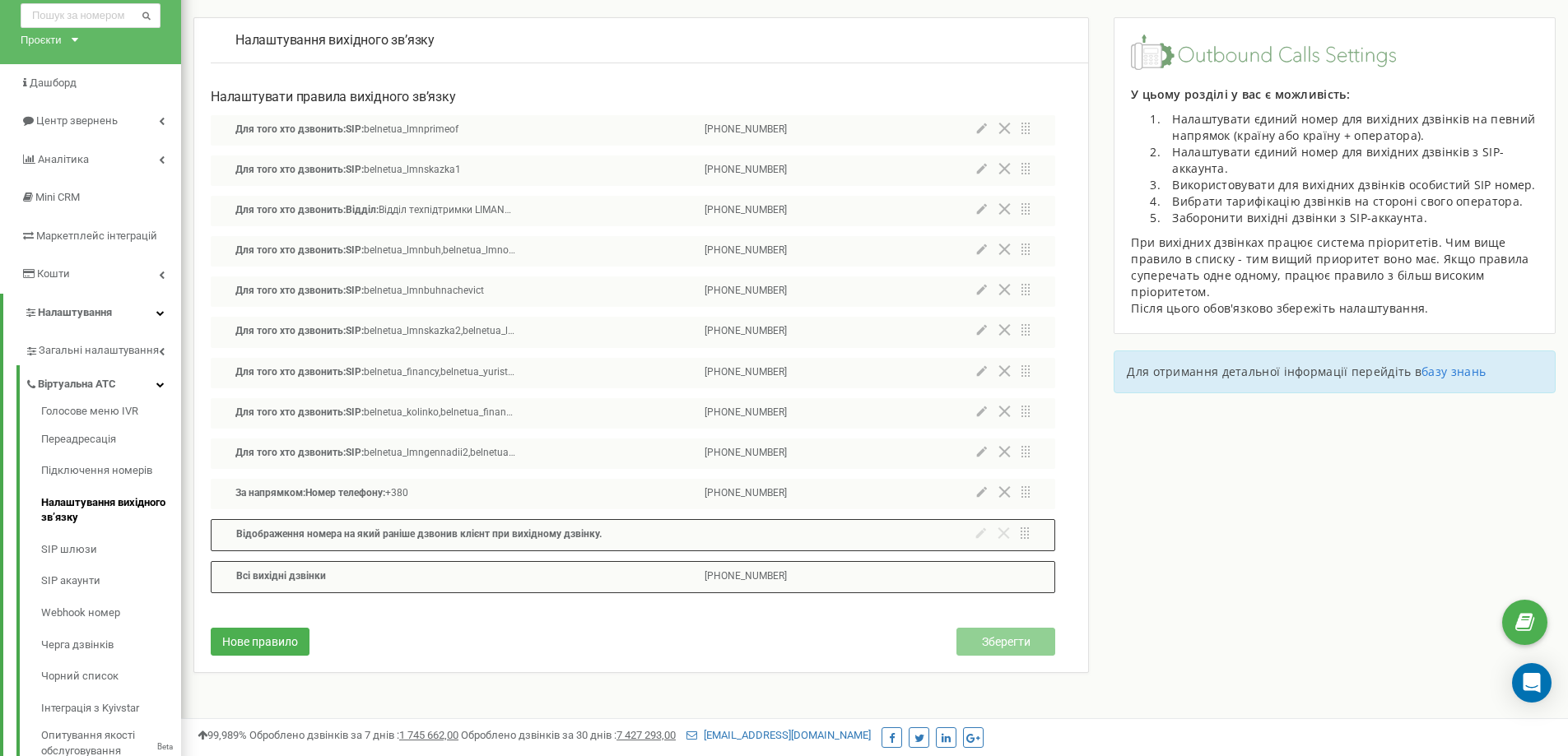
click at [972, 48] on p "Налаштування вихідного зв’язку" at bounding box center [649, 40] width 828 height 19
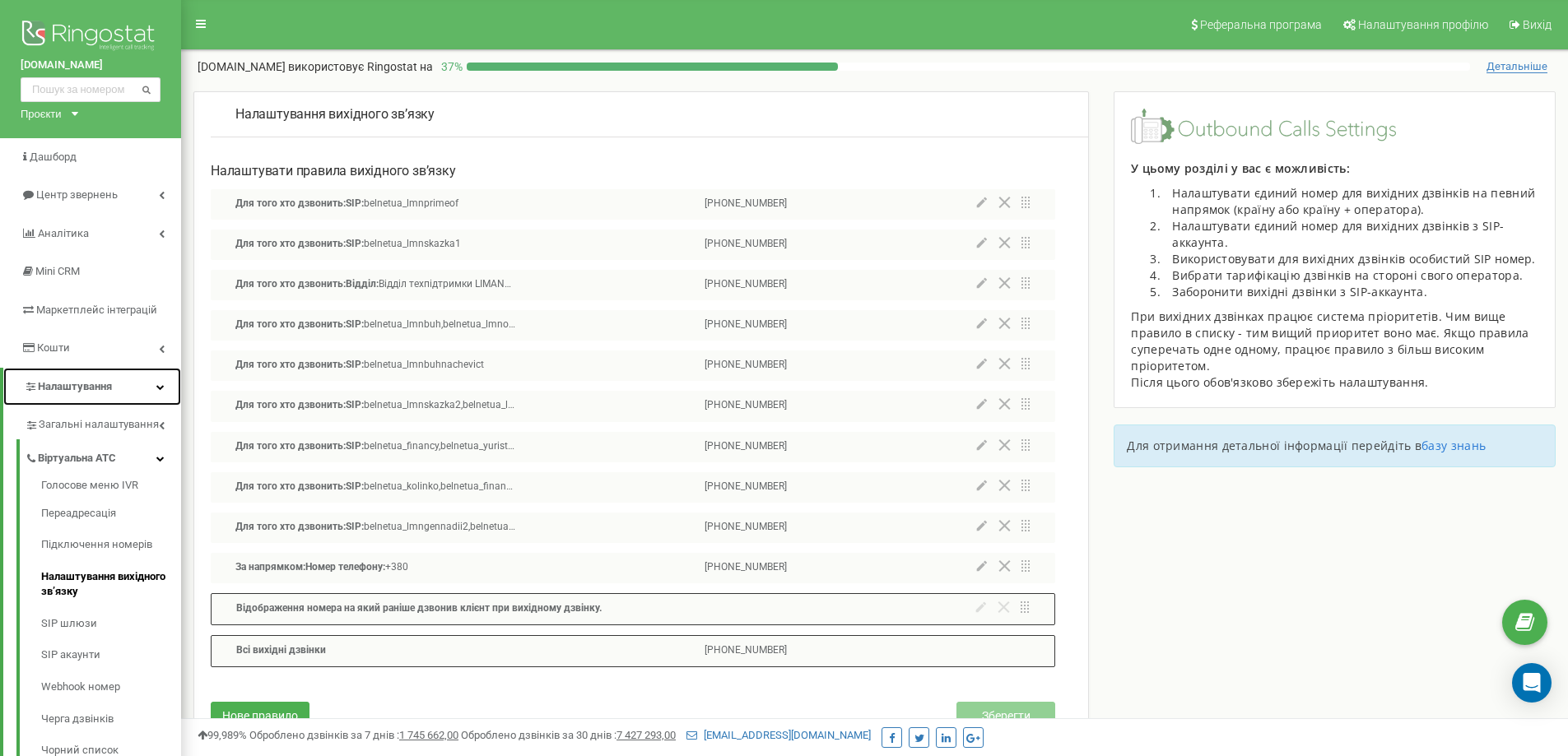
click at [147, 390] on link "Налаштування" at bounding box center [92, 386] width 178 height 39
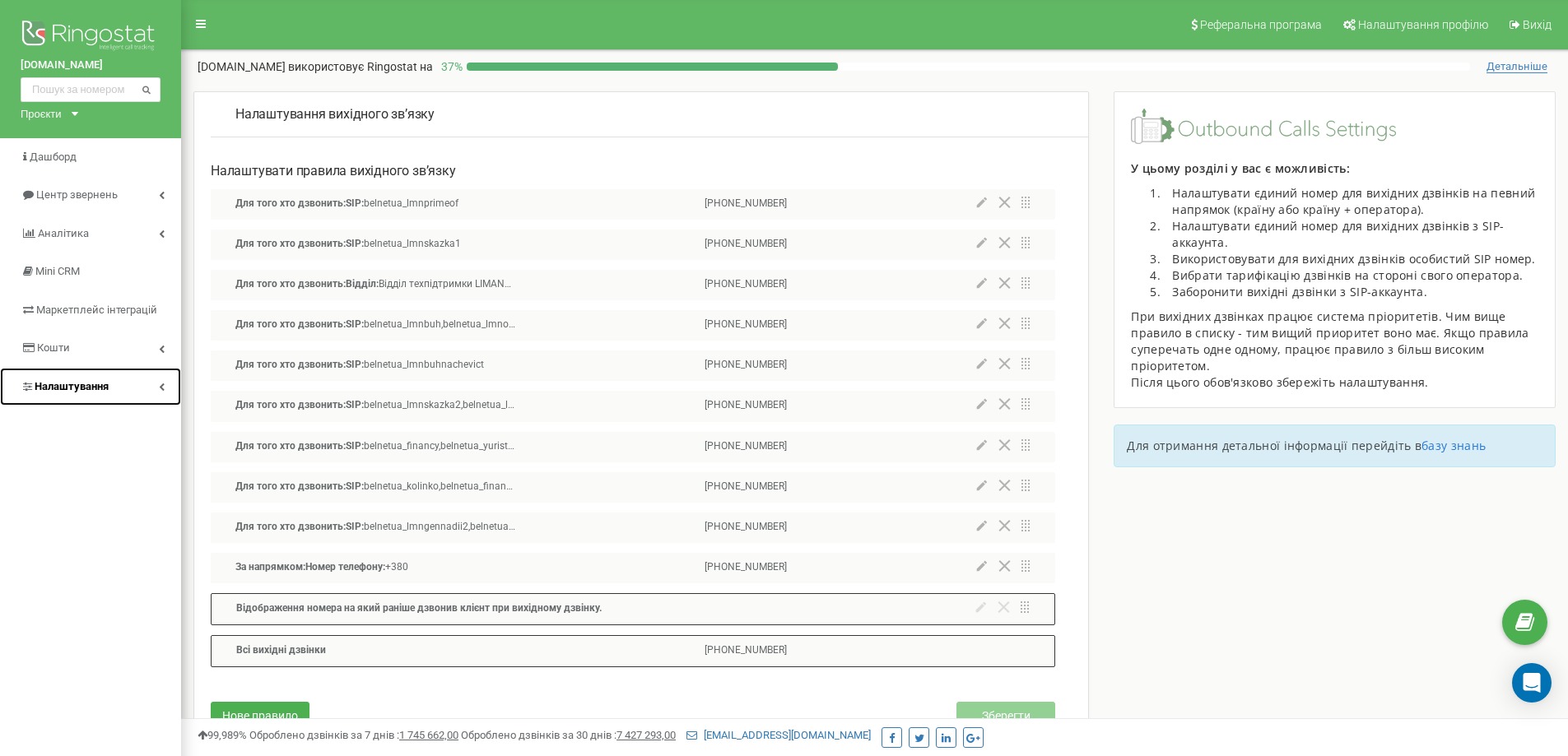
click at [152, 397] on link "Налаштування" at bounding box center [90, 386] width 181 height 39
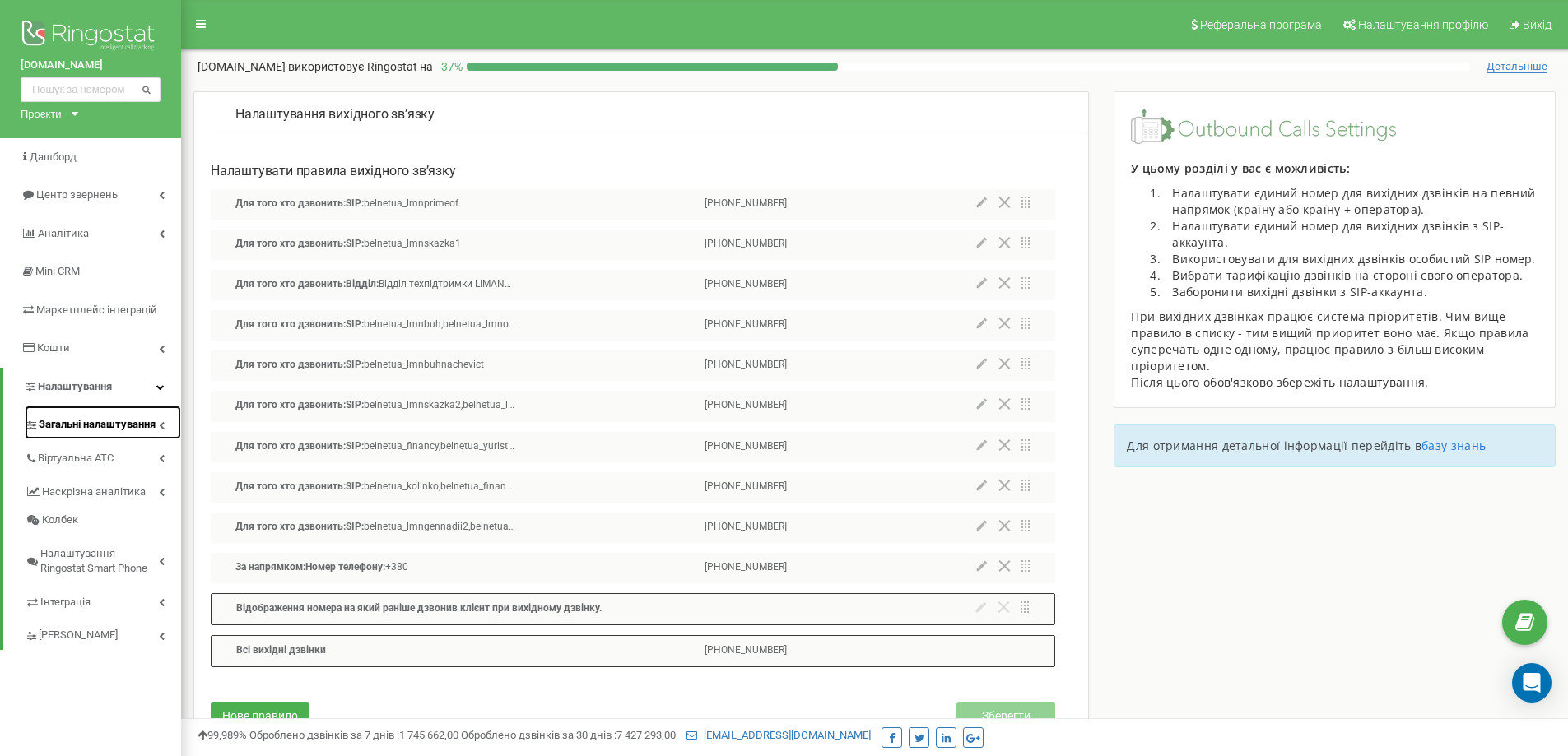
click at [152, 437] on link "Загальні налаштування" at bounding box center [103, 422] width 157 height 34
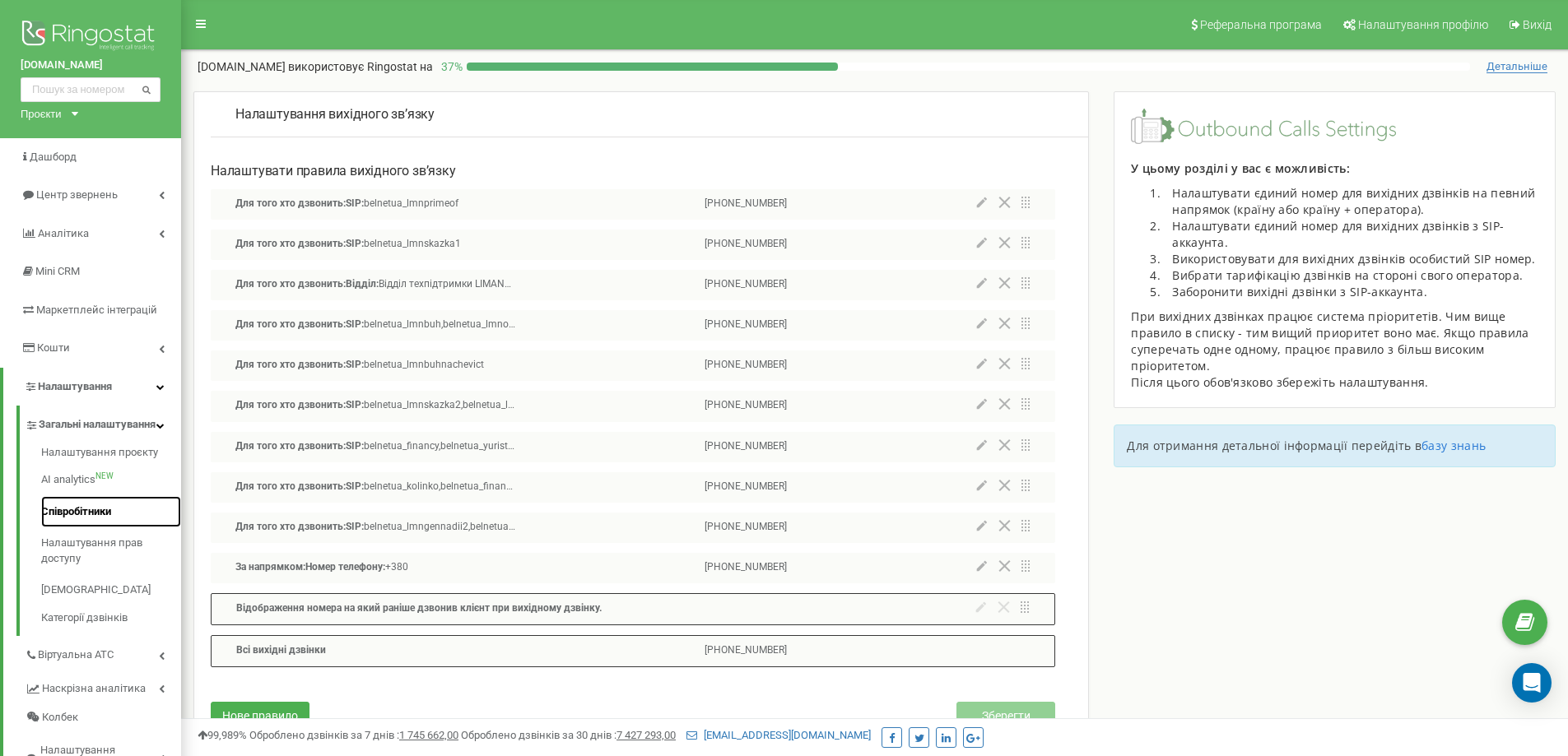
click at [106, 521] on link "Співробітники" at bounding box center [111, 512] width 140 height 32
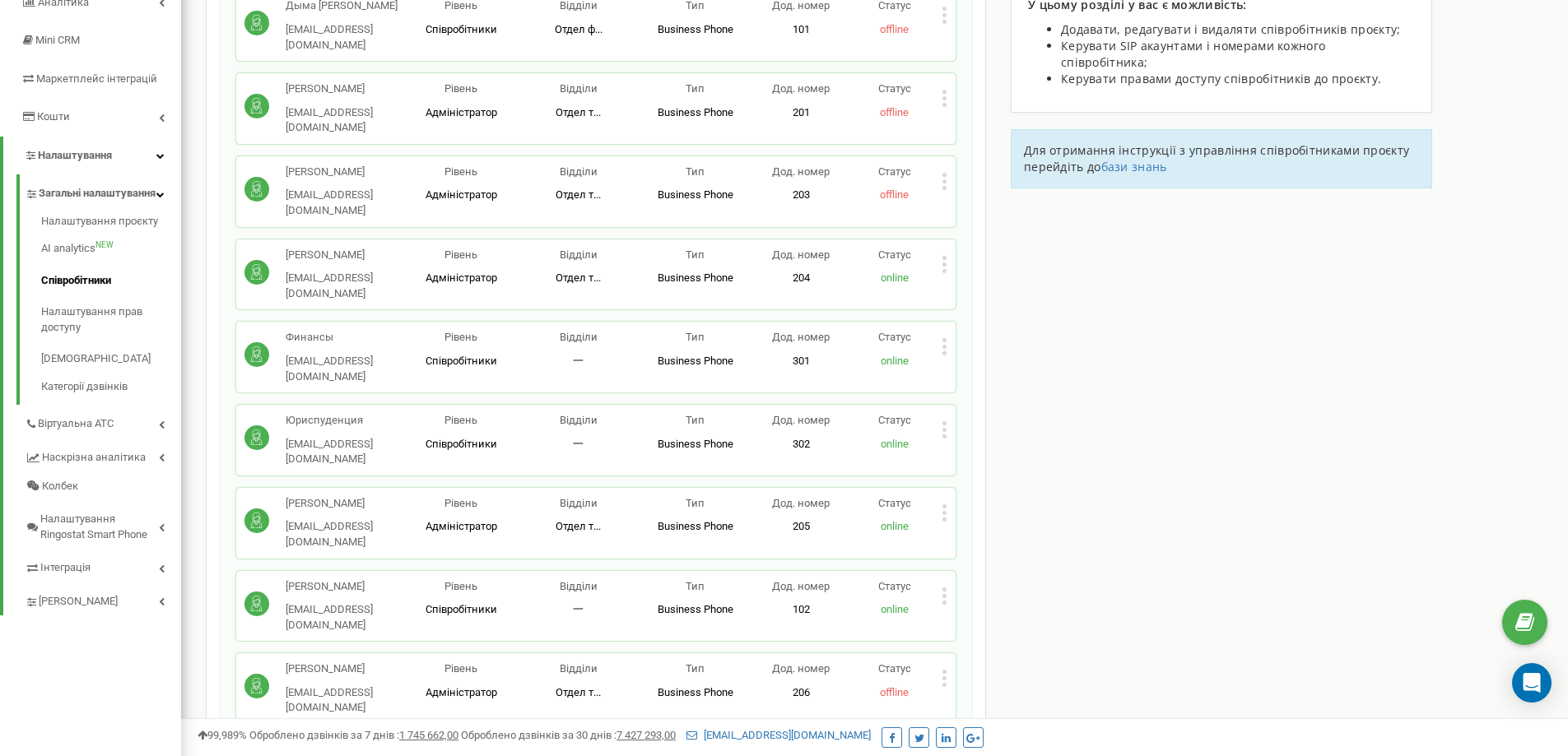
click at [738, 368] on p "Business Phone Повноцінне робоче місце співробітника з усіма можливостями, дозв…" at bounding box center [695, 362] width 117 height 16
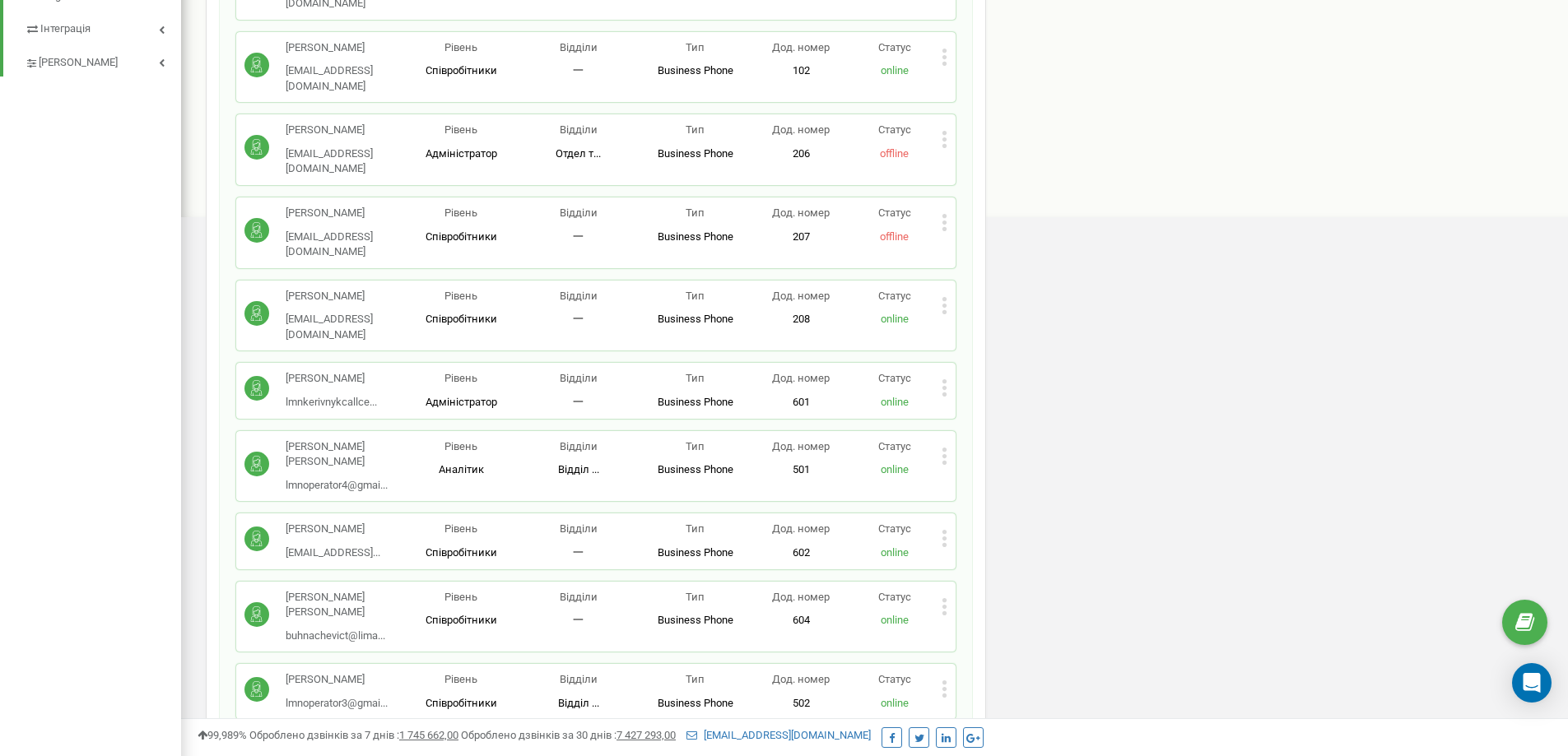
scroll to position [808, 0]
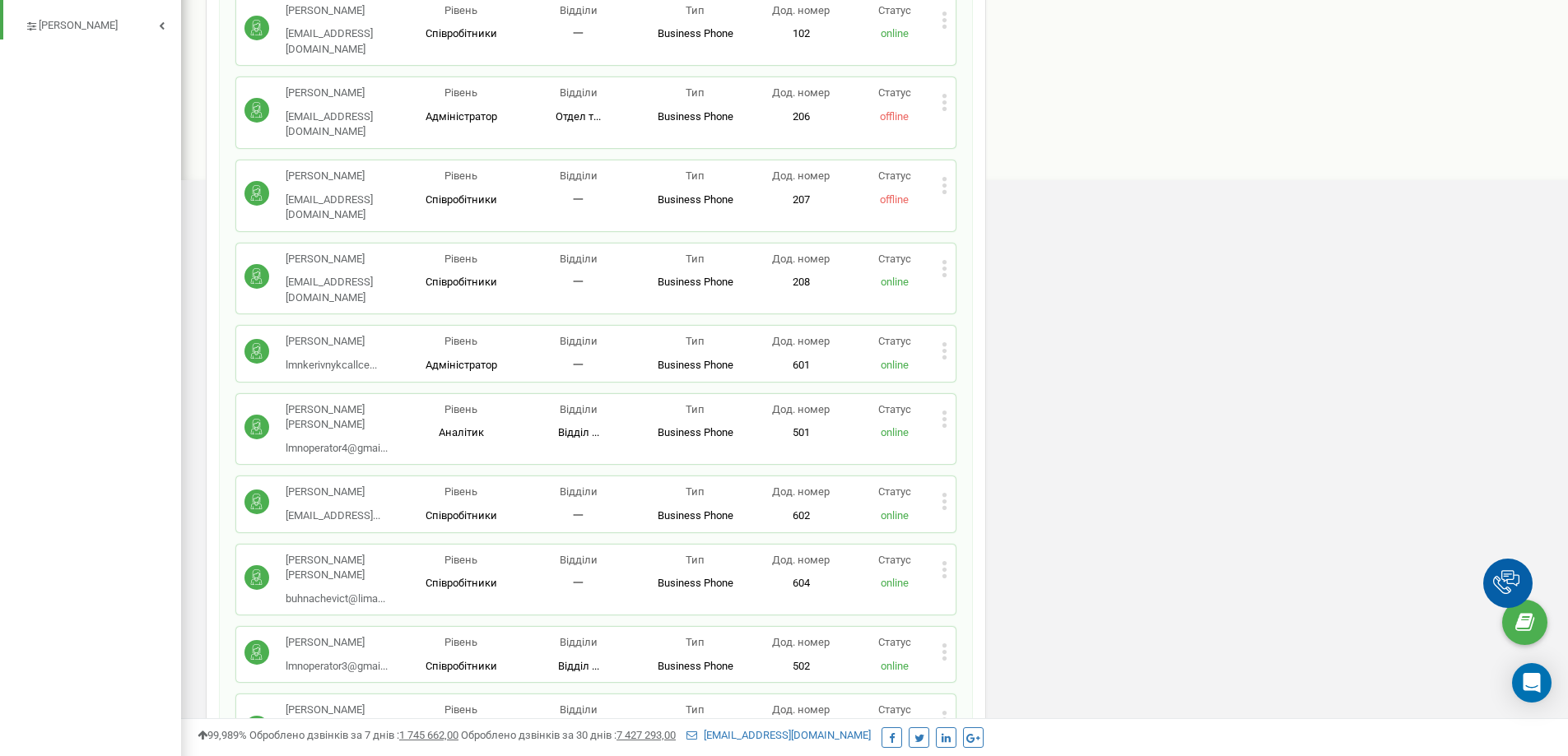
click at [949, 476] on div "Тяжко Михайло lmnmanager4@gmail... lmnmanager4@gmail.com Рівень Співробітники В…" at bounding box center [596, 503] width 719 height 55
click at [946, 499] on icon at bounding box center [945, 501] width 4 height 4
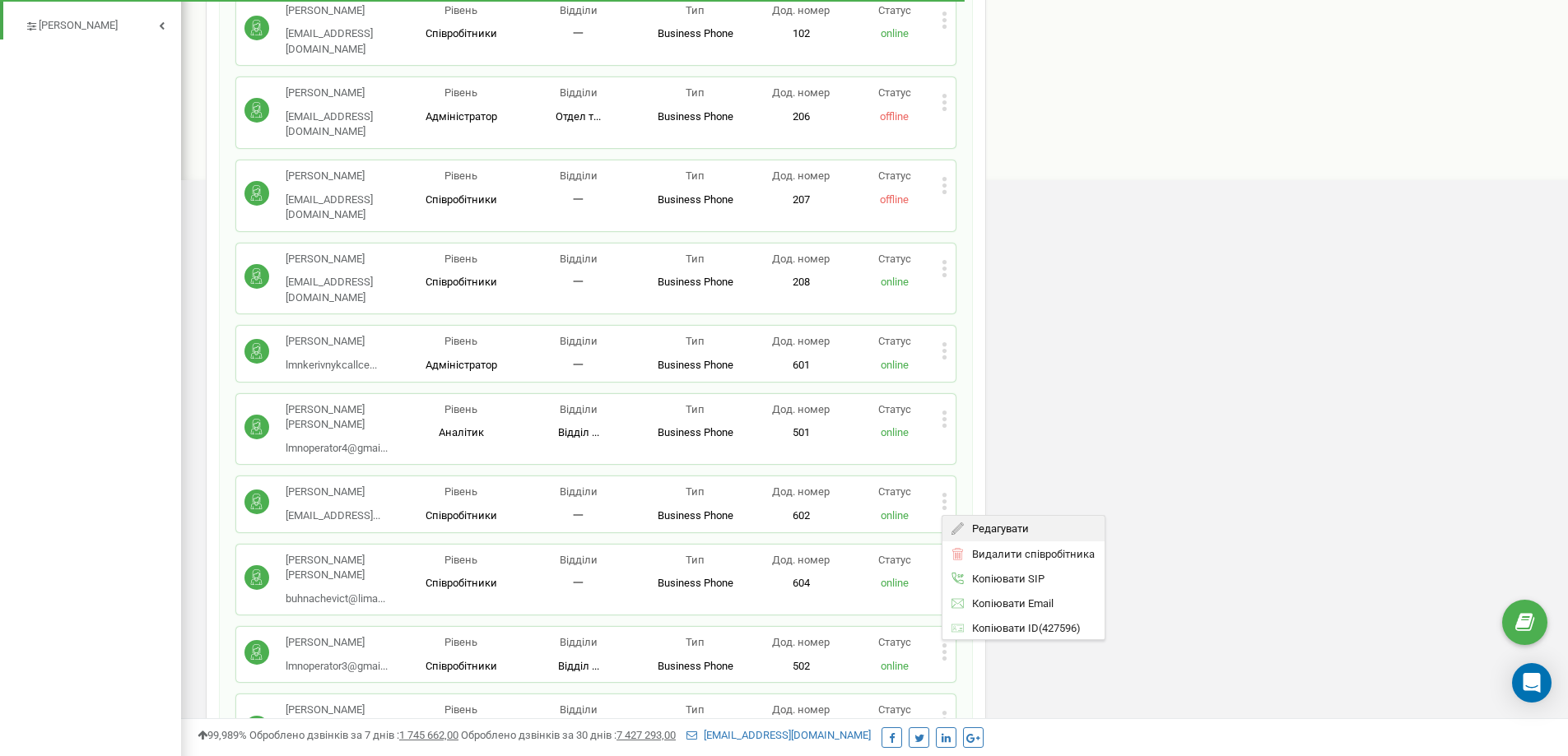
click at [1027, 523] on span "Редагувати" at bounding box center [996, 528] width 65 height 11
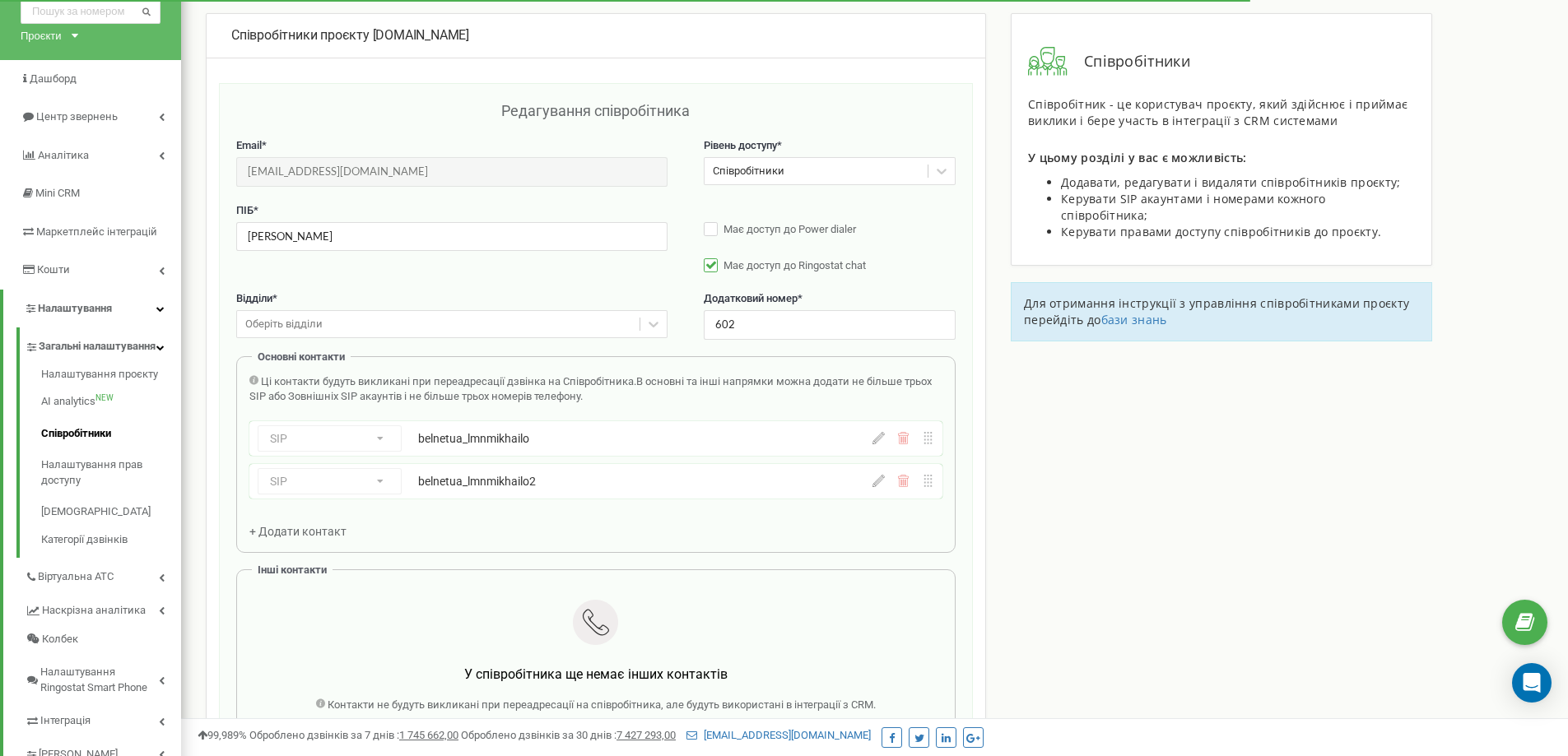
scroll to position [0, 0]
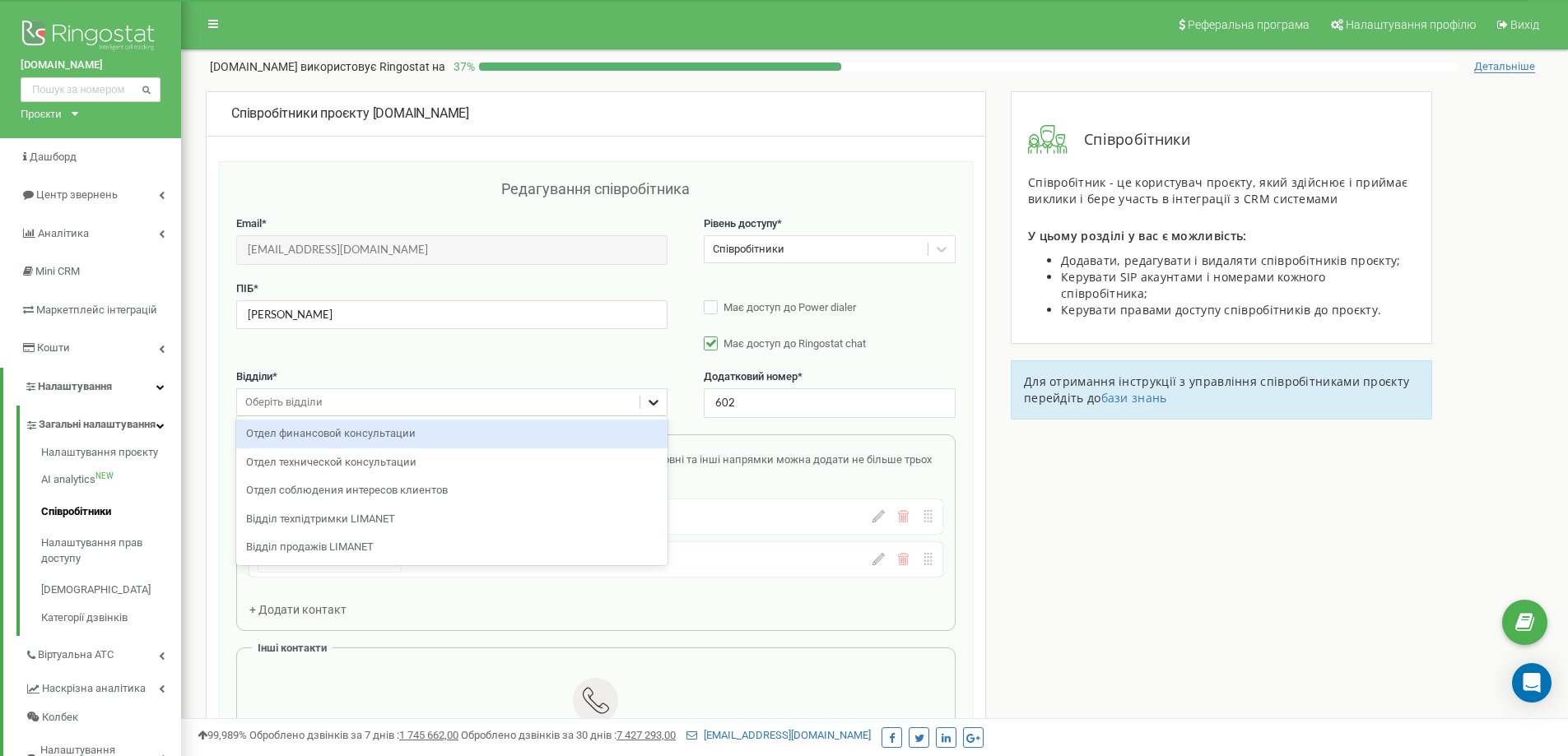
click at [662, 405] on icon at bounding box center [653, 402] width 16 height 16
click at [600, 367] on div "ПІБ * Тяжко Михайло Має доступ до Power dialer Має доступ до Ringostat chat" at bounding box center [596, 326] width 719 height 88
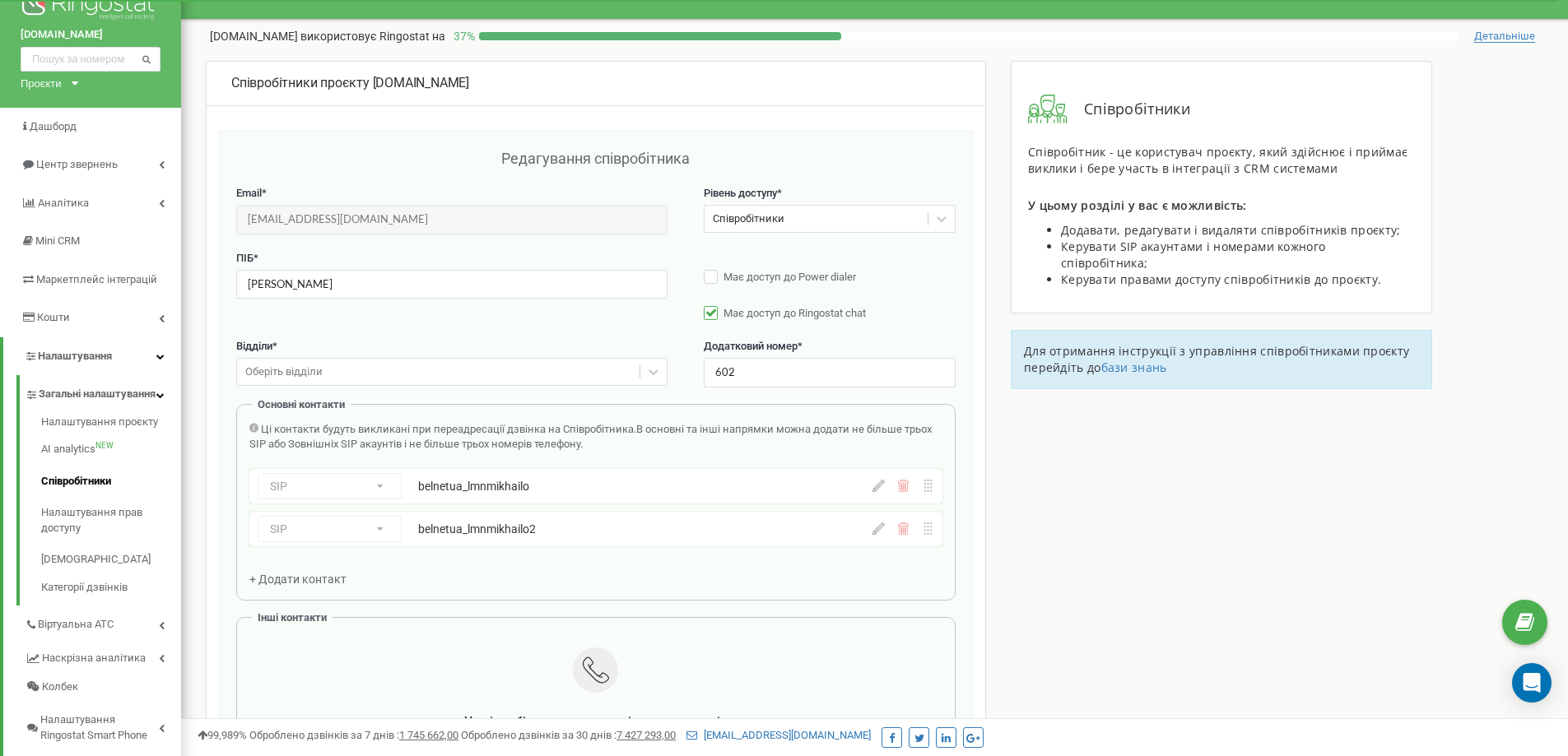
scroll to position [82, 0]
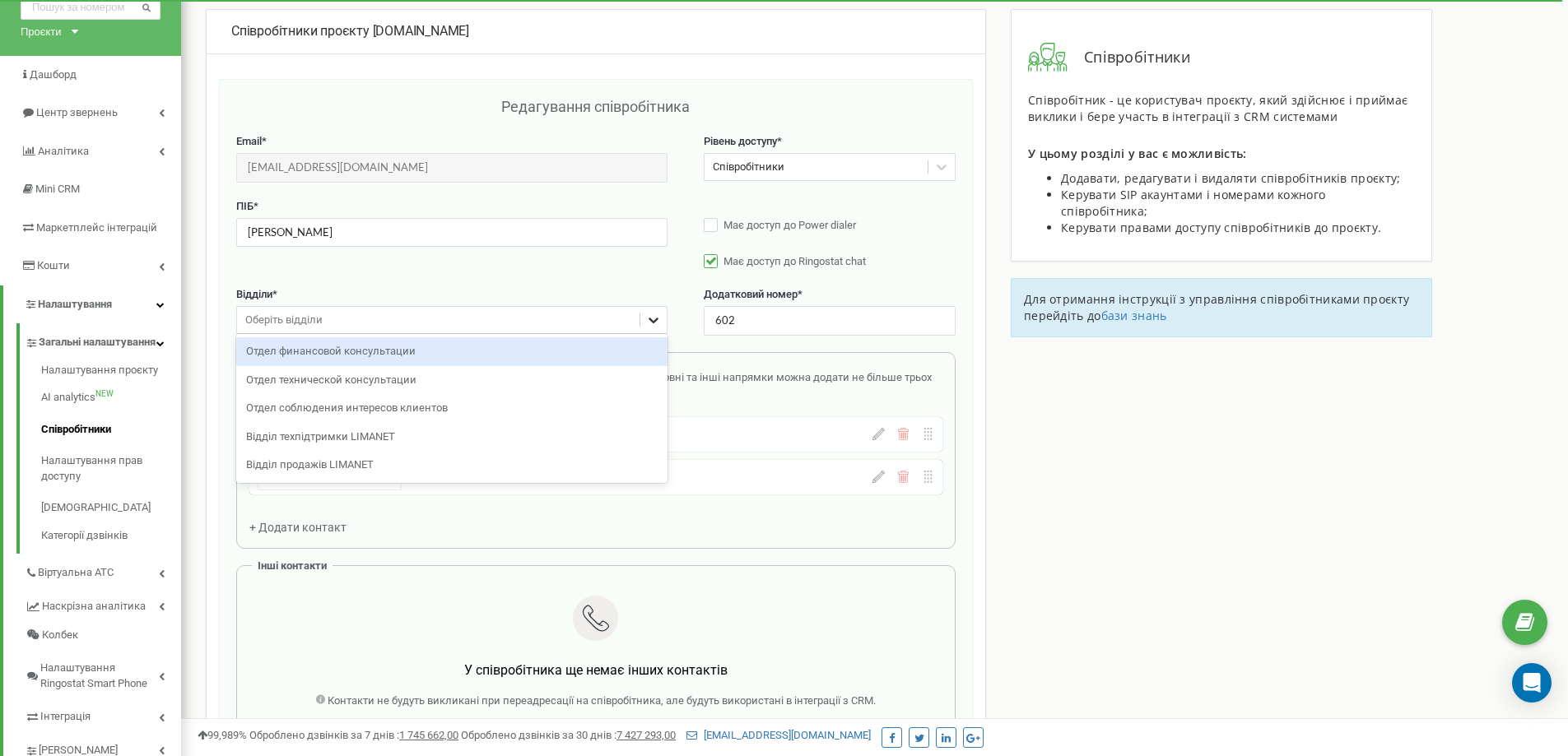
click at [647, 323] on icon at bounding box center [653, 320] width 16 height 16
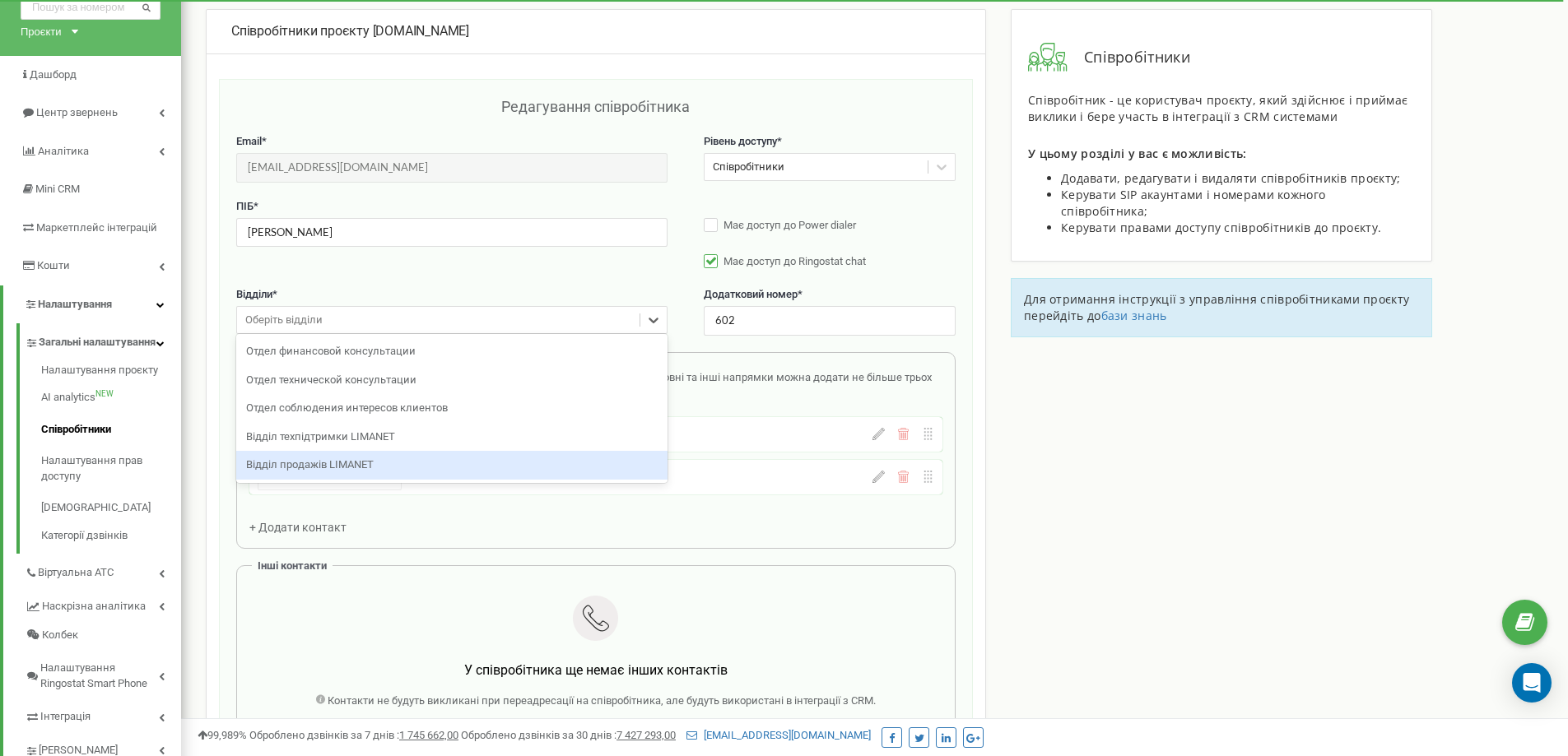
click at [411, 464] on div "Відділ продажів LIMANET" at bounding box center [452, 465] width 431 height 29
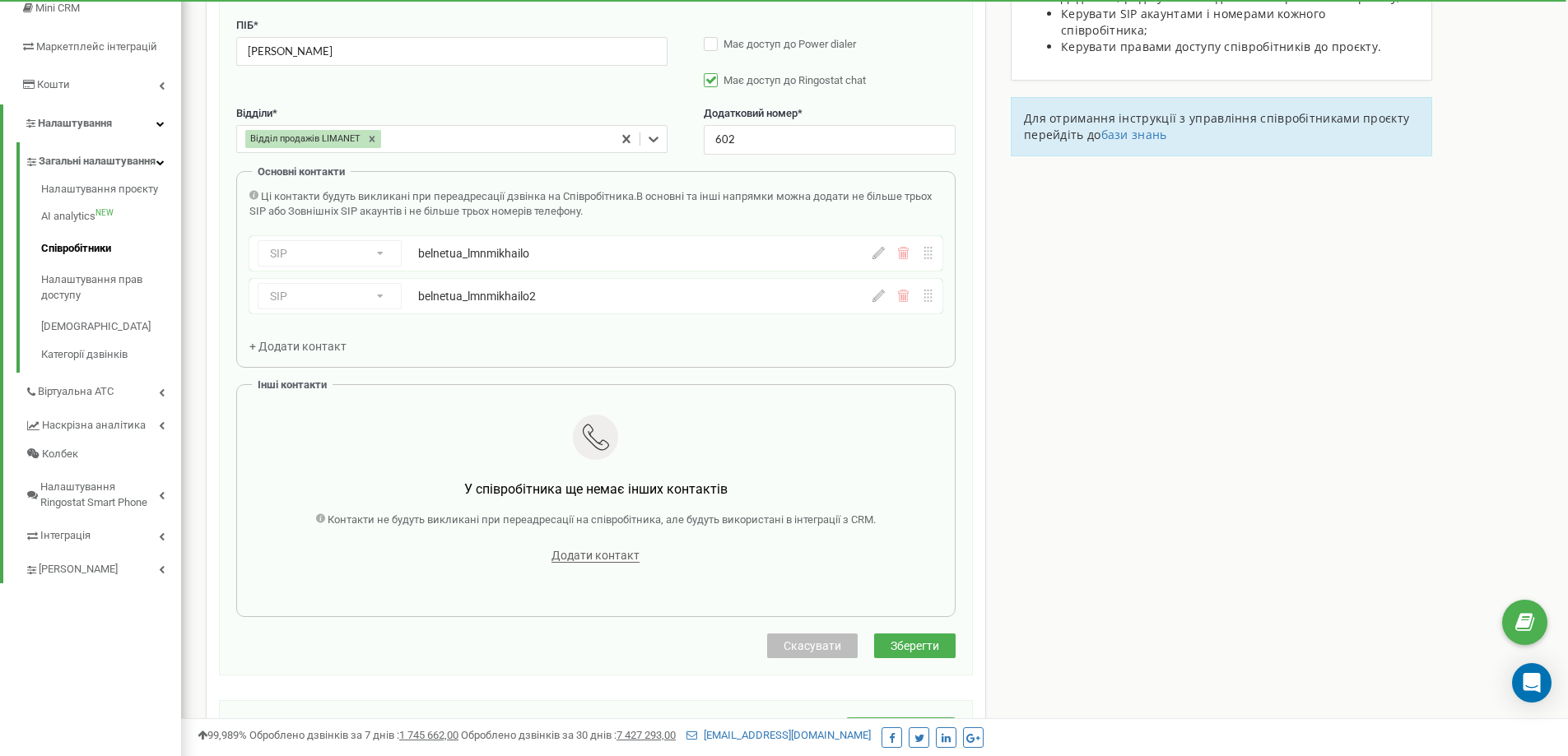
scroll to position [656, 0]
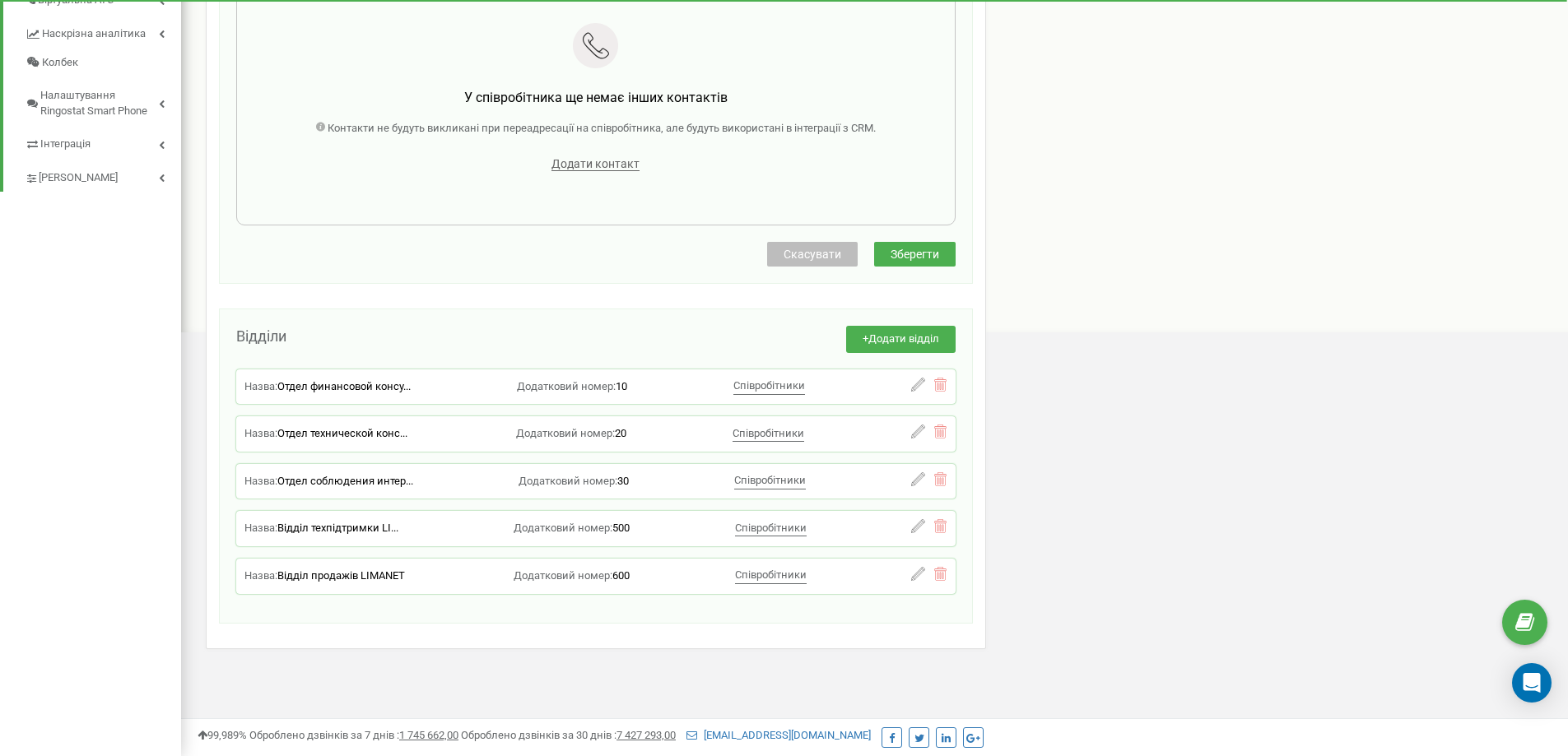
click at [917, 259] on span "Зберегти" at bounding box center [915, 254] width 49 height 13
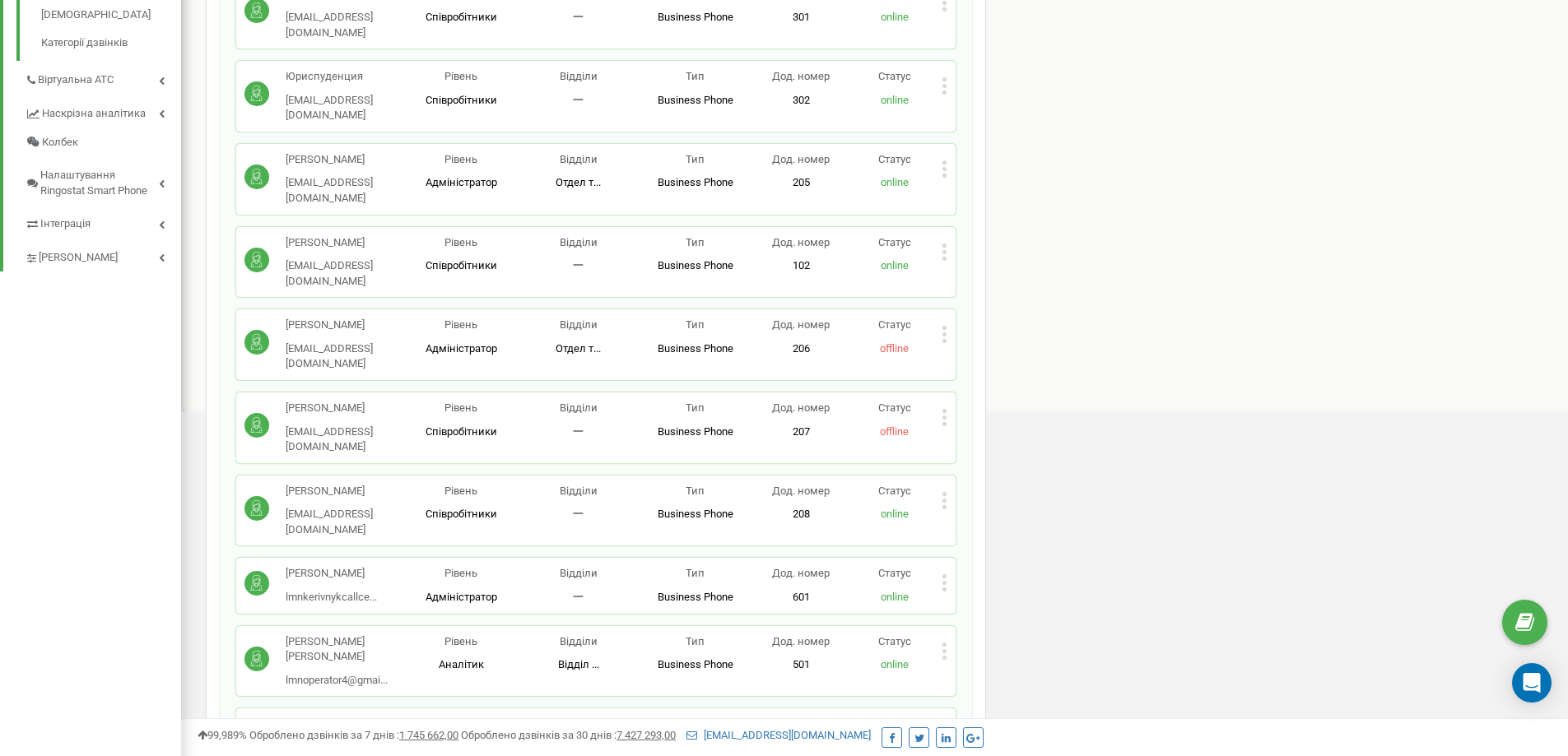
scroll to position [576, 0]
click at [942, 724] on icon at bounding box center [945, 732] width 6 height 17
click at [1002, 607] on span "Редагувати" at bounding box center [996, 612] width 65 height 11
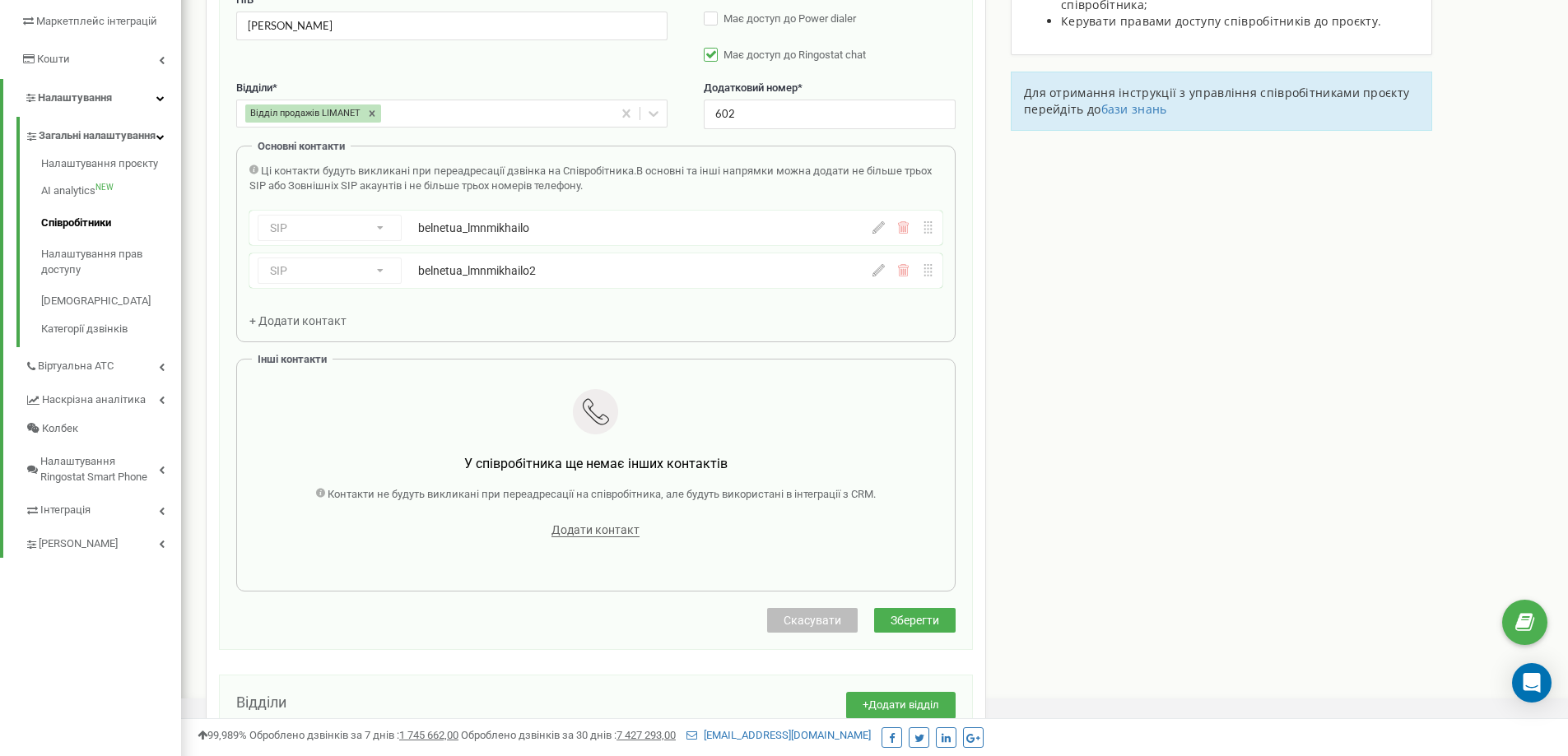
scroll to position [165, 0]
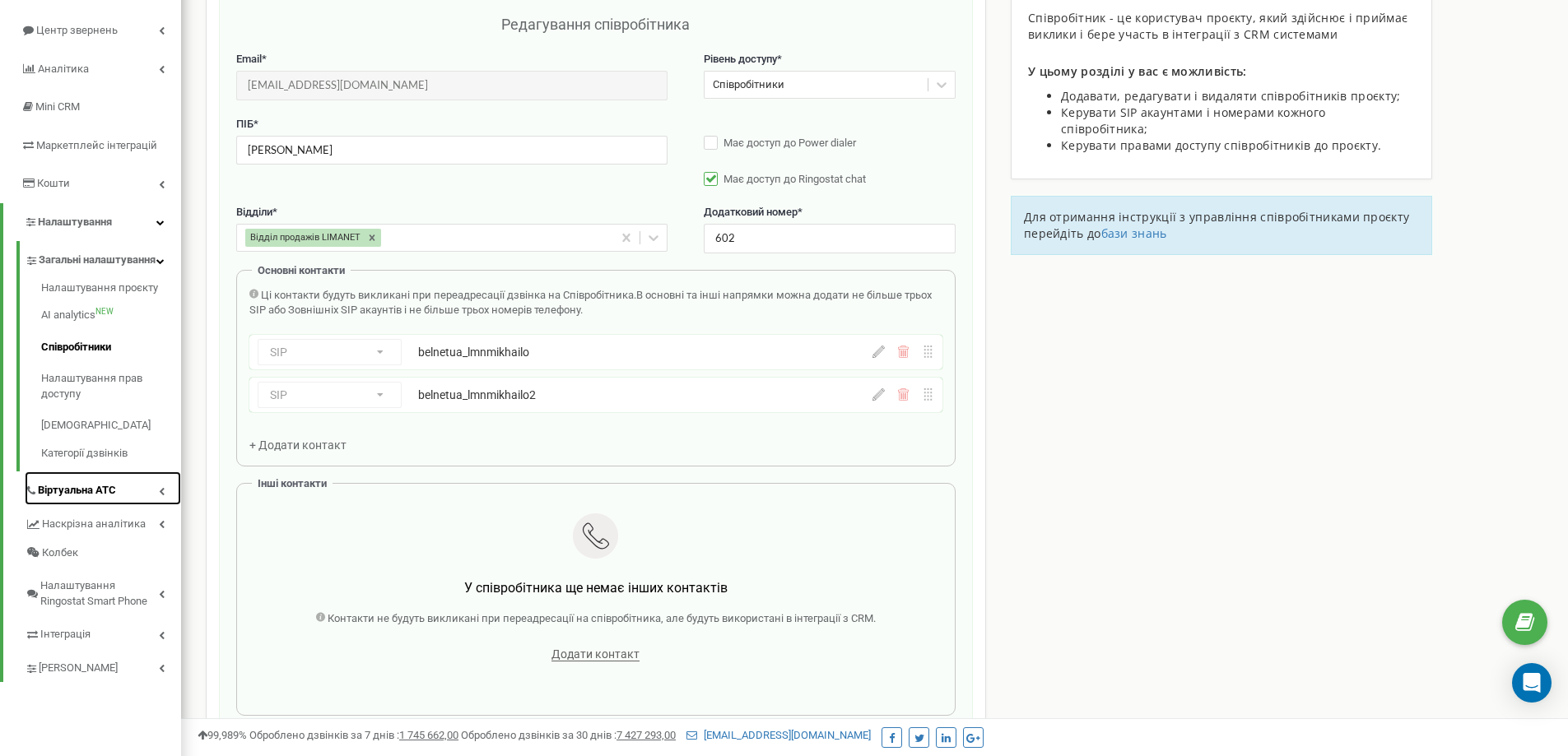
click at [156, 500] on link "Віртуальна АТС" at bounding box center [103, 488] width 157 height 34
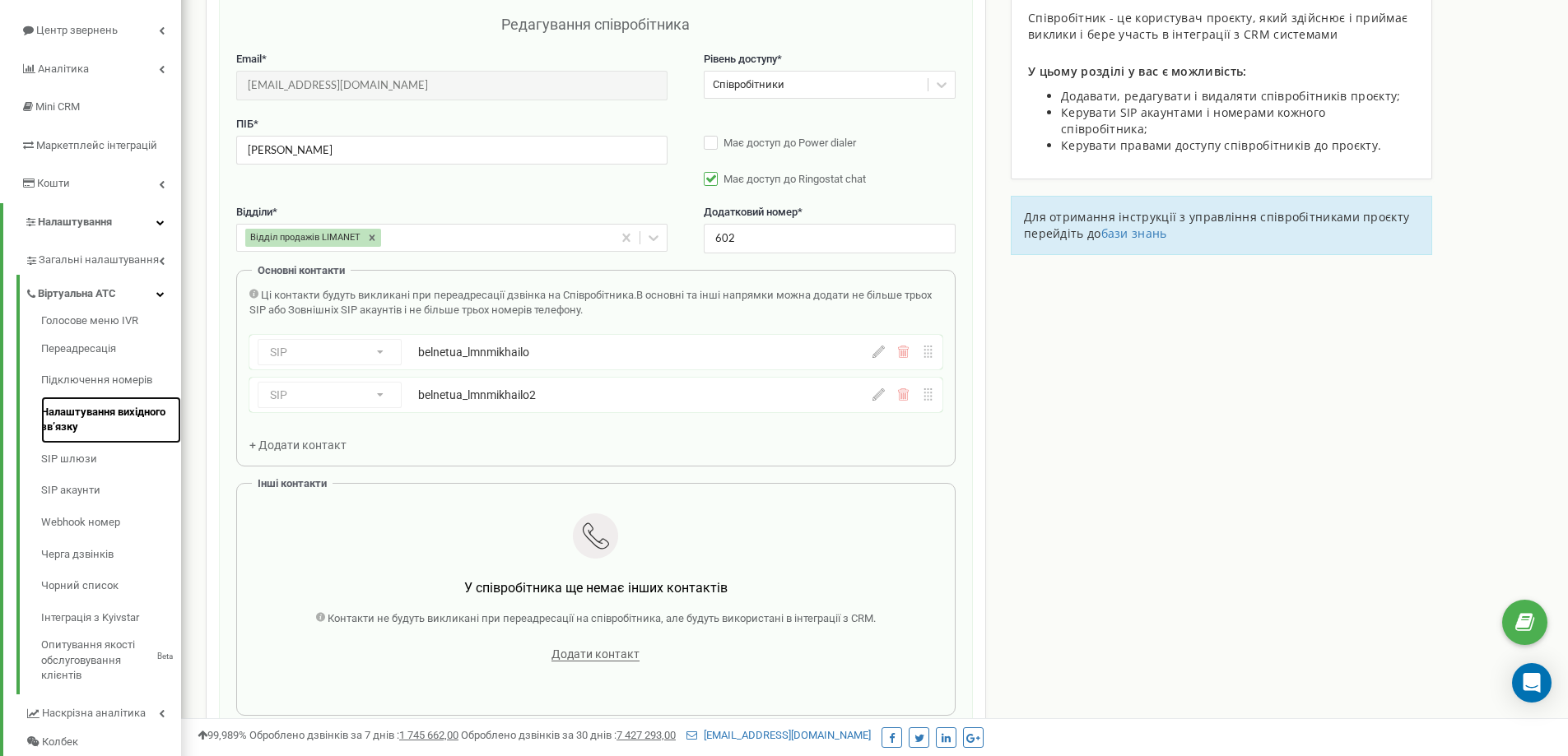
click at [87, 414] on link "Налаштування вихідного зв’язку" at bounding box center [111, 419] width 140 height 47
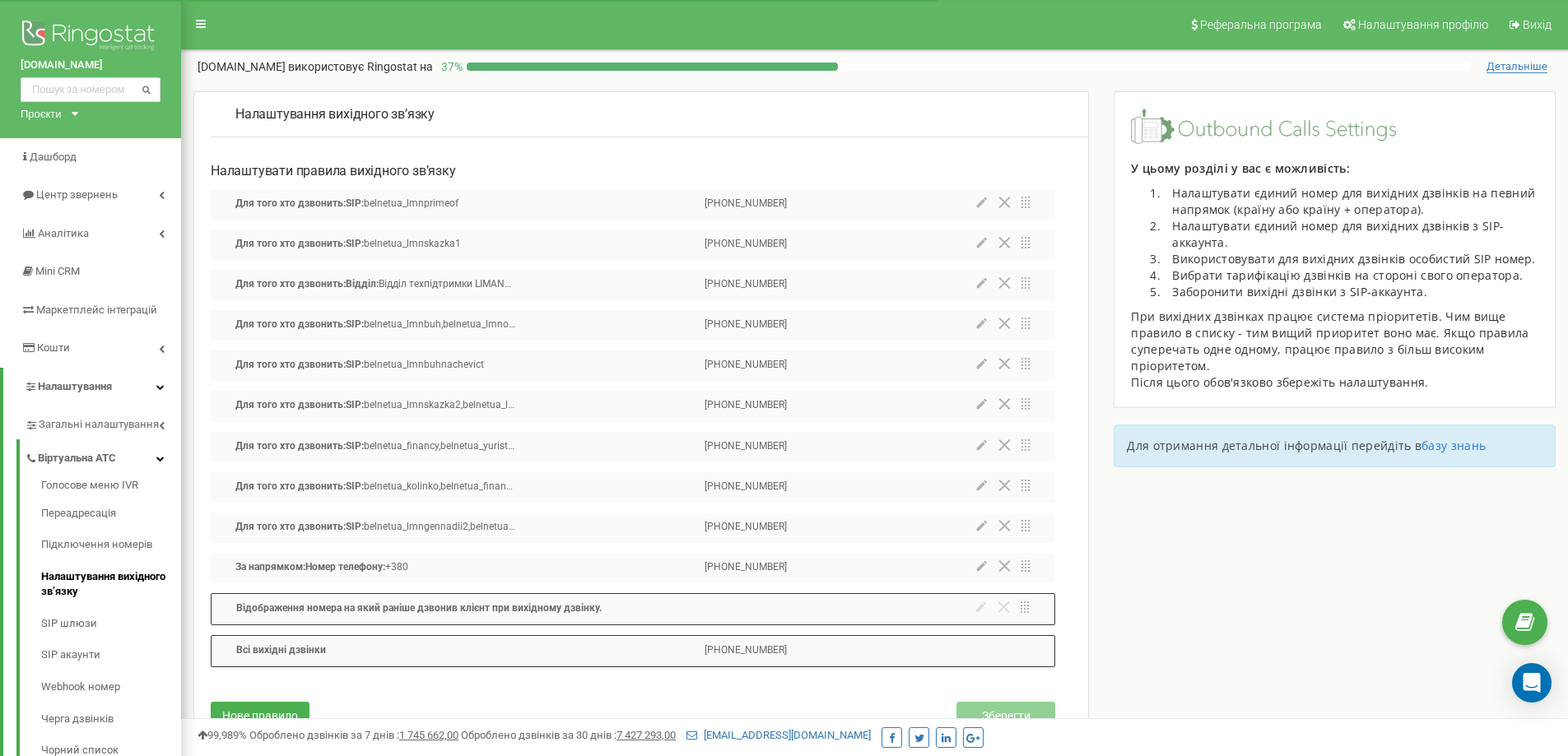
click at [984, 531] on icon at bounding box center [982, 526] width 11 height 12
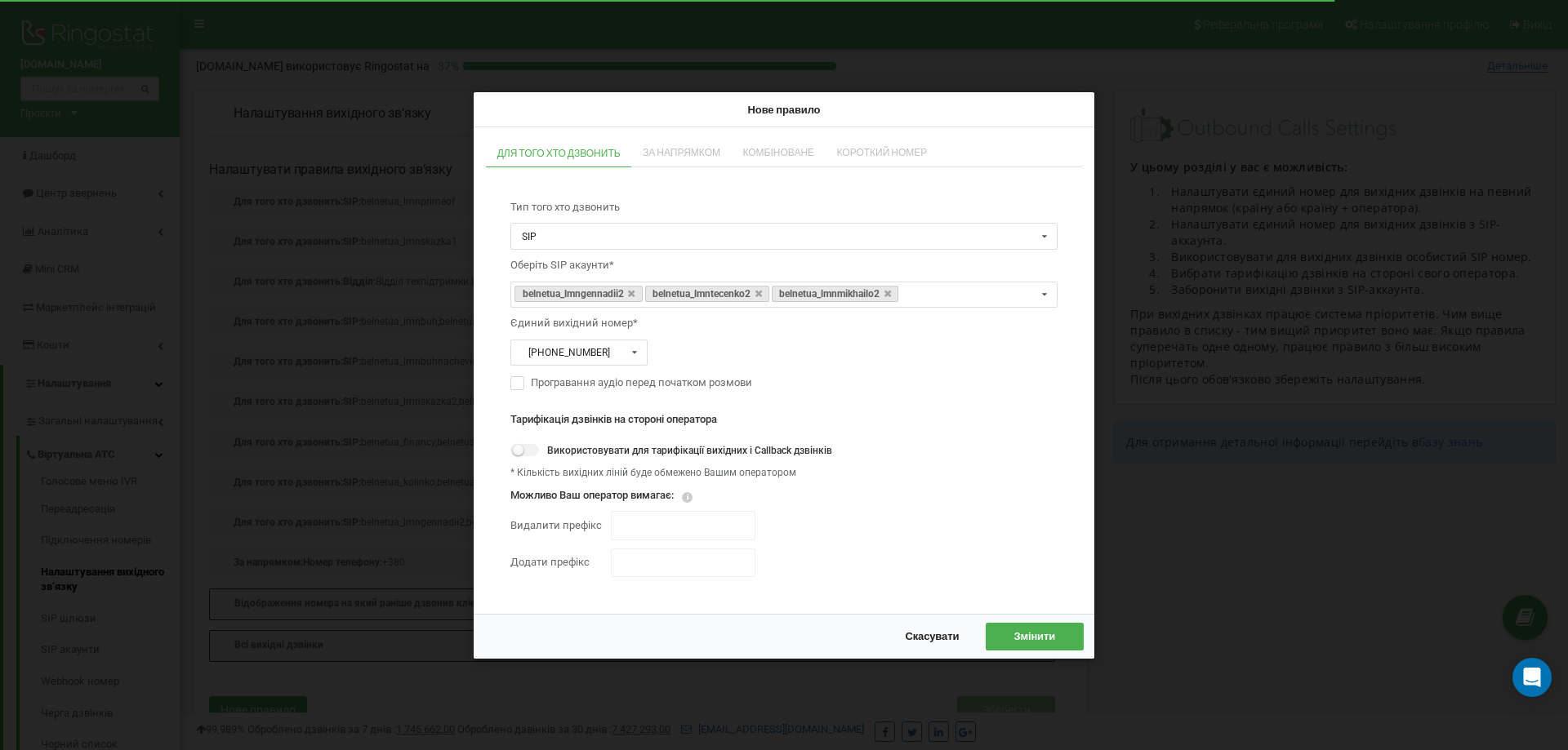
click at [1291, 606] on div "Нове правило Для того хто дзвонить За напрямком Комбіноване Короткий номер Тип …" at bounding box center [784, 375] width 1568 height 750
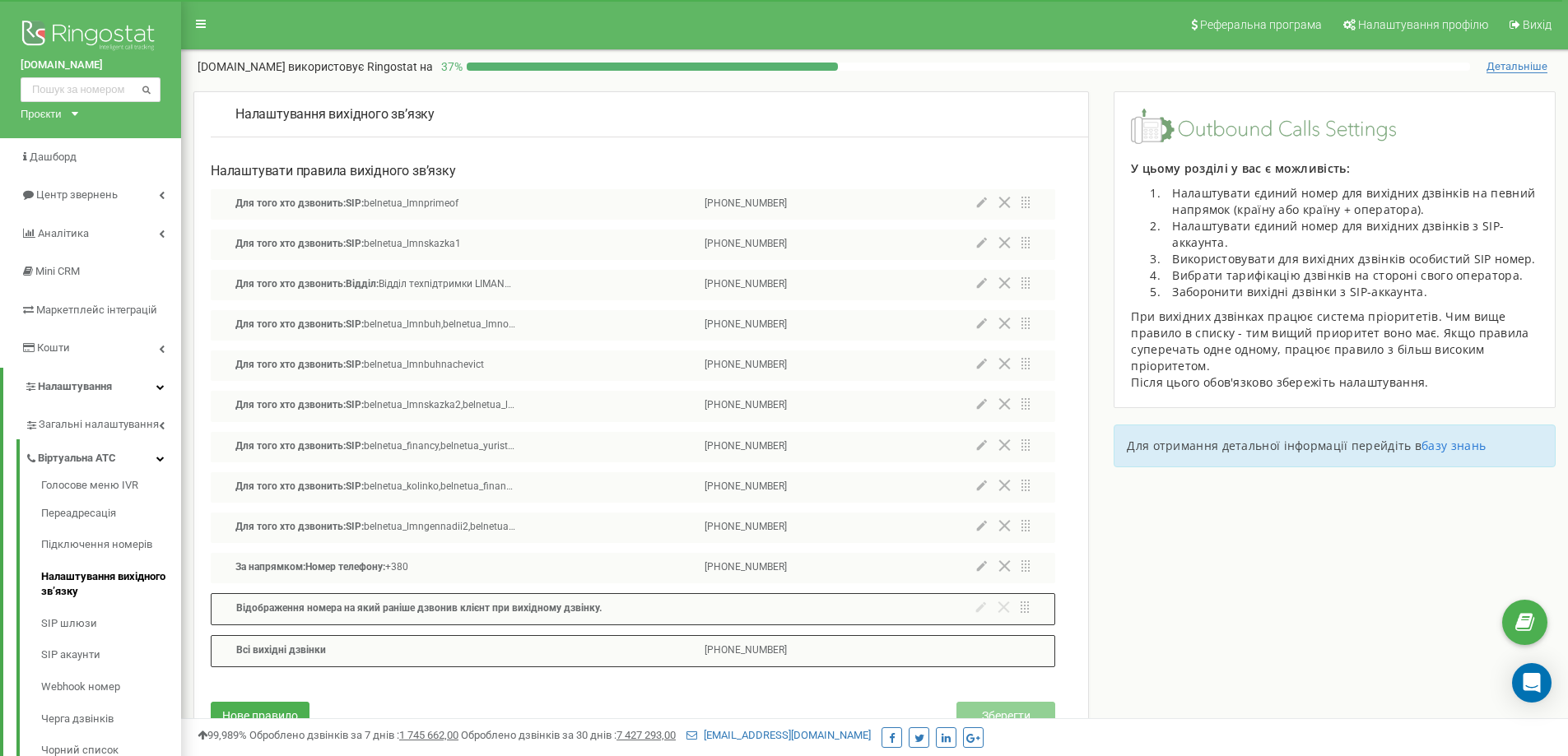
click at [522, 569] on div "За напрямком: Номер телефону: +380 +380987054558" at bounding box center [633, 568] width 845 height 30
click at [983, 529] on icon at bounding box center [982, 526] width 11 height 12
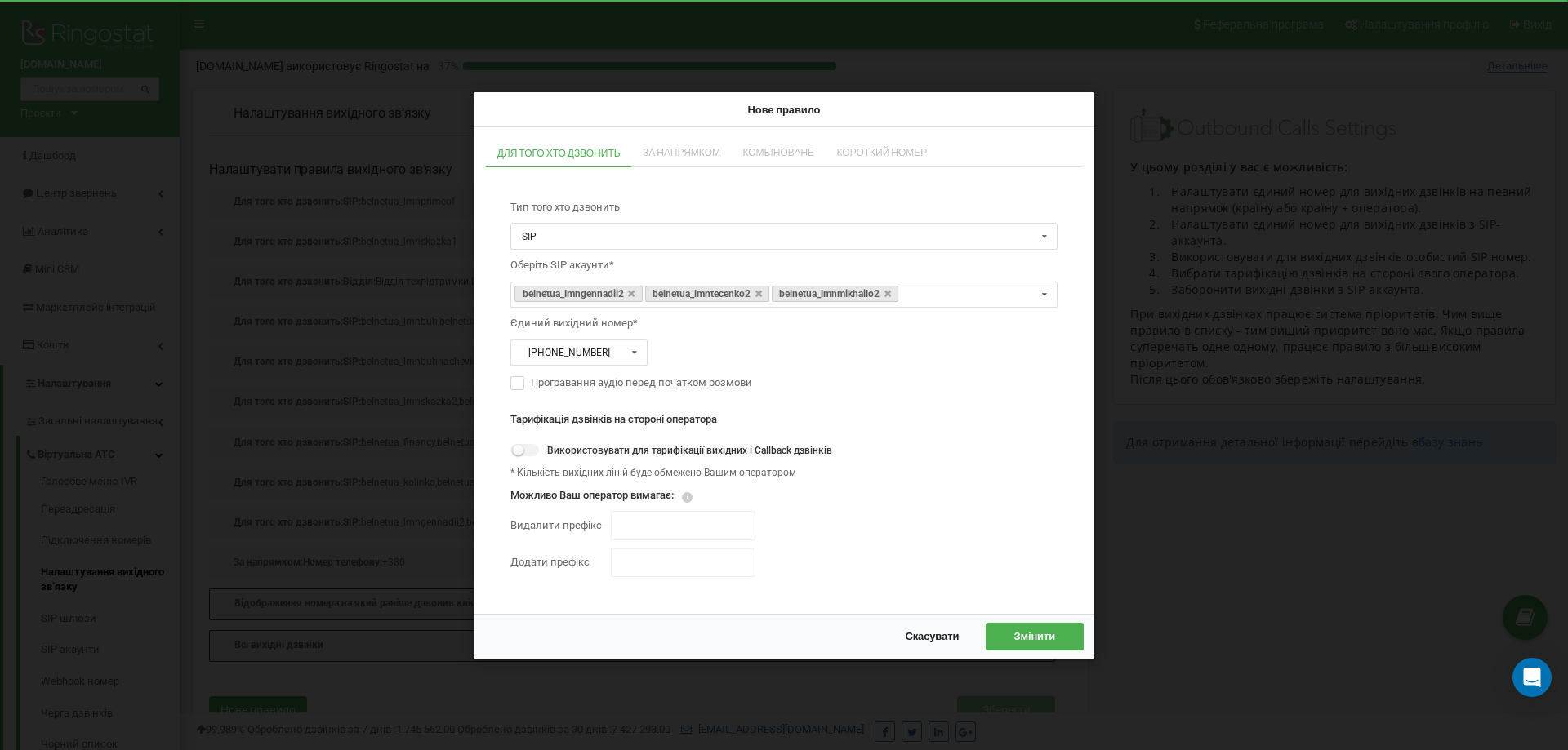
click at [1224, 548] on div "Нове правило Для того хто дзвонить За напрямком Комбіноване Короткий номер Тип …" at bounding box center [784, 375] width 1568 height 750
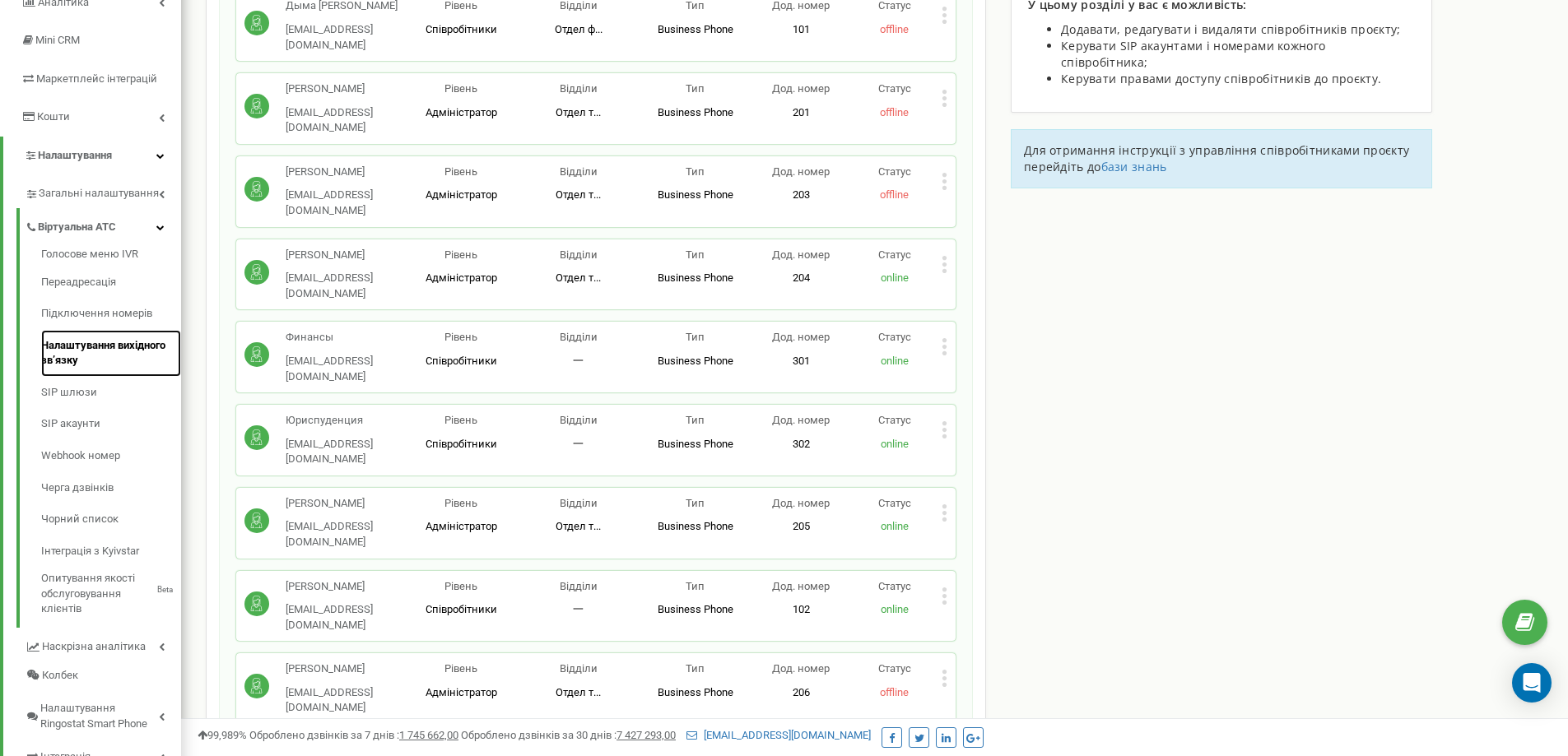
click at [96, 349] on link "Налаштування вихідного зв’язку" at bounding box center [111, 354] width 140 height 47
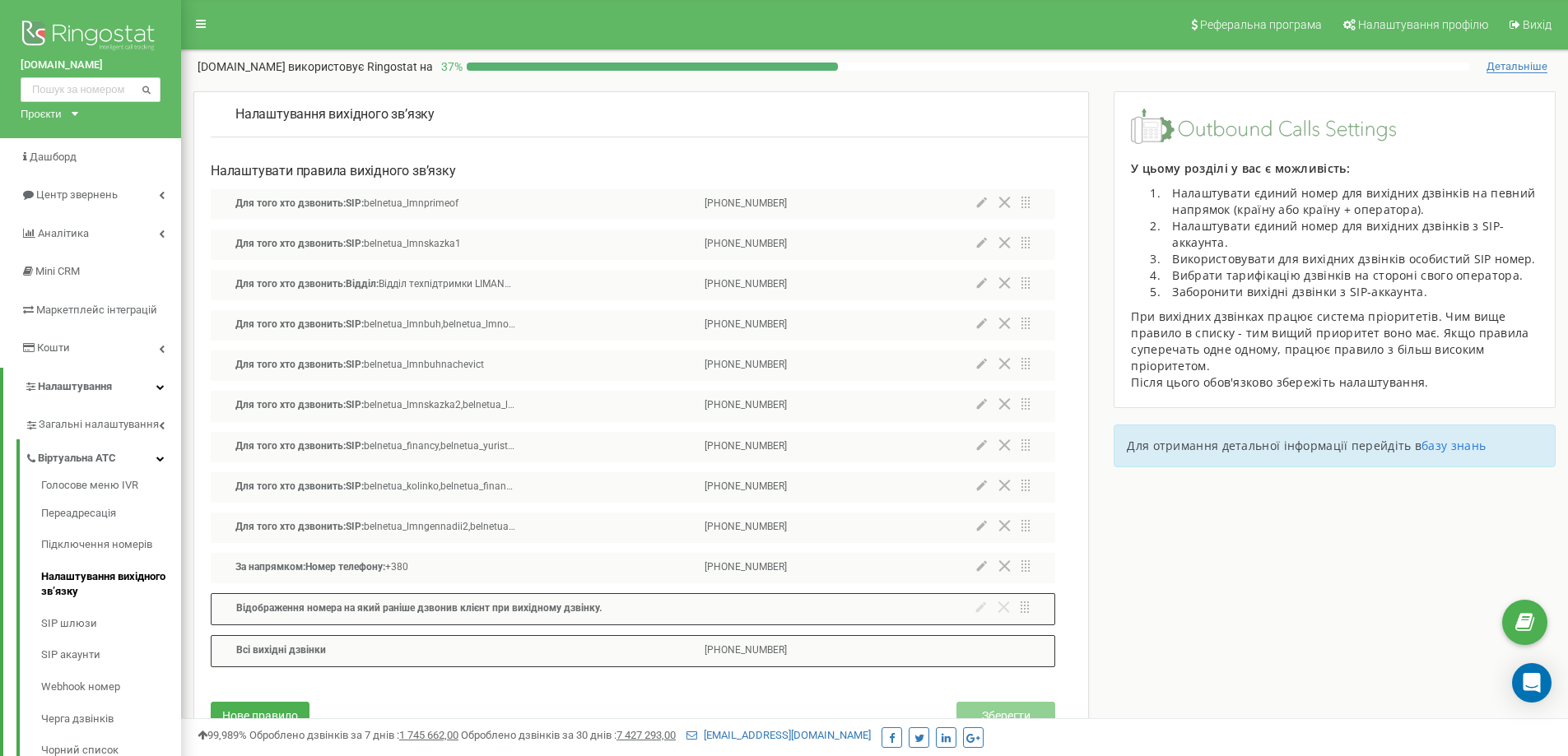
click at [566, 287] on div "Для того хто дзвонить: Відділ: Відділ техпідтримки LIMANET,Відділ продажів LIMA…" at bounding box center [633, 285] width 845 height 30
click at [980, 409] on icon at bounding box center [982, 404] width 10 height 10
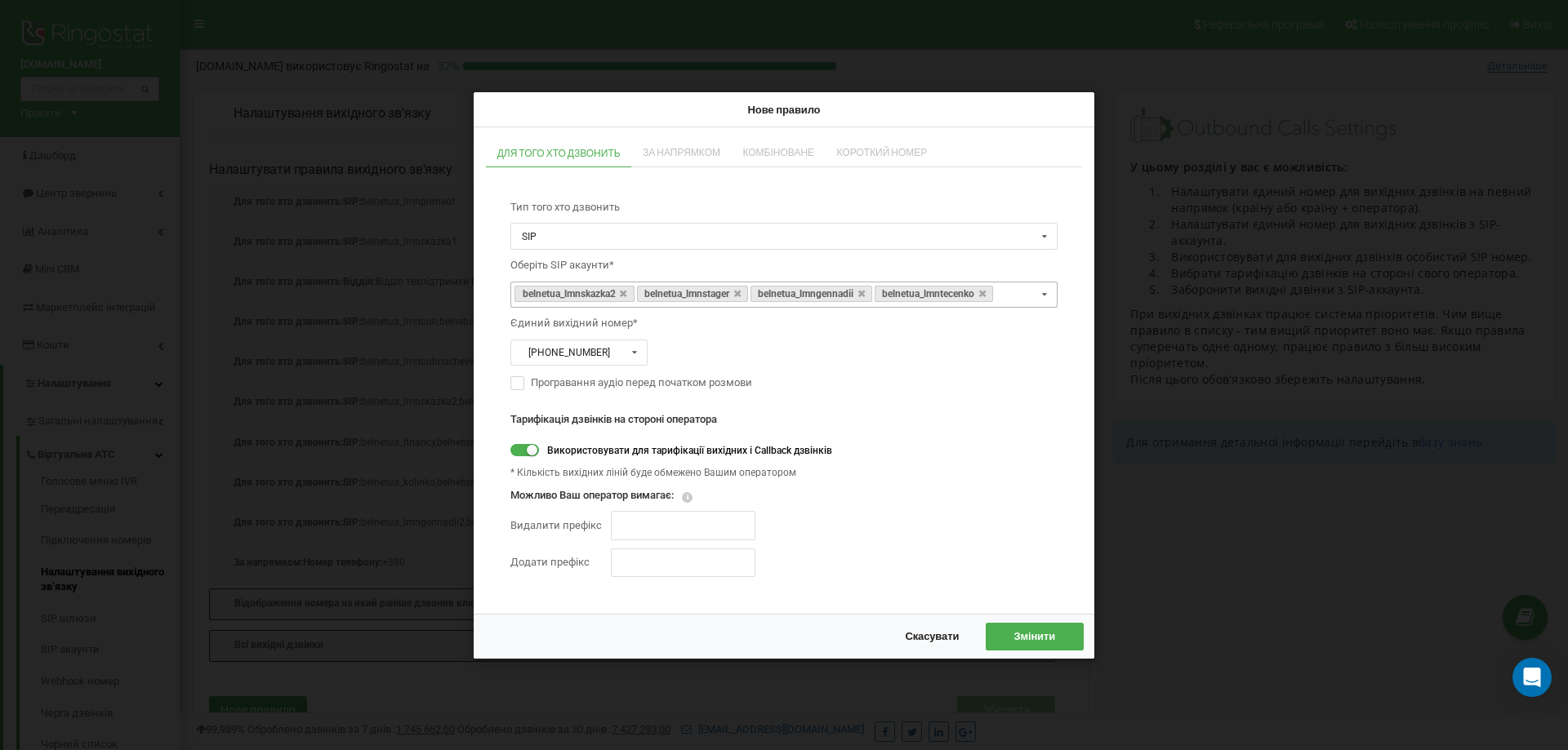
click at [1016, 290] on input "text" at bounding box center [1006, 294] width 21 height 12
drag, startPoint x: 481, startPoint y: 447, endPoint x: 424, endPoint y: 471, distance: 61.8
drag, startPoint x: 424, startPoint y: 471, endPoint x: 939, endPoint y: 518, distance: 517.1
click at [904, 563] on div "Тарифікація дзвінків на стороні оператора Використовувати для тарифікації вихід…" at bounding box center [784, 492] width 547 height 185
click at [1043, 289] on icon at bounding box center [1044, 294] width 21 height 26
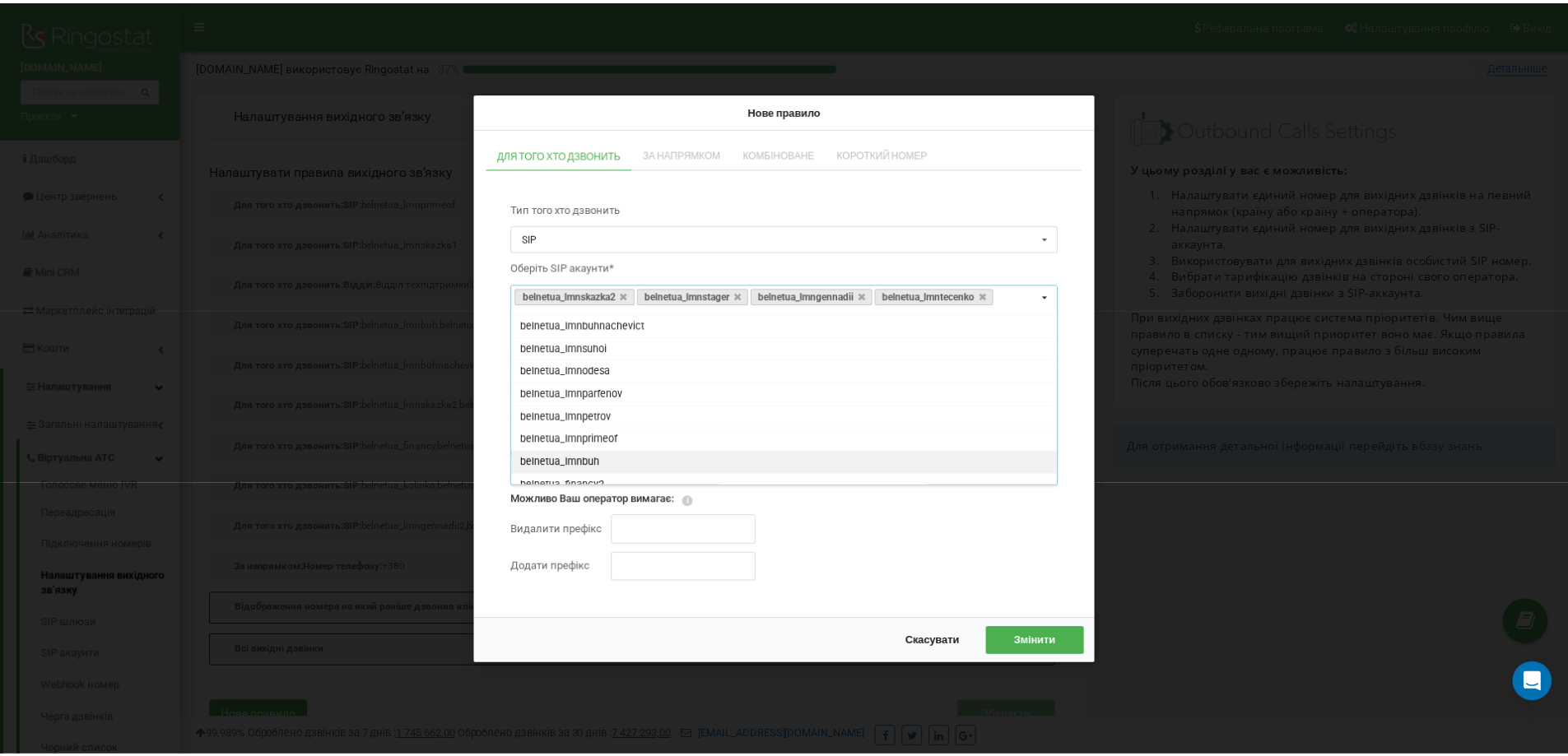
scroll to position [321, 0]
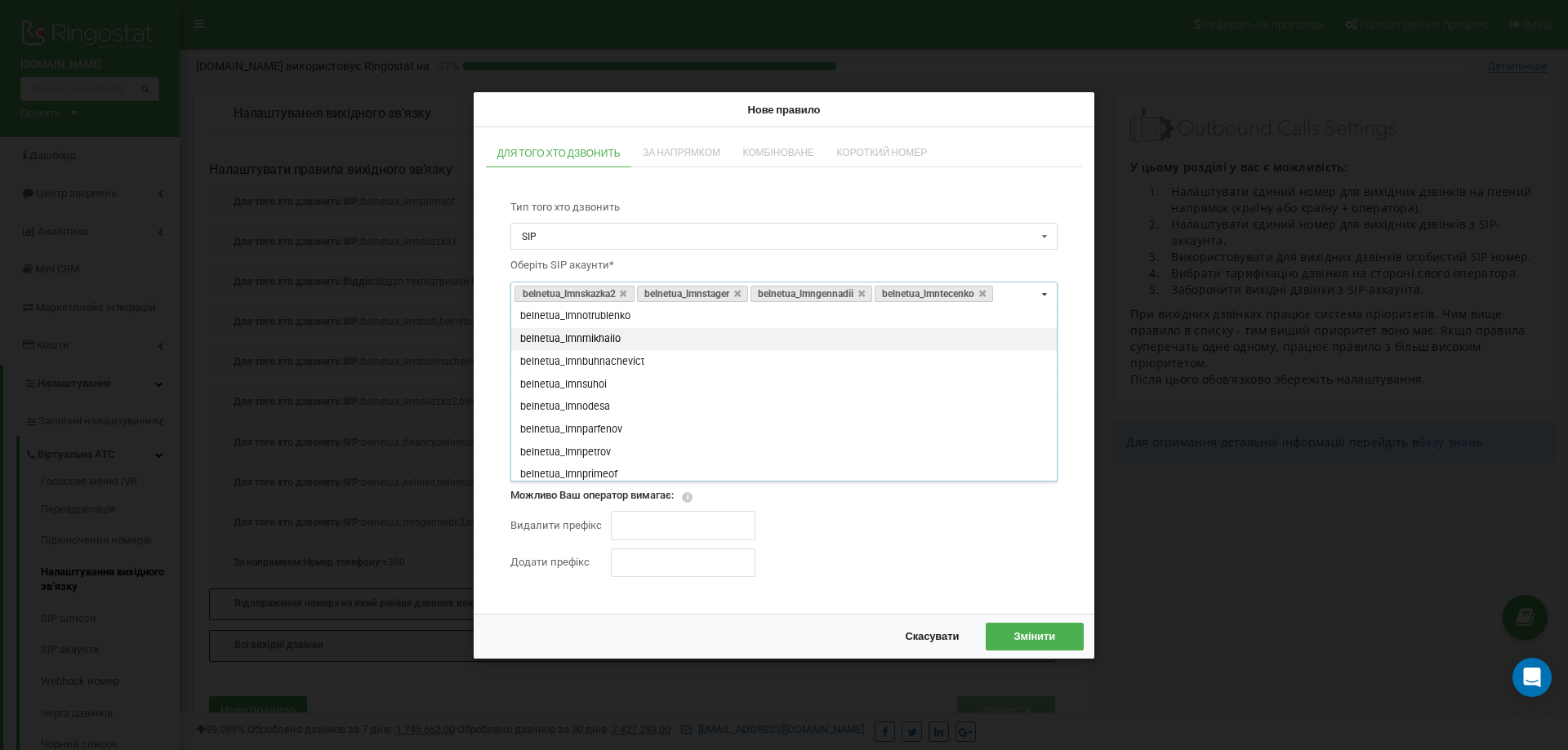
click at [547, 338] on span "belnetua_lmnmikhailo" at bounding box center [570, 338] width 100 height 12
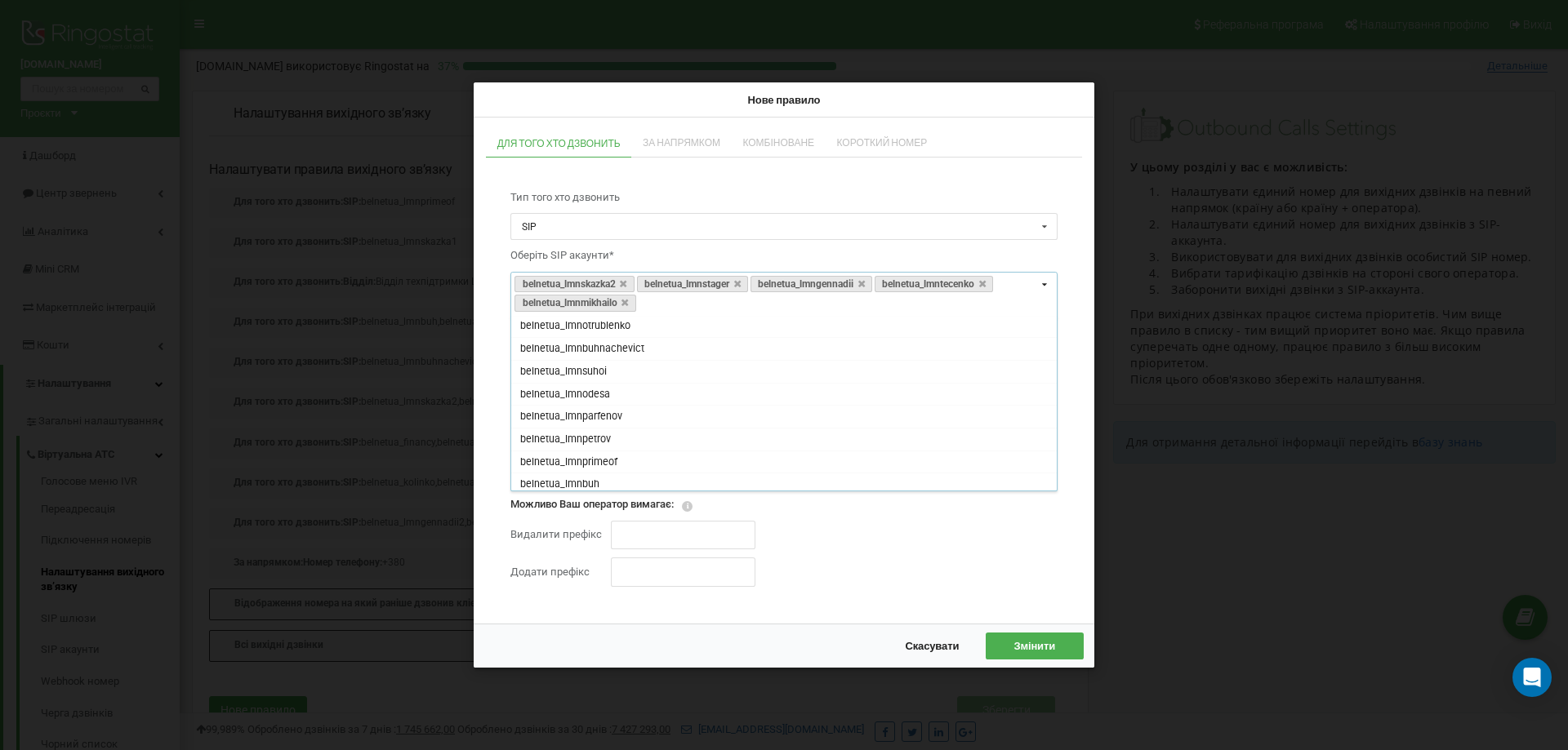
click at [820, 541] on div "Тарифікація дзвінків на стороні оператора Використовувати для тарифікації вихід…" at bounding box center [784, 502] width 547 height 185
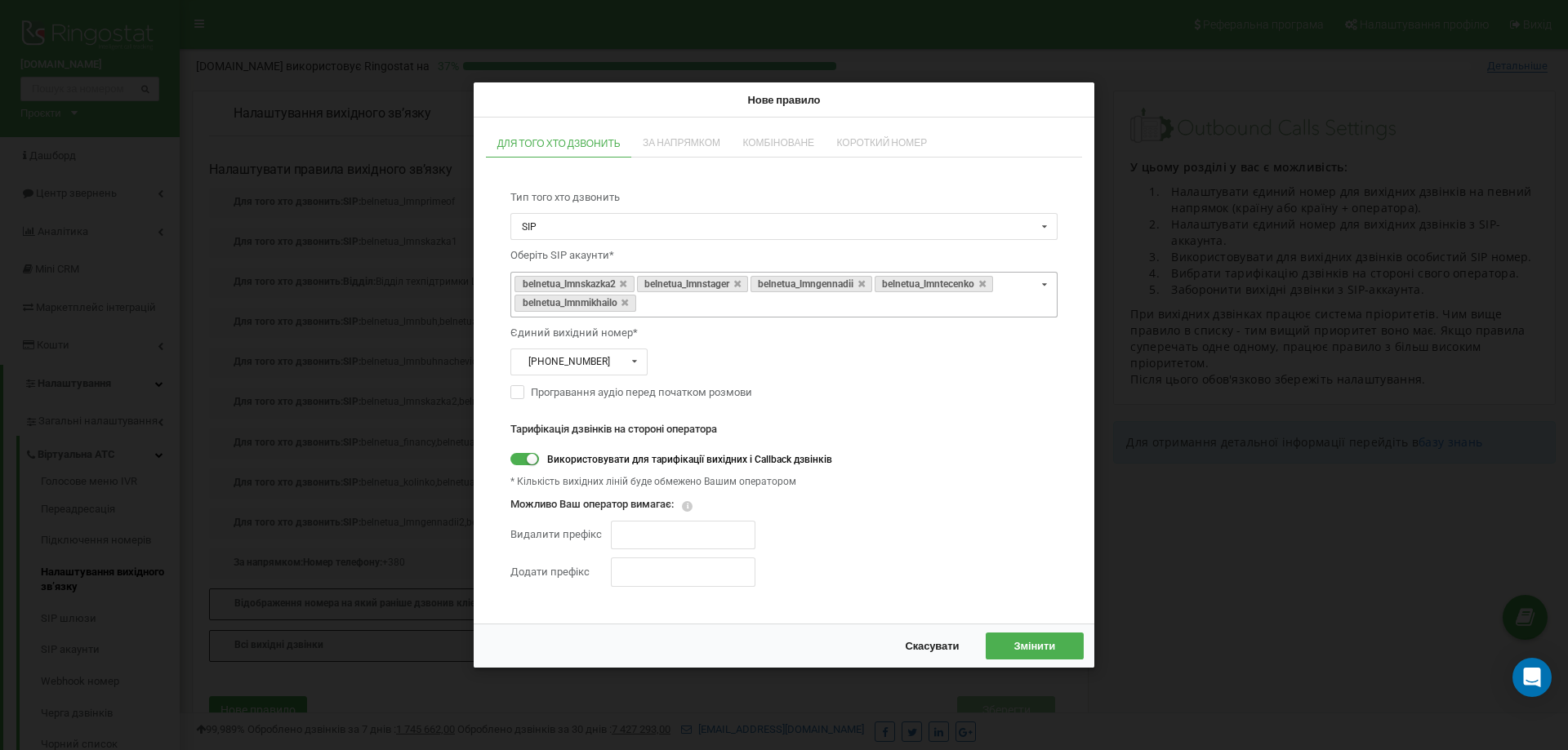
click at [1044, 643] on span "Змінити" at bounding box center [1034, 645] width 42 height 13
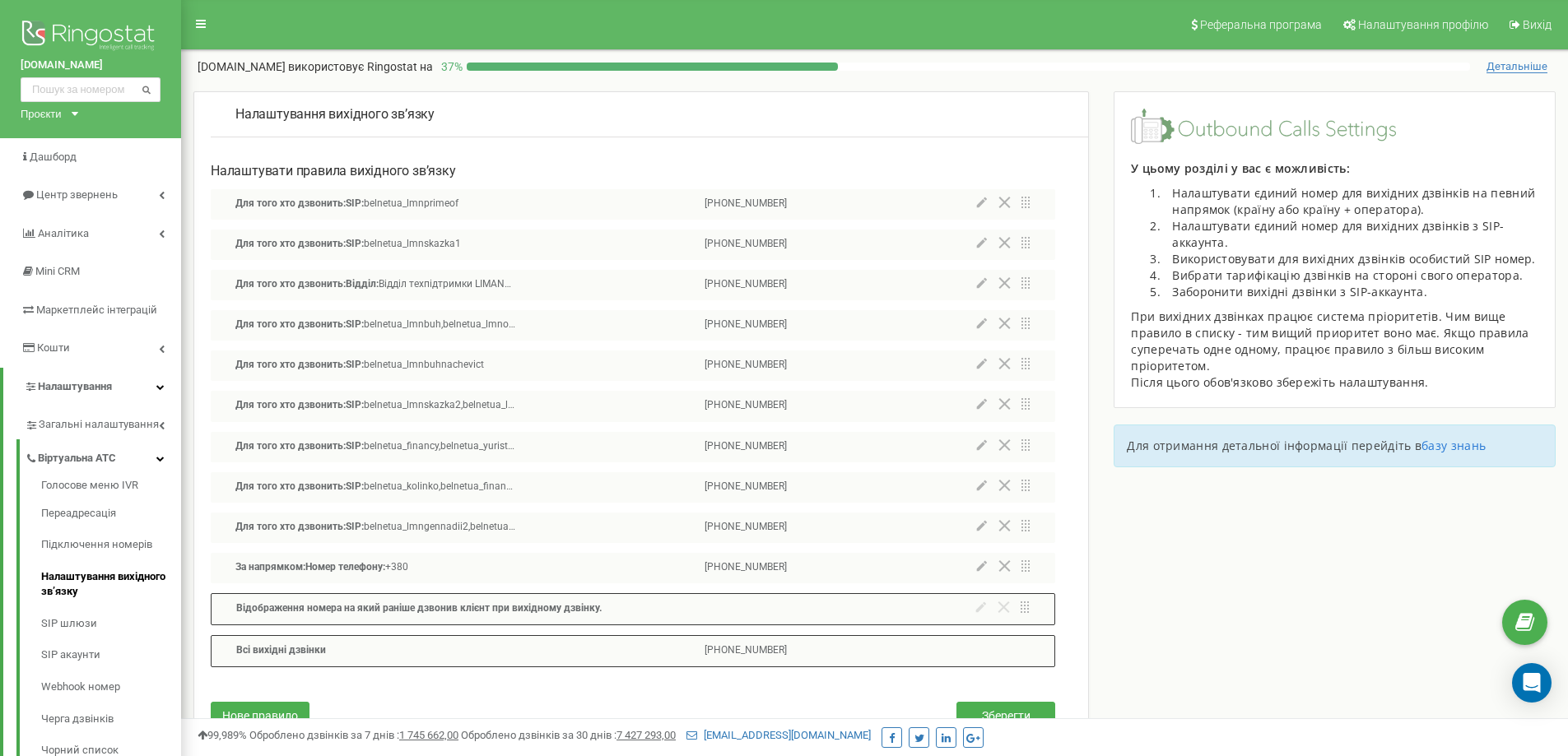
click at [925, 39] on nav "Реферальна програма Налаштування профілю Вихід" at bounding box center [875, 24] width 1412 height 49
click at [981, 291] on div at bounding box center [1004, 286] width 54 height 16
click at [984, 284] on icon at bounding box center [982, 284] width 11 height 12
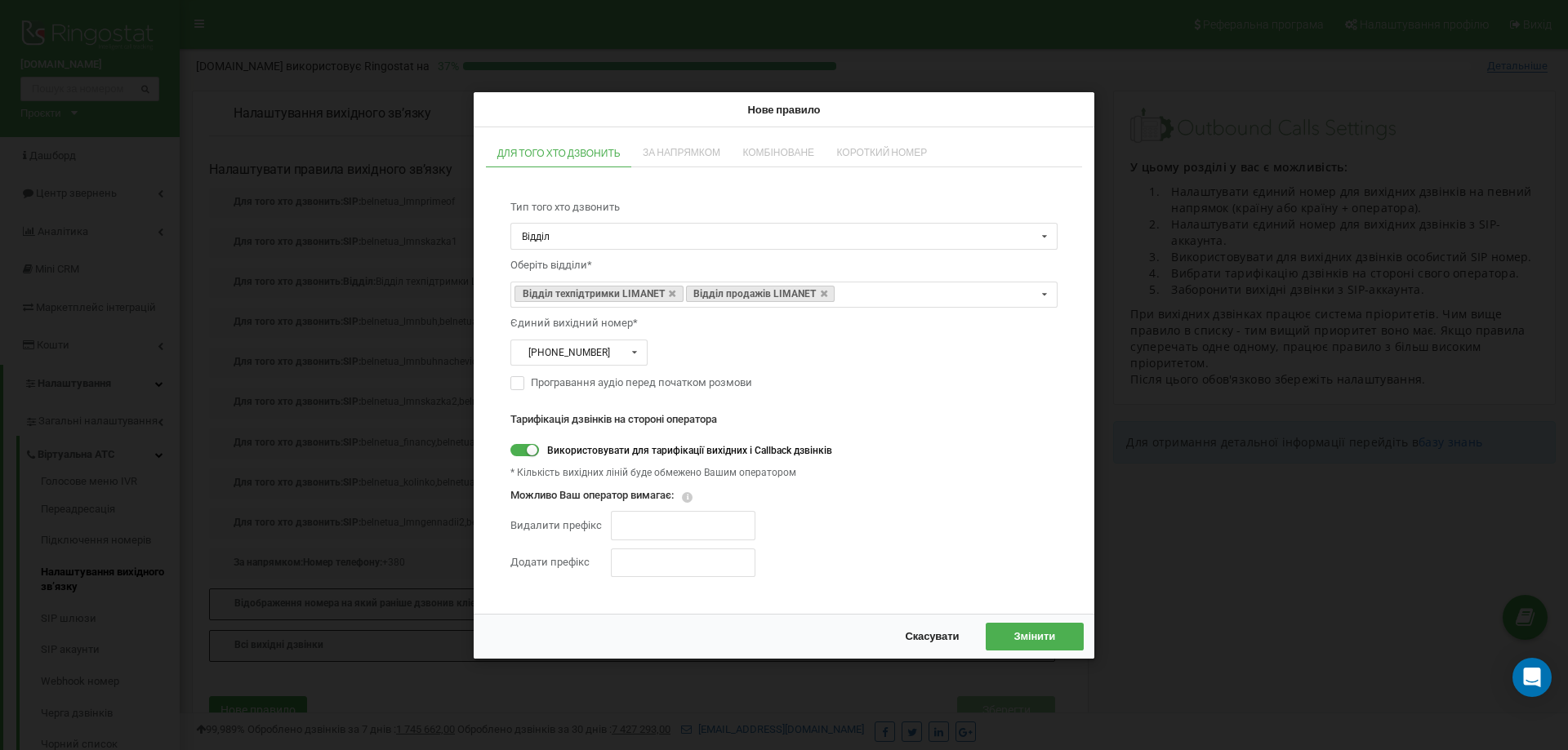
click at [1192, 498] on div "Нове правило Для того хто дзвонить За напрямком Комбіноване Короткий номер Тип …" at bounding box center [784, 375] width 1568 height 750
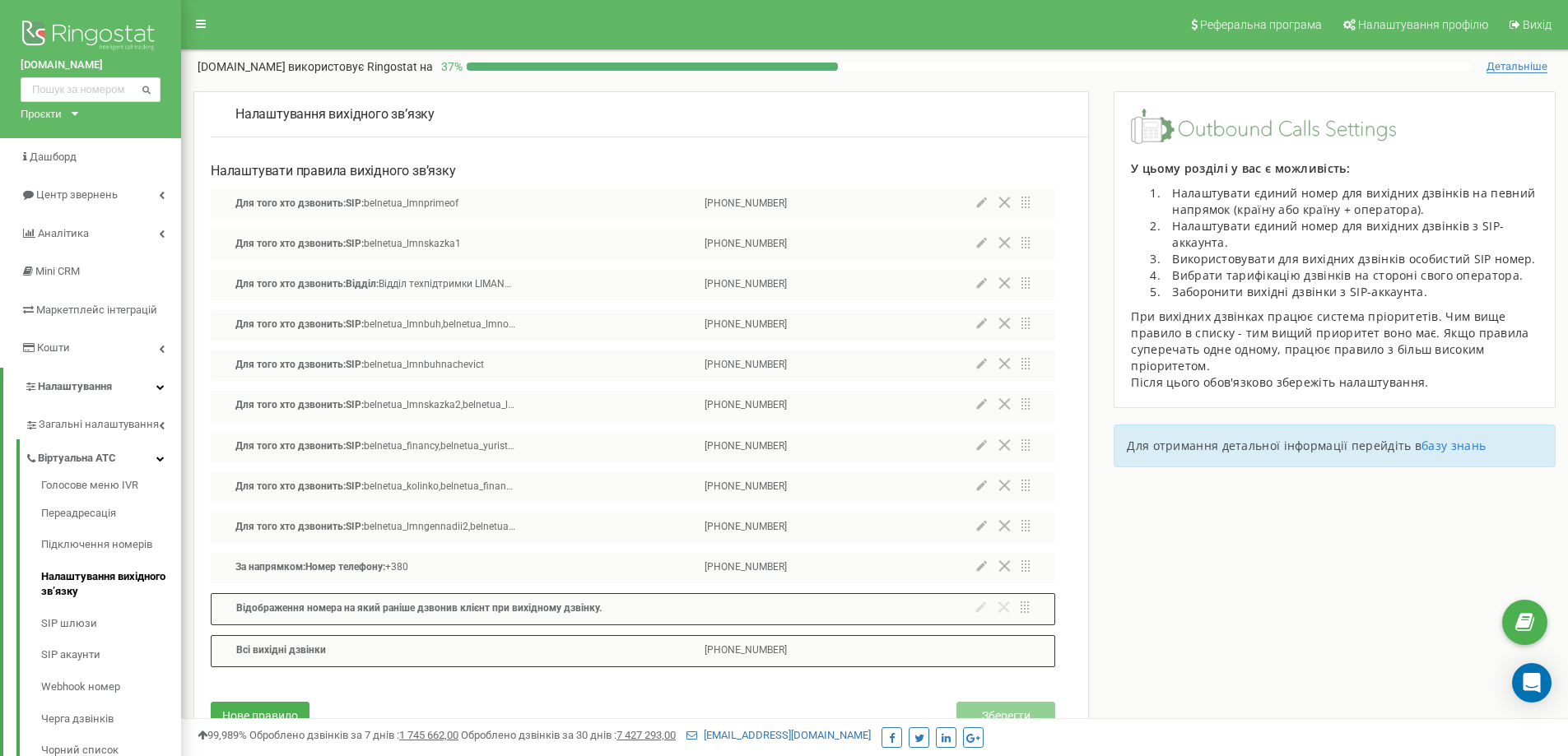
click at [982, 404] on icon at bounding box center [982, 404] width 10 height 10
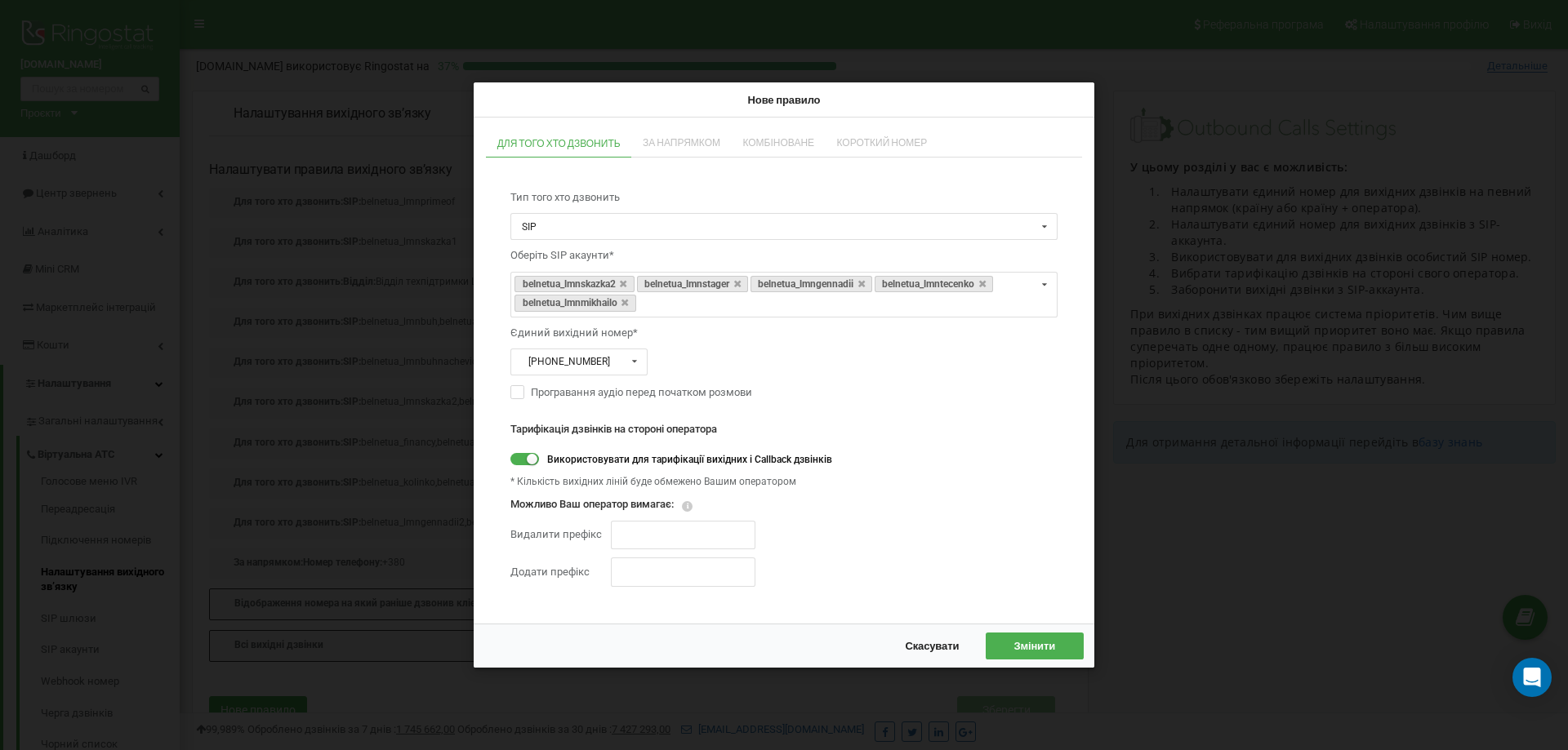
click at [1172, 531] on div "Нове правило Для того хто дзвонить За напрямком Комбіноване Короткий номер Тип …" at bounding box center [784, 375] width 1568 height 750
